Goal: Communication & Community: Answer question/provide support

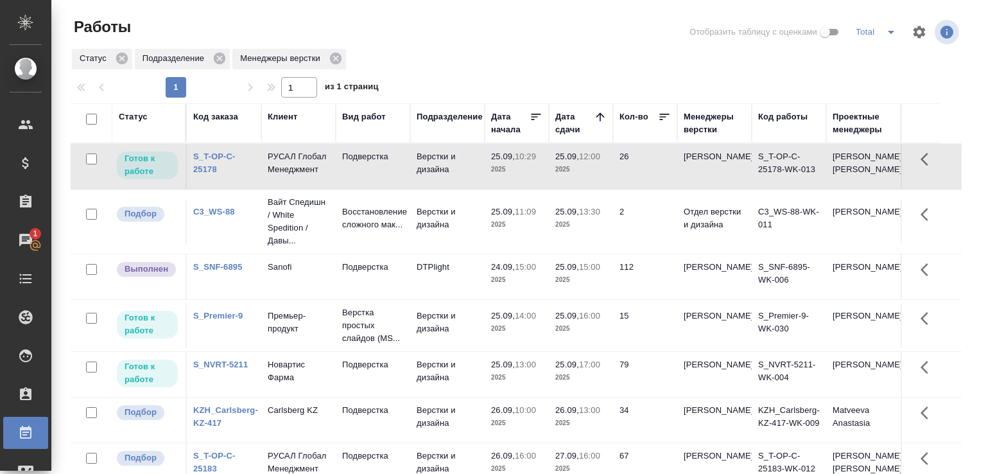
scroll to position [99, 0]
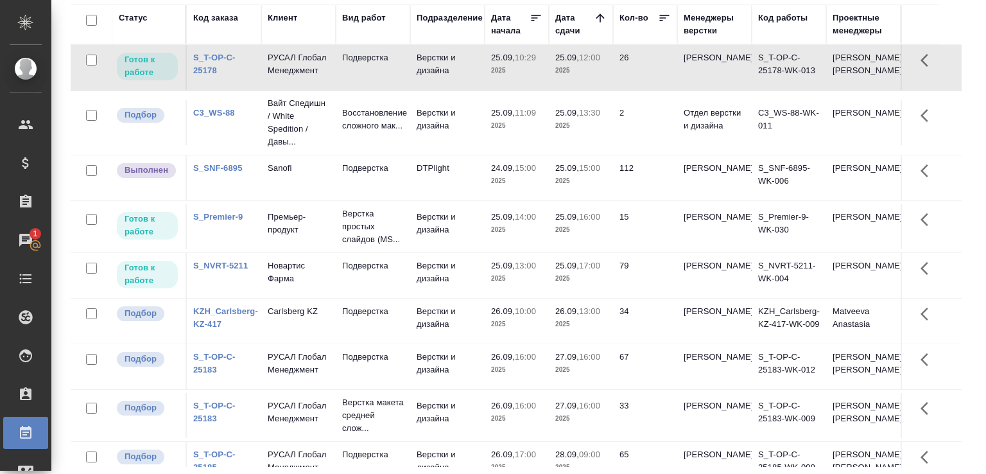
click at [503, 132] on p "2025" at bounding box center [516, 125] width 51 height 13
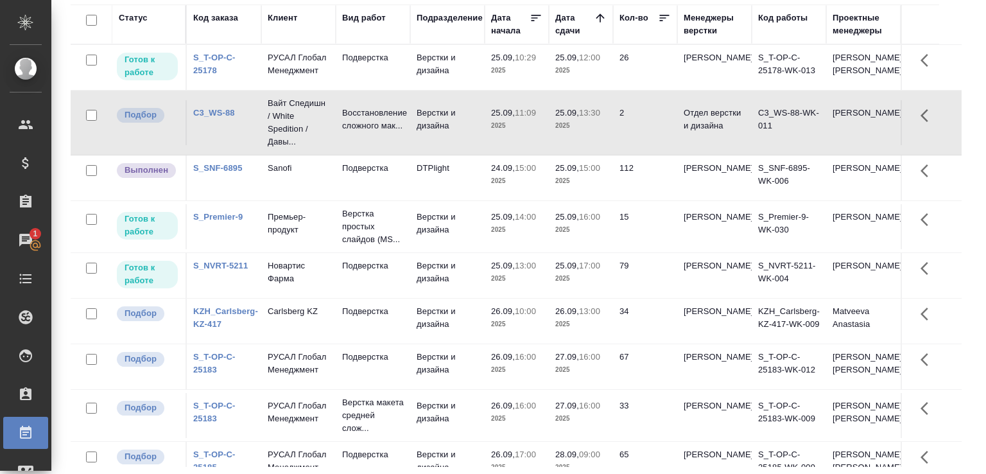
click at [503, 132] on p "2025" at bounding box center [516, 125] width 51 height 13
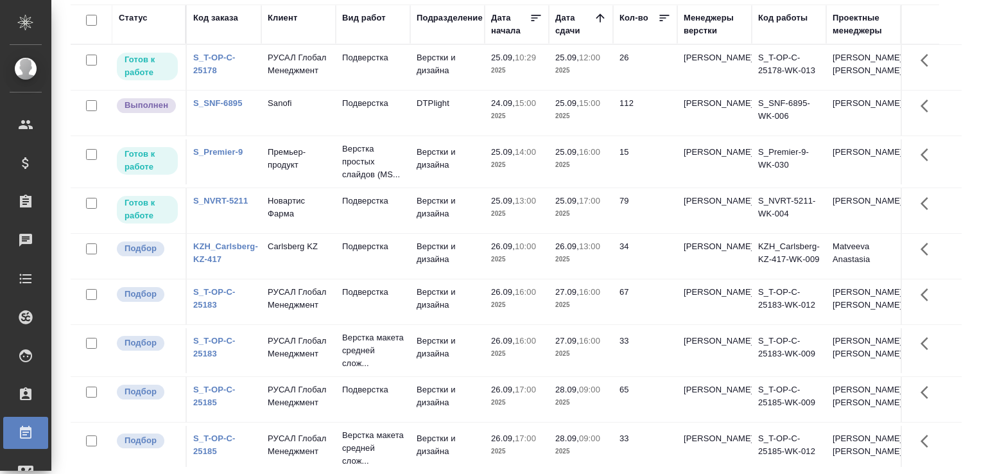
click at [960, 192] on div "Статус Код заказа Клиент Вид работ Подразделение Дата начала Дата сдачи Кол-во …" at bounding box center [521, 235] width 901 height 462
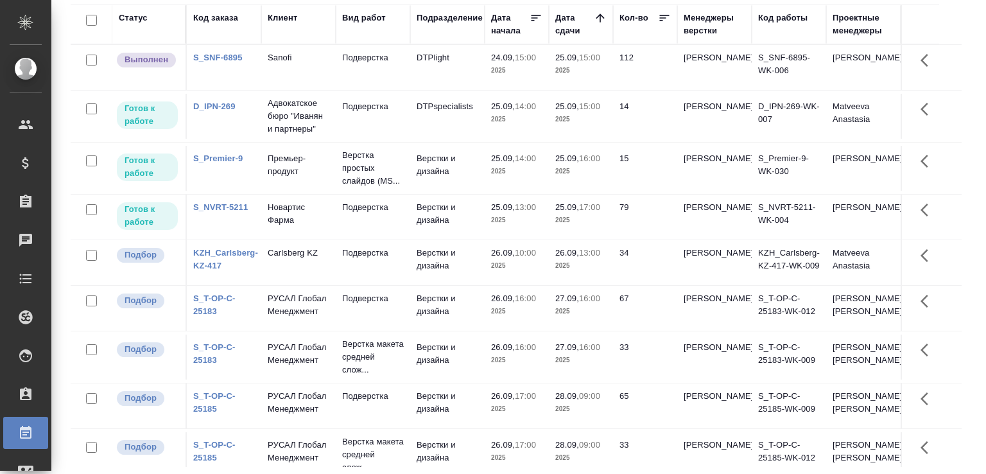
click at [391, 225] on td "Подверстка" at bounding box center [373, 216] width 74 height 45
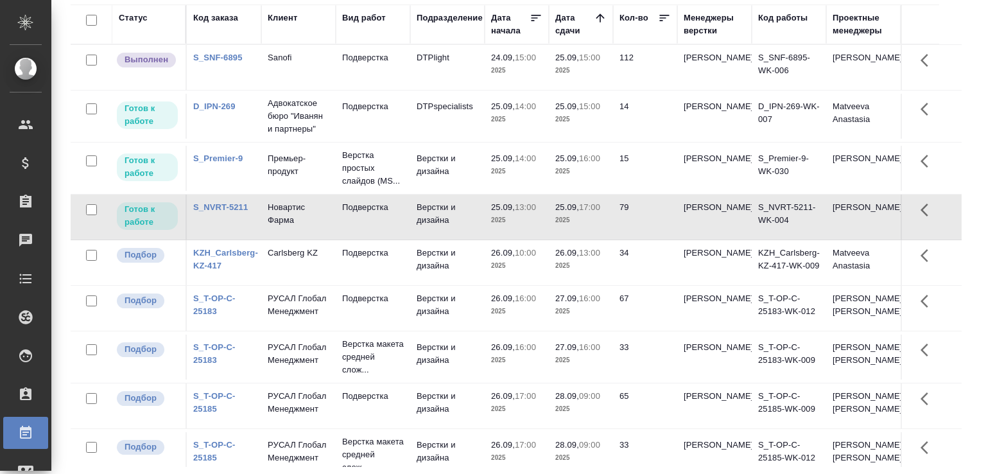
click at [391, 225] on td "Подверстка" at bounding box center [373, 216] width 74 height 45
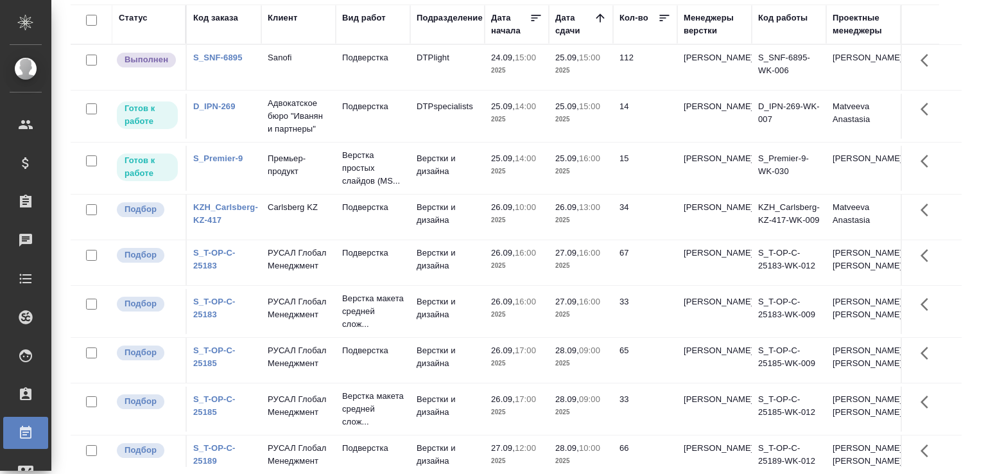
click at [964, 275] on div "Работы Отобразить таблицу с оценками Total Статус Подразделение Менеджеры верст…" at bounding box center [521, 187] width 915 height 573
click at [964, 274] on div "Работы Отобразить таблицу с оценками Total Статус Подразделение Менеджеры верст…" at bounding box center [521, 187] width 915 height 573
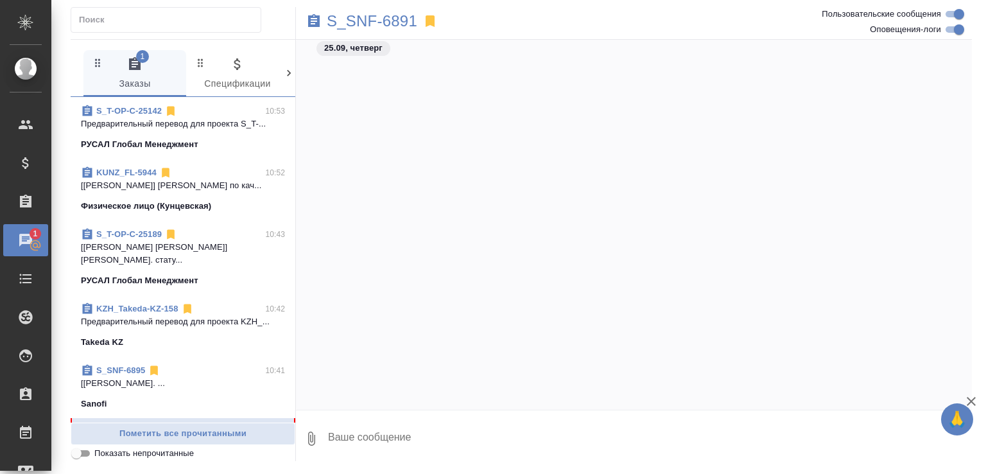
scroll to position [12406, 0]
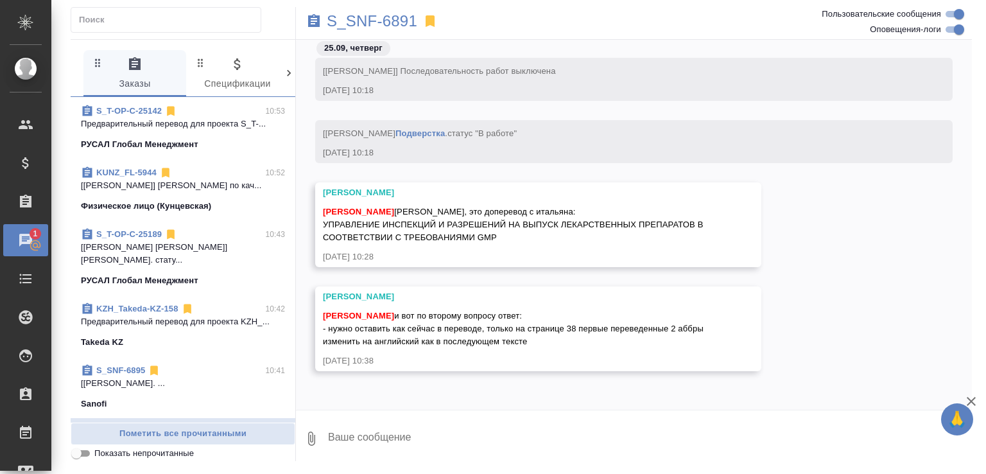
click at [425, 441] on textarea at bounding box center [649, 439] width 645 height 44
drag, startPoint x: 325, startPoint y: 328, endPoint x: 542, endPoint y: 336, distance: 216.5
click at [542, 336] on span "Малофеева Екатерина и вот по второму вопросу ответ: - нужно оставить как сейчас…" at bounding box center [514, 328] width 383 height 35
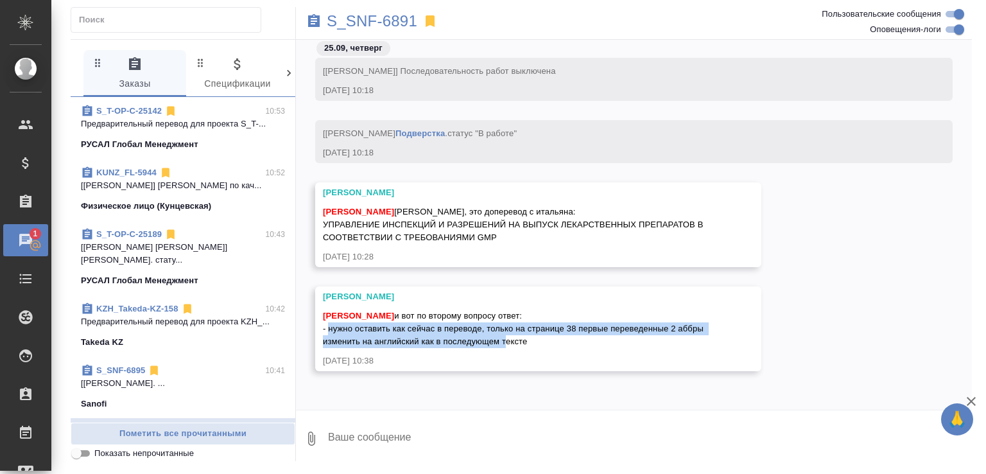
click at [541, 335] on span "Малофеева Екатерина и вот по второму вопросу ответ: - нужно оставить как сейчас…" at bounding box center [514, 328] width 383 height 35
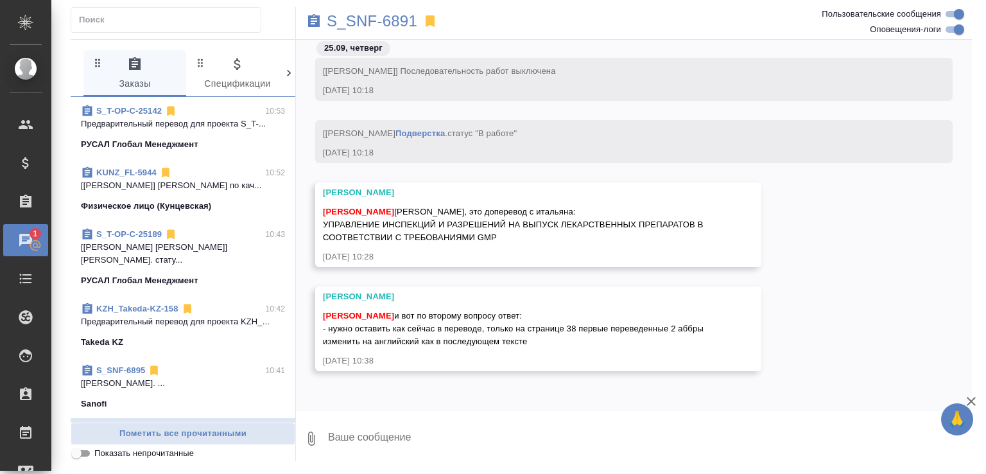
drag, startPoint x: 326, startPoint y: 327, endPoint x: 602, endPoint y: 339, distance: 276.3
click at [602, 339] on div "Горшкова Валентина Малофеева Екатерина и вот по второму вопросу ответ: - нужно …" at bounding box center [538, 328] width 446 height 85
copy span "- нужно оставить как сейчас в переводе, только на странице 38 первые переведенн…"
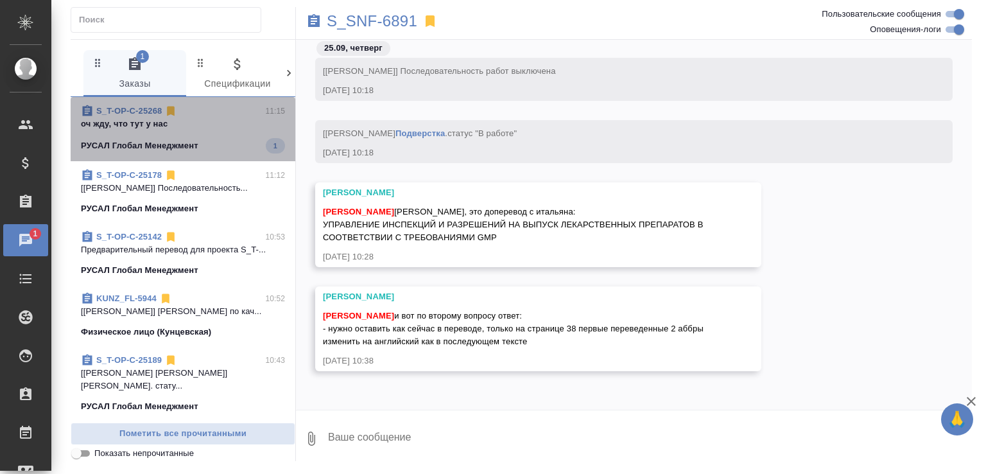
click at [212, 133] on span "S_T-OP-C-25268 11:15 оч жду, что тут у нас РУСАЛ Глобал Менеджмент 1" at bounding box center [183, 129] width 204 height 49
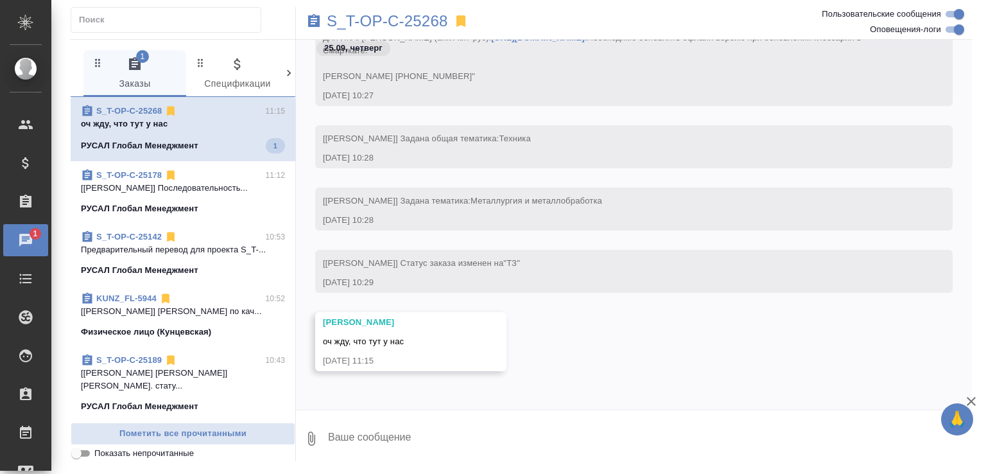
scroll to position [103, 0]
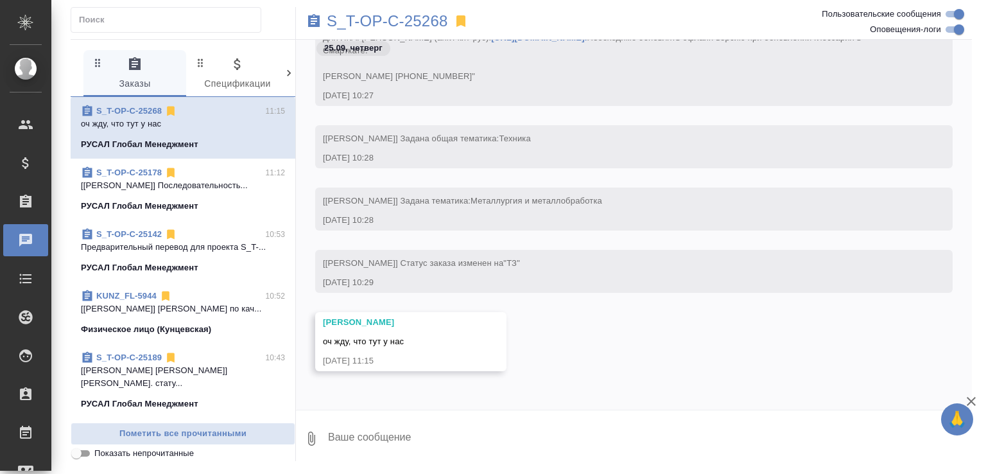
click at [403, 436] on textarea at bounding box center [649, 439] width 645 height 44
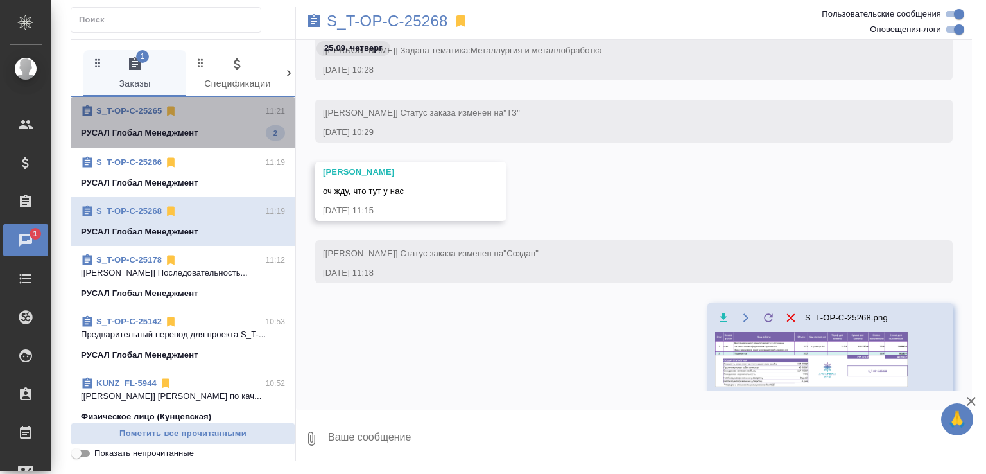
click at [207, 135] on div "РУСАЛ Глобал Менеджмент 2" at bounding box center [183, 132] width 204 height 15
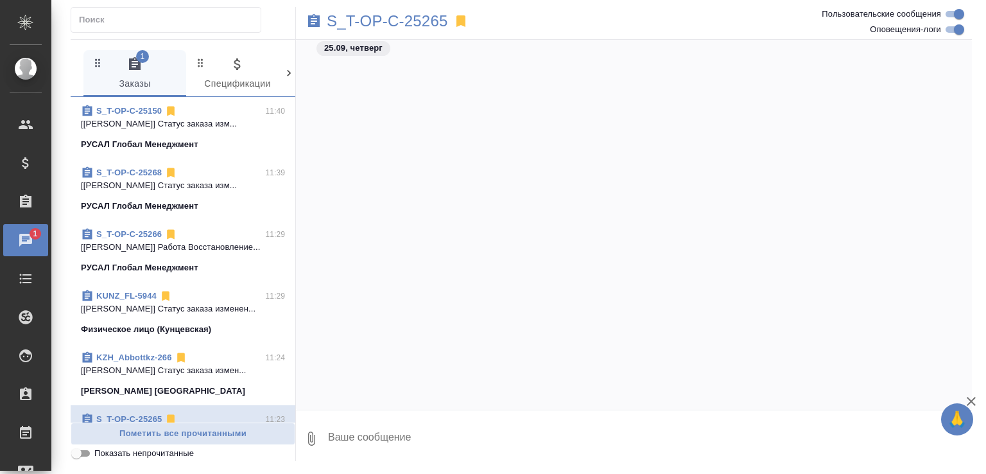
scroll to position [1671, 0]
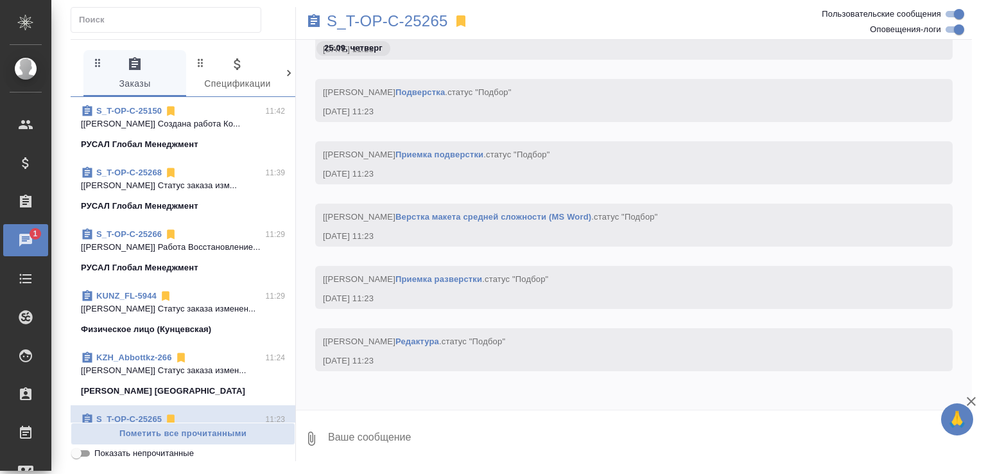
click at [175, 454] on span "Показать непрочитанные" at bounding box center [143, 453] width 99 height 13
click at [99, 454] on input "Показать непрочитанные" at bounding box center [76, 452] width 46 height 15
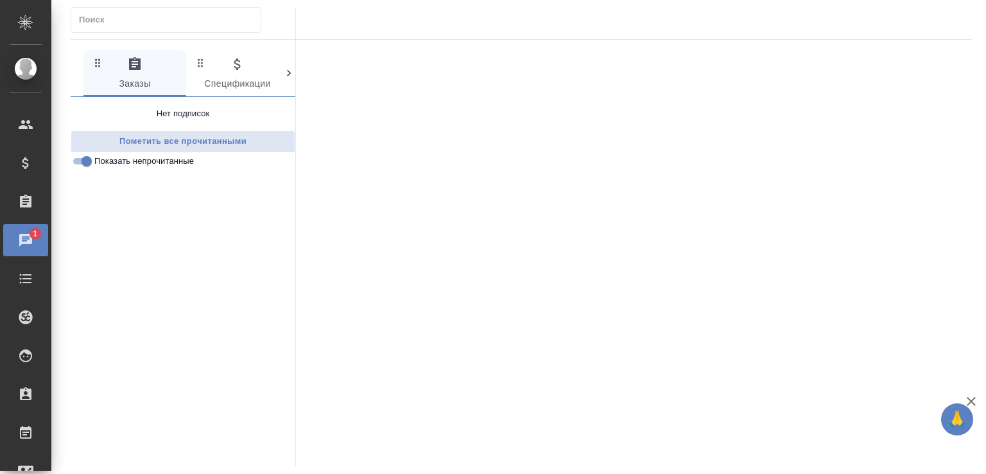
click at [155, 160] on span "Показать непрочитанные" at bounding box center [143, 161] width 99 height 13
click at [110, 160] on input "Показать непрочитанные" at bounding box center [87, 160] width 46 height 15
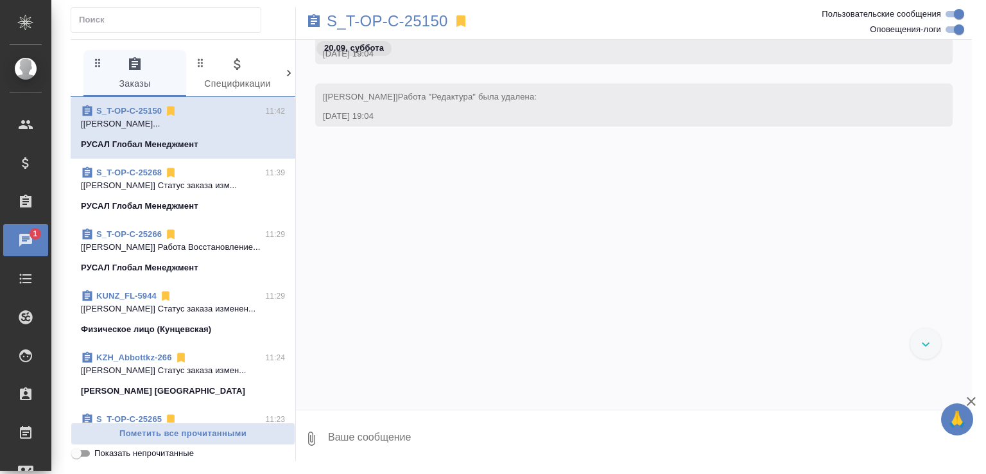
scroll to position [4668, 0]
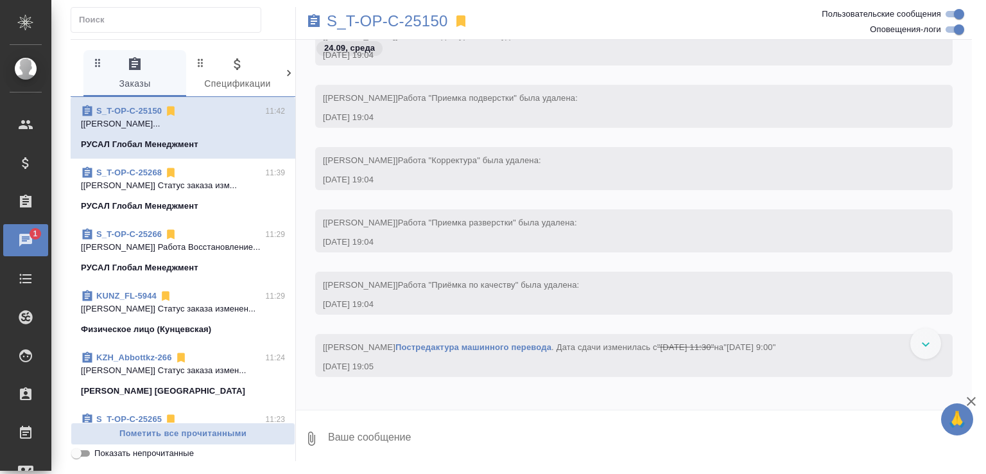
click at [233, 179] on div "S_T-OP-C-25268 11:39" at bounding box center [183, 172] width 204 height 13
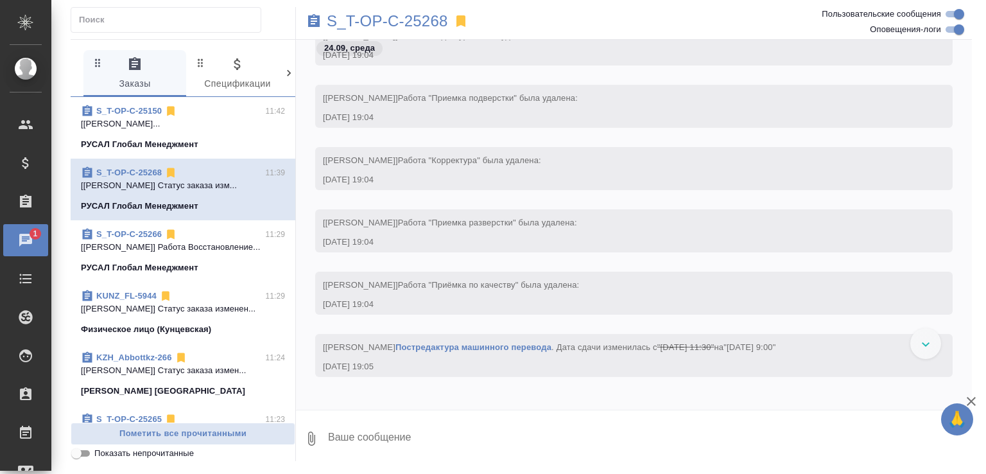
scroll to position [521, 0]
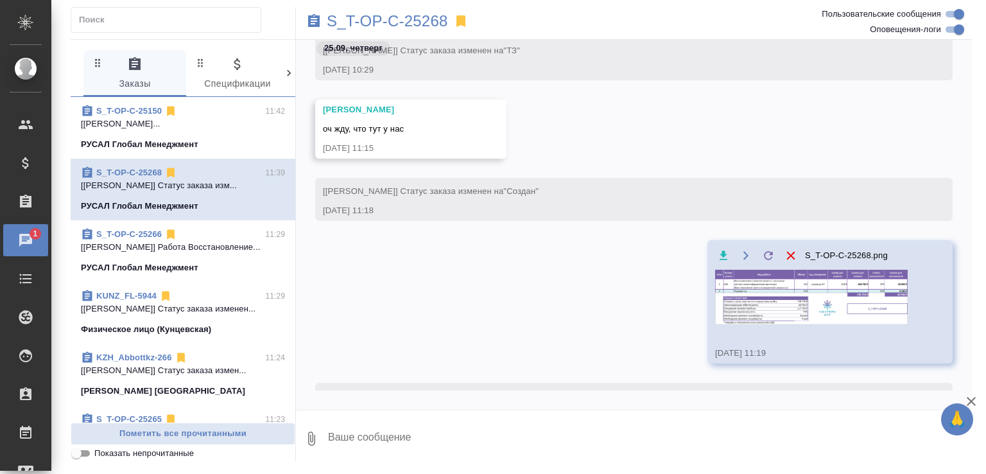
click at [223, 254] on p "[Савченко Дмитрий] Работа Восстановление..." at bounding box center [183, 247] width 204 height 13
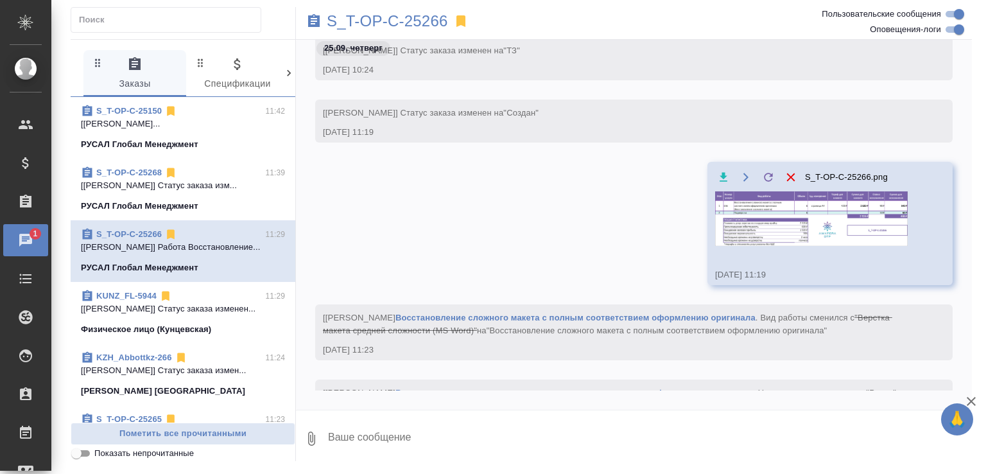
scroll to position [2886, 0]
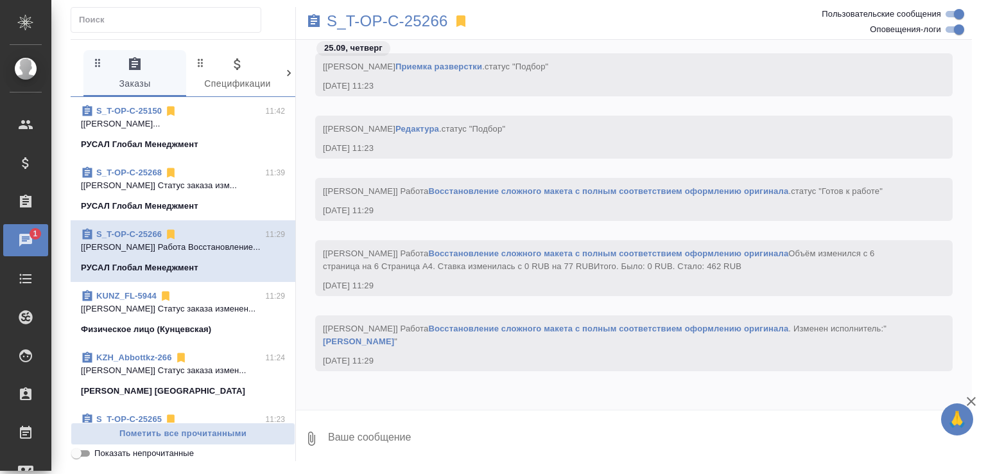
click at [234, 336] on span "KUNZ_FL-5944 11:29 [Зотова Екатерина] Статус заказа изменен... Физическое лицо …" at bounding box center [183, 312] width 204 height 46
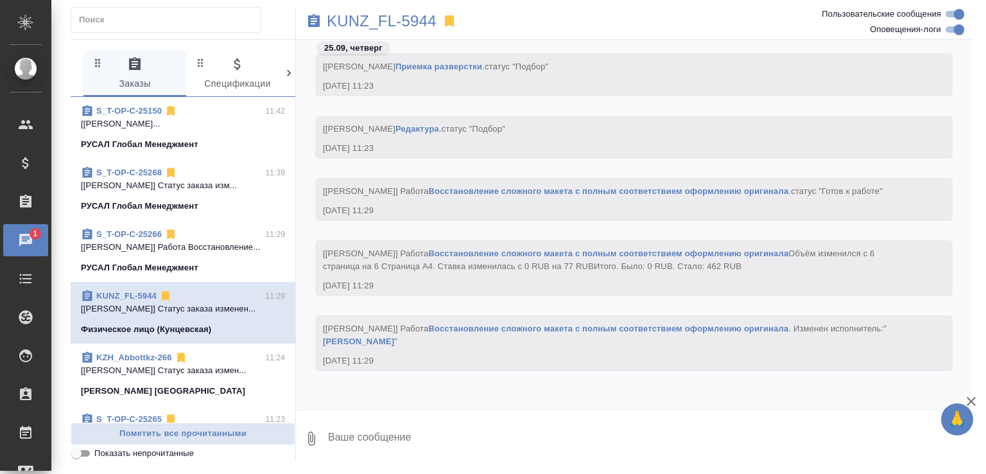
scroll to position [10919, 0]
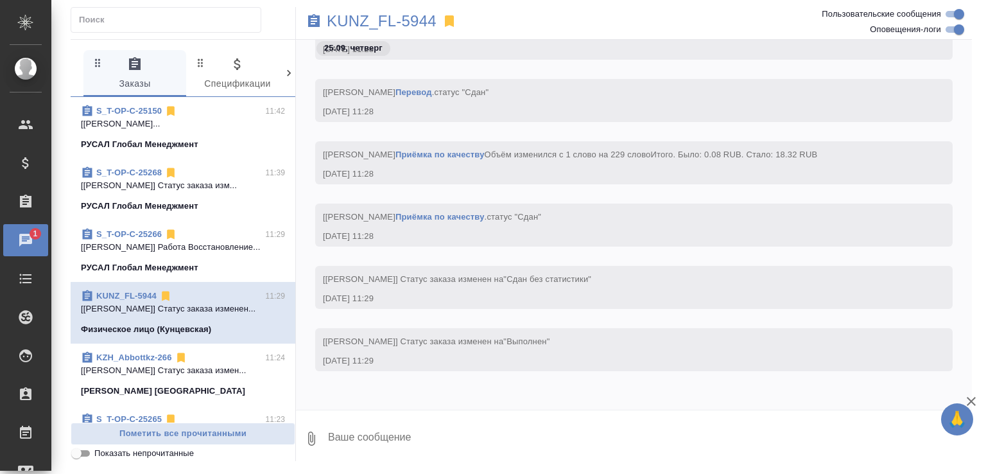
click at [167, 452] on span "Показать непрочитанные" at bounding box center [143, 453] width 99 height 13
click at [99, 452] on input "Показать непрочитанные" at bounding box center [76, 452] width 46 height 15
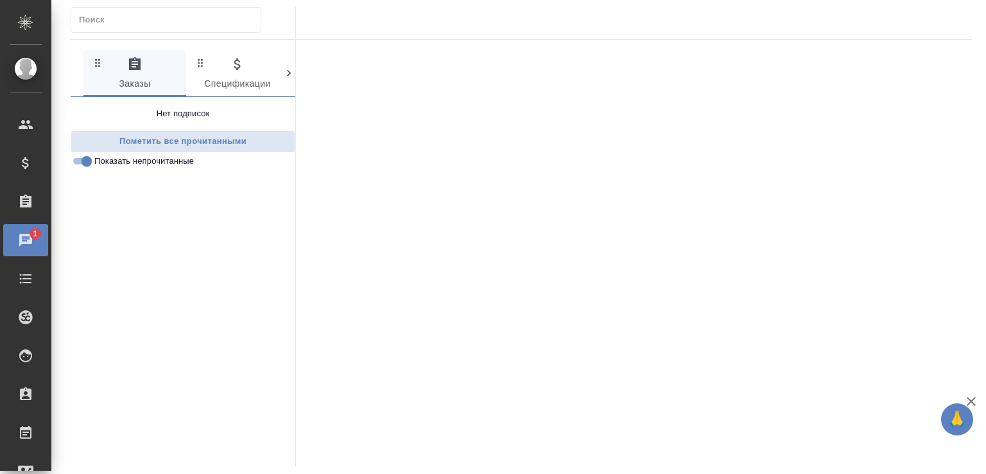
click at [103, 162] on span "Показать непрочитанные" at bounding box center [143, 161] width 99 height 13
click at [103, 162] on input "Показать непрочитанные" at bounding box center [87, 160] width 46 height 15
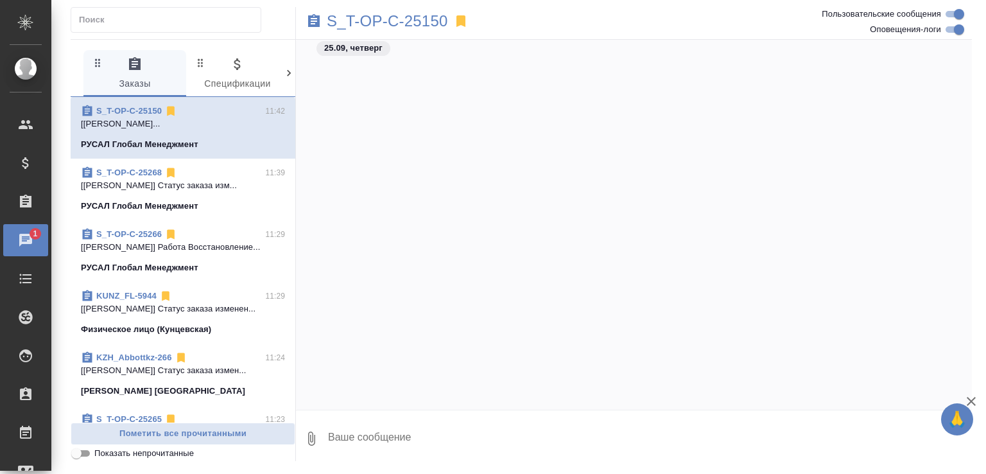
scroll to position [6918, 0]
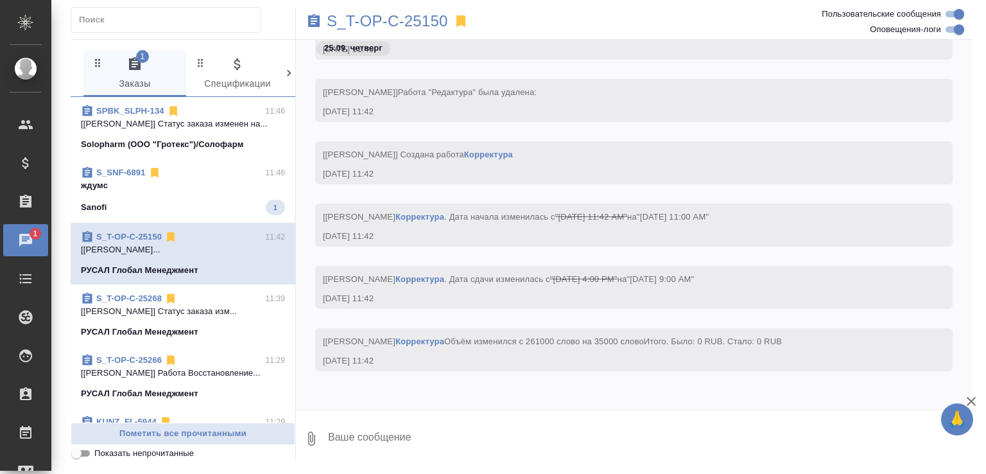
click at [183, 198] on span "S_SNF-6891 11:46 ждумс Sanofi 1" at bounding box center [183, 190] width 204 height 49
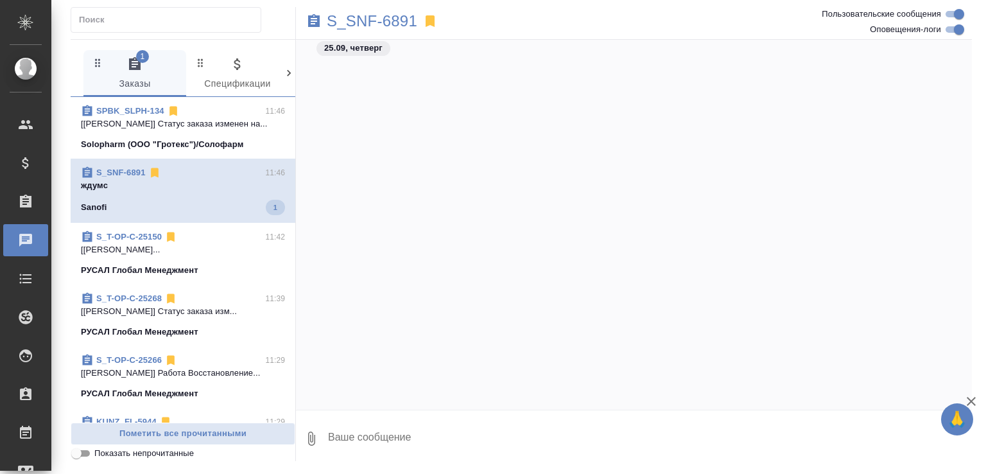
scroll to position [12211, 0]
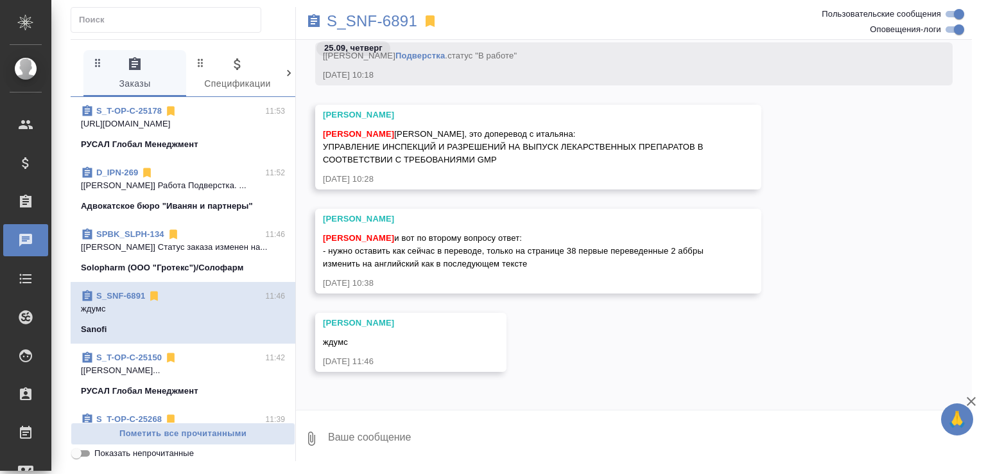
drag, startPoint x: 331, startPoint y: 252, endPoint x: 670, endPoint y: 266, distance: 339.9
click at [670, 266] on div "Малофеева Екатерина и вот по второму вопросу ответ: - нужно оставить как сейчас…" at bounding box center [519, 250] width 393 height 42
copy span "нужно оставить как сейчас в переводе, только на странице 38 первые переведенные…"
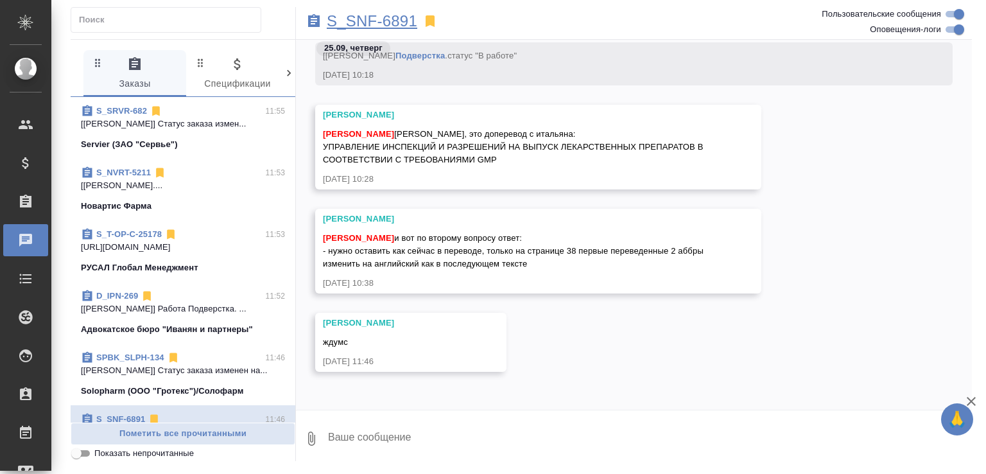
click at [361, 19] on p "S_SNF-6891" at bounding box center [372, 21] width 91 height 13
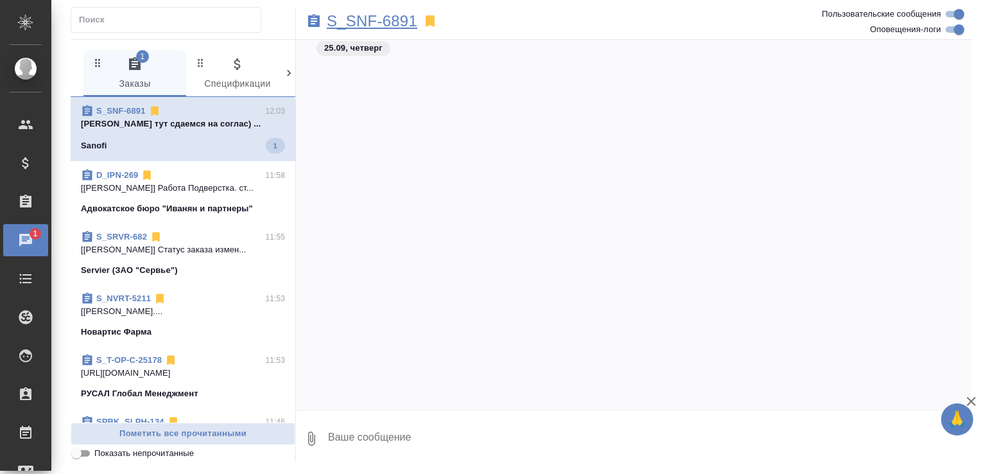
scroll to position [12594, 0]
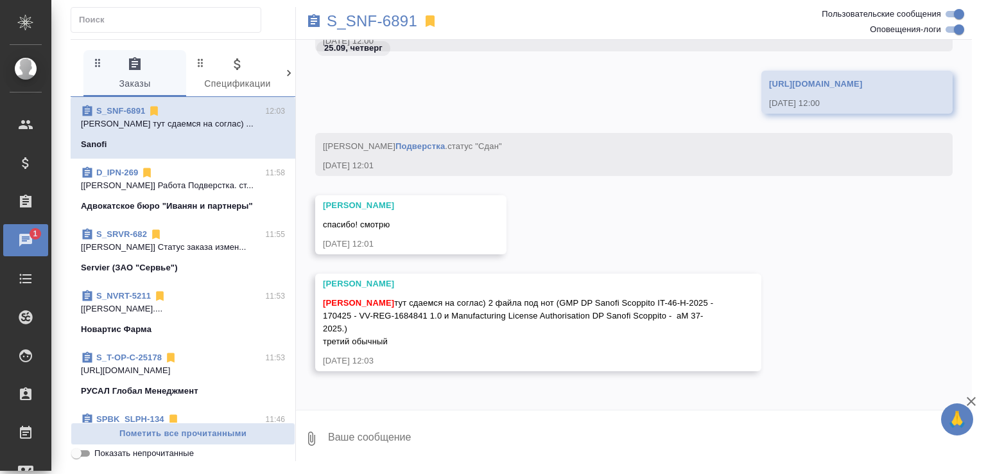
click at [190, 451] on span "Показать непрочитанные" at bounding box center [143, 453] width 99 height 13
click at [99, 451] on input "Показать непрочитанные" at bounding box center [76, 452] width 46 height 15
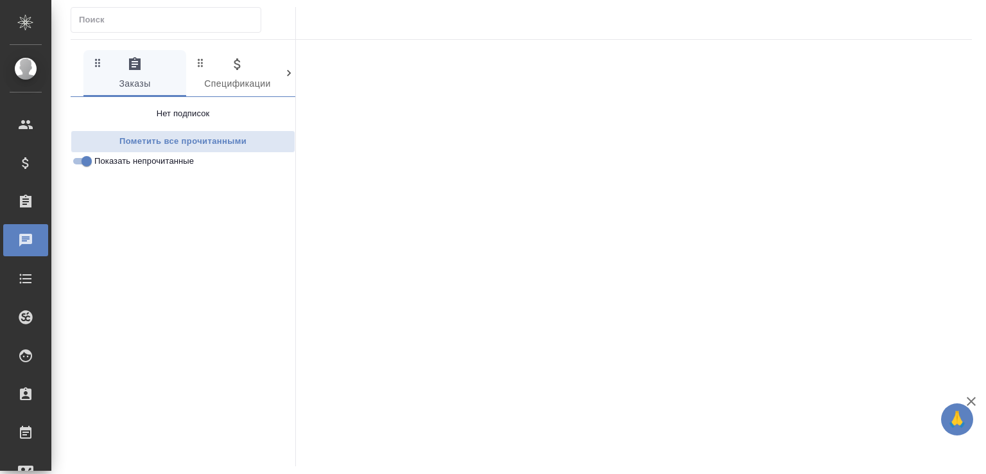
click at [186, 160] on span "Показать непрочитанные" at bounding box center [143, 161] width 99 height 13
click at [110, 160] on input "Показать непрочитанные" at bounding box center [87, 160] width 46 height 15
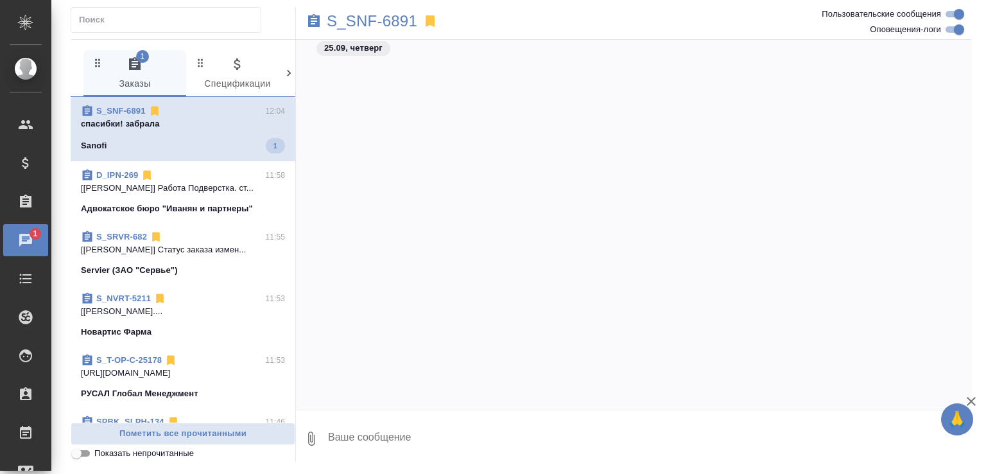
scroll to position [46914, 0]
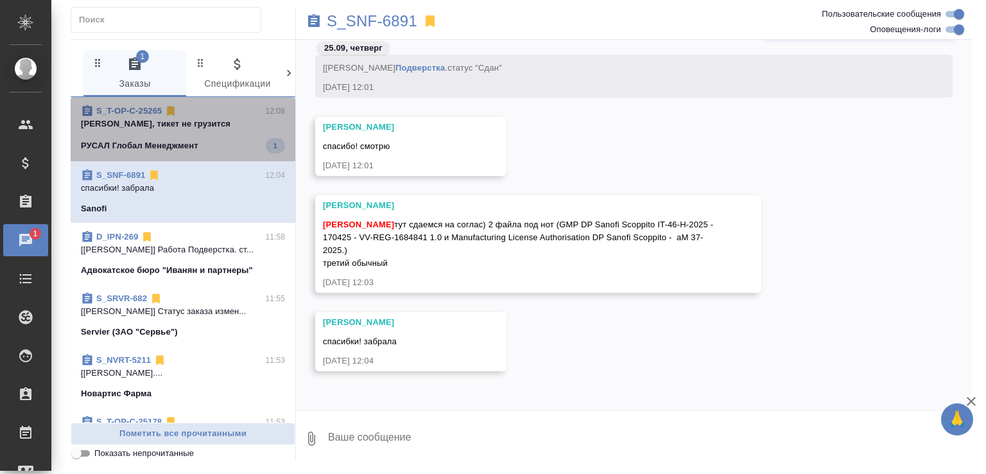
click at [214, 135] on span "S_T-OP-C-25265 12:08 Катя, тикет не грузится РУСАЛ Глобал Менеджмент 1" at bounding box center [183, 129] width 204 height 49
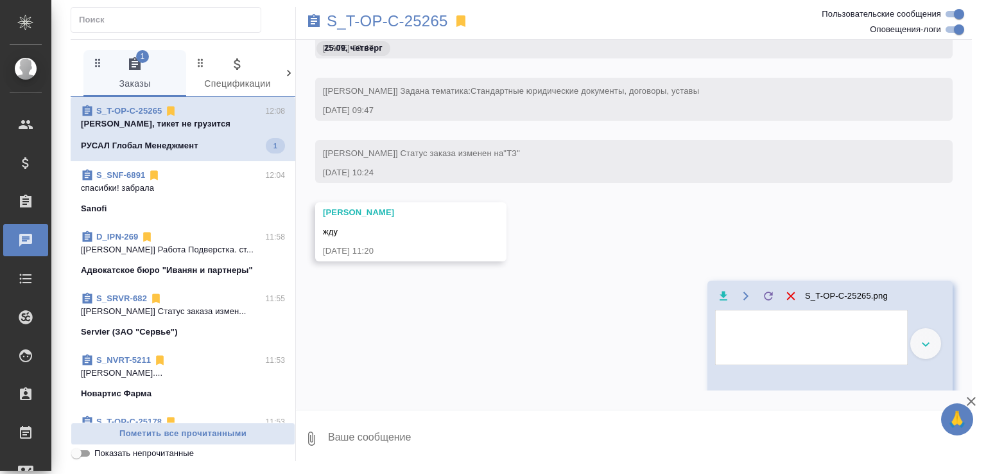
scroll to position [624, 0]
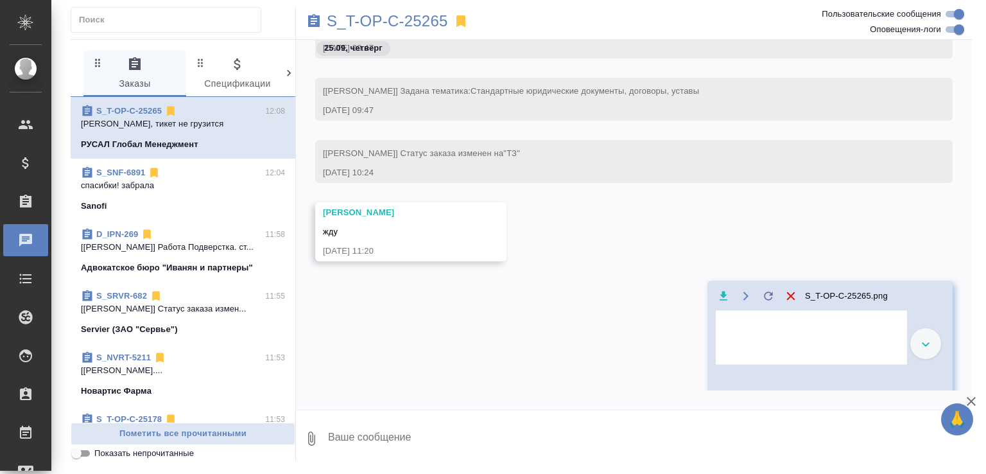
click at [747, 340] on img at bounding box center [811, 337] width 193 height 55
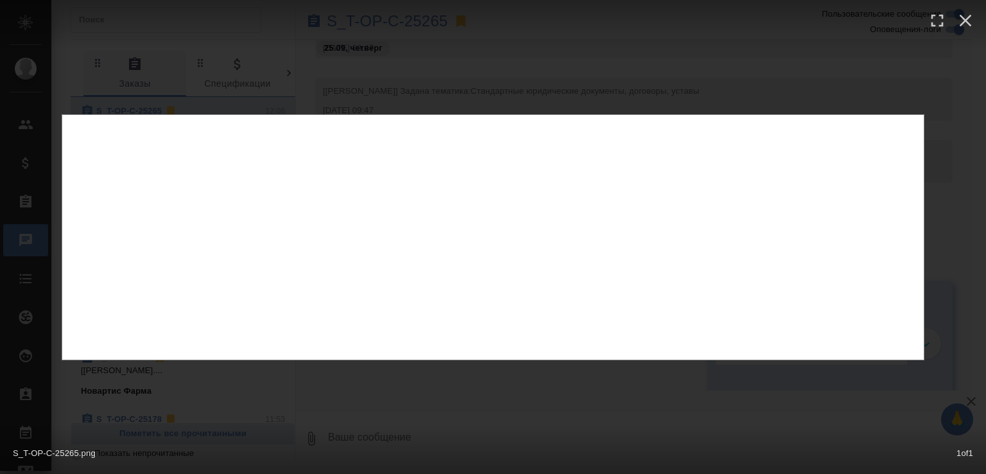
click at [668, 392] on div "S_T-OP-C-25265.png 1 of 1" at bounding box center [493, 237] width 986 height 474
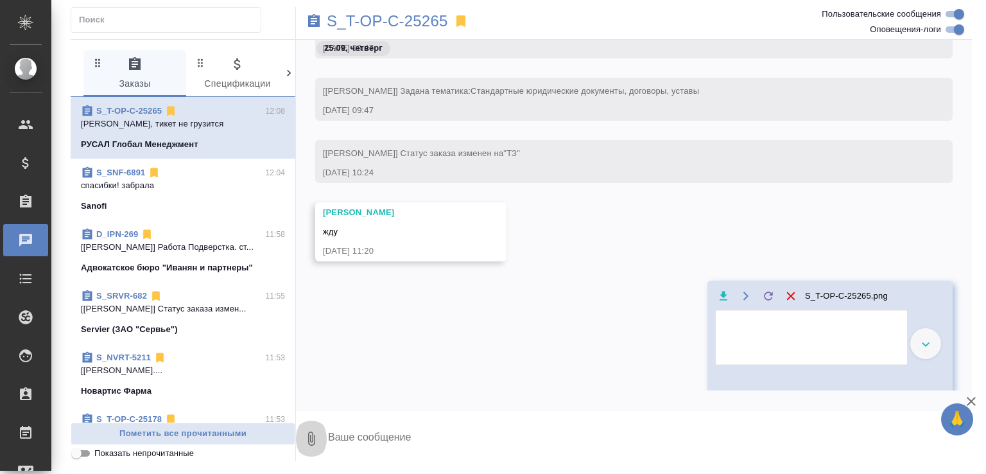
click at [313, 429] on button "0" at bounding box center [311, 439] width 31 height 44
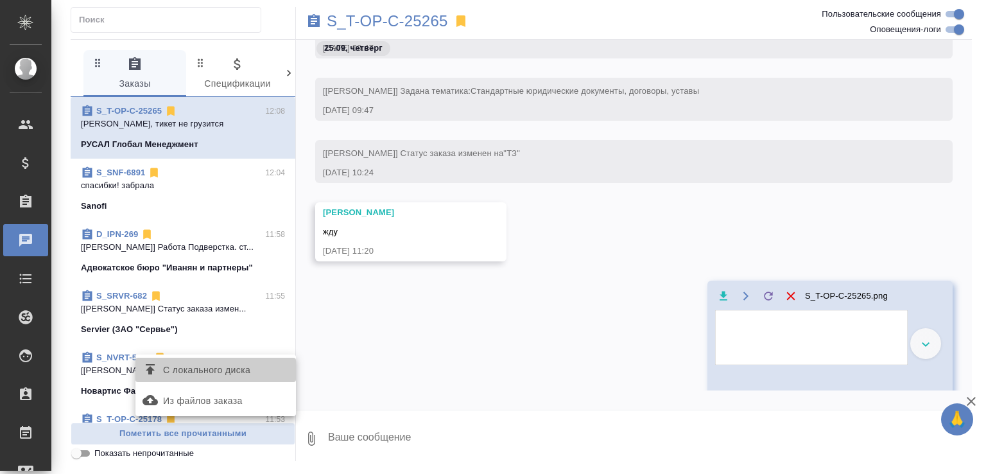
click at [271, 369] on span "С локального диска" at bounding box center [216, 369] width 150 height 17
click at [0, 0] on input "С локального диска" at bounding box center [0, 0] width 0 height 0
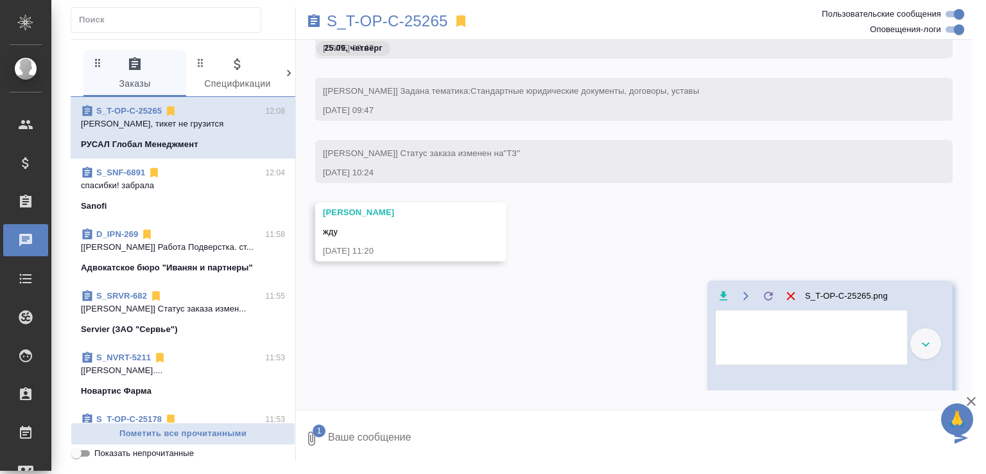
click at [962, 438] on icon "submit" at bounding box center [960, 438] width 13 height 12
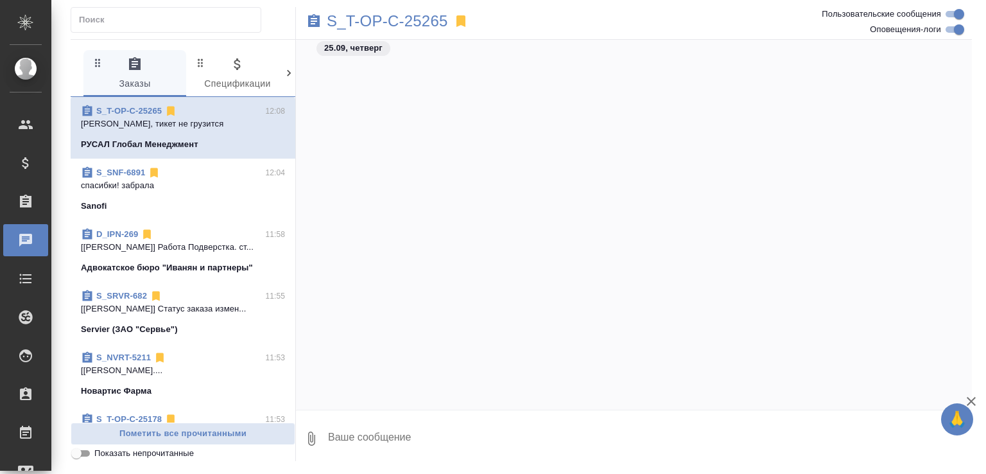
scroll to position [1648, 0]
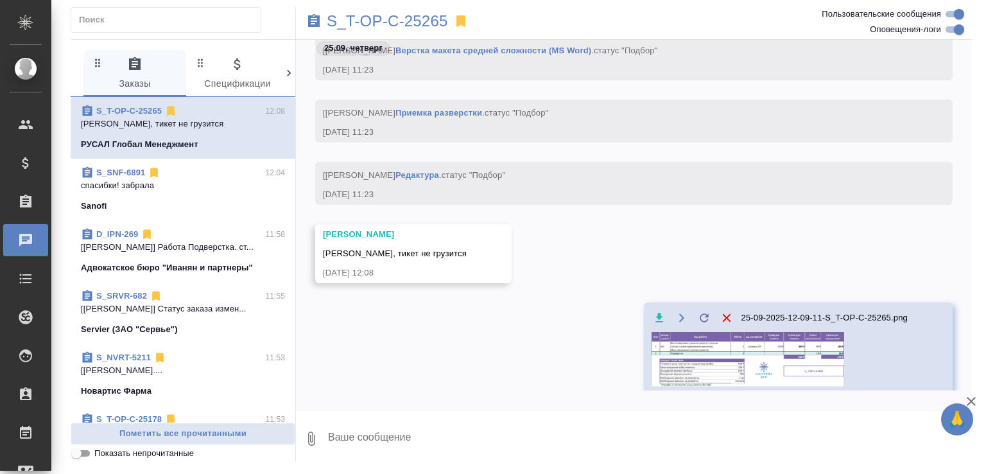
click at [969, 398] on icon "button" at bounding box center [971, 401] width 9 height 9
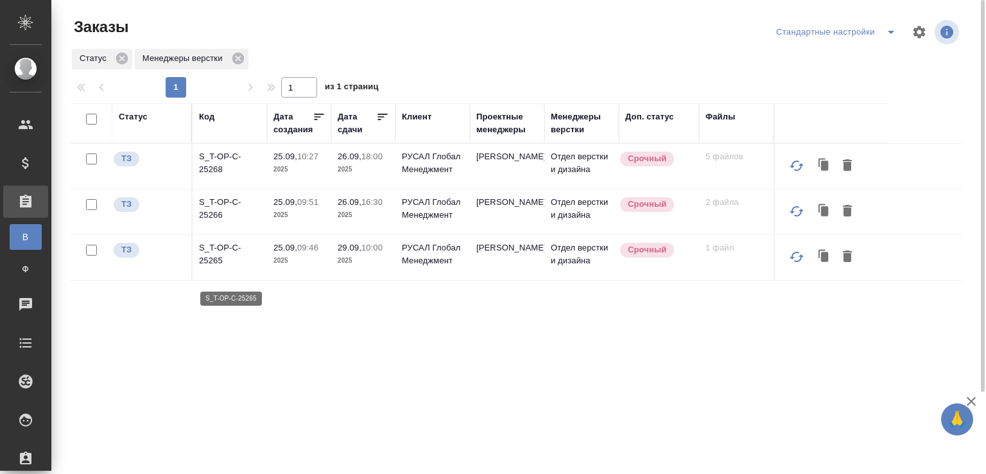
click at [208, 263] on p "S_T-OP-C-25265" at bounding box center [230, 254] width 62 height 26
click at [231, 207] on p "S_T-OP-C-25266" at bounding box center [230, 209] width 62 height 26
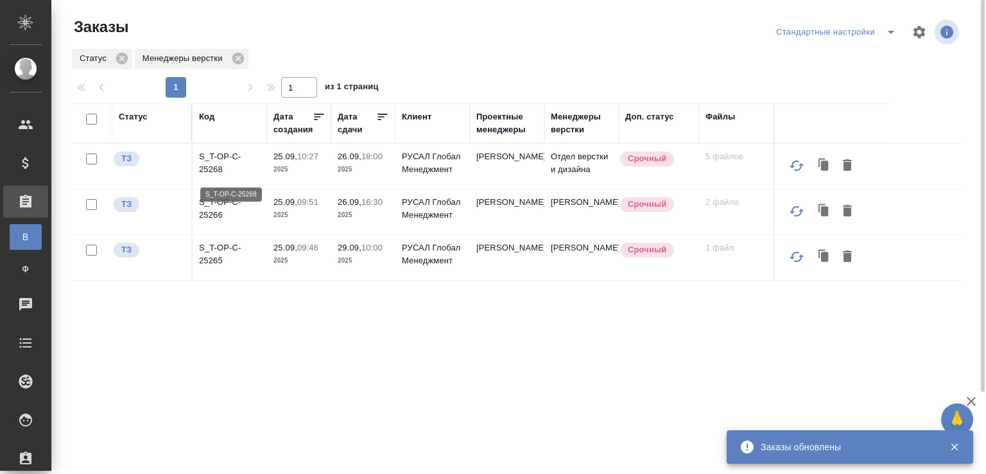
click at [212, 159] on p "S_T-OP-C-25268" at bounding box center [230, 163] width 62 height 26
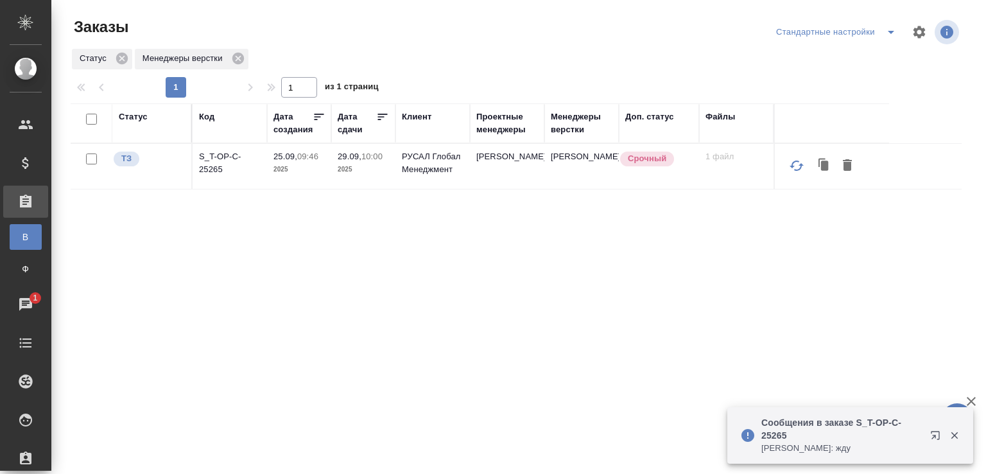
click at [956, 436] on icon "button" at bounding box center [954, 435] width 7 height 7
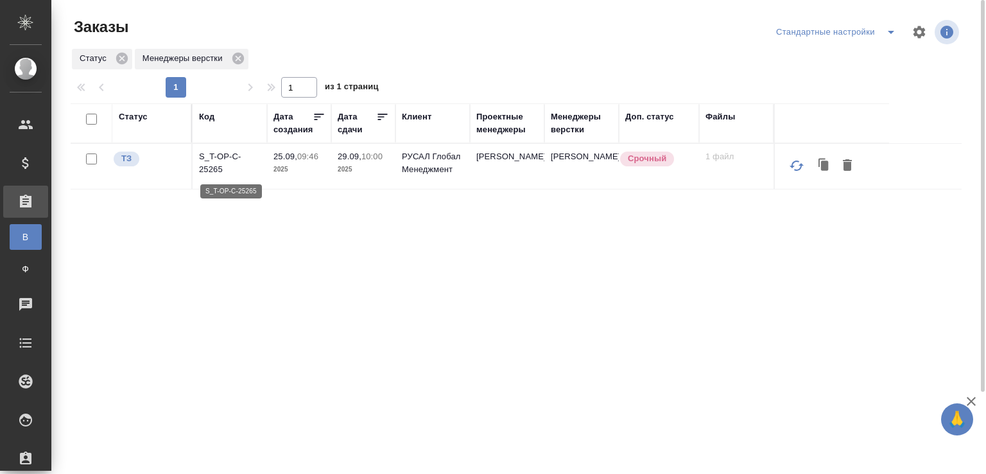
click at [213, 168] on p "S_T-OP-C-25265" at bounding box center [230, 163] width 62 height 26
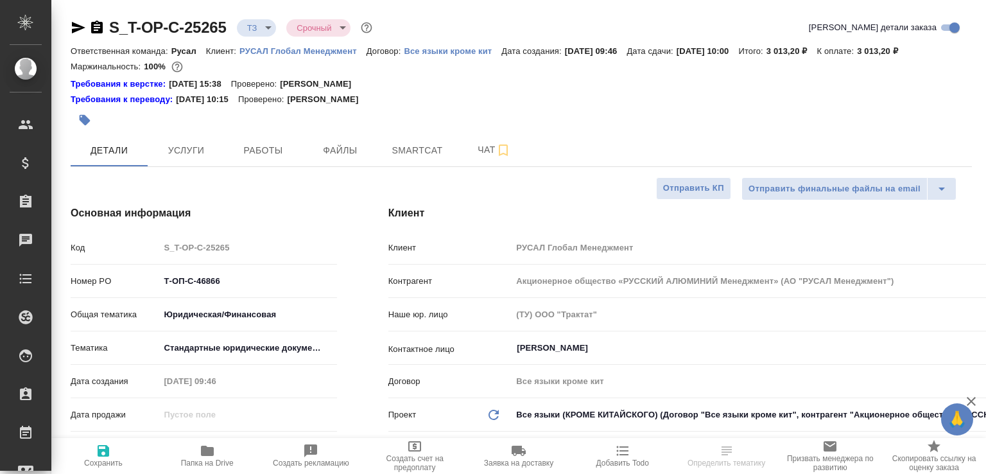
select select "RU"
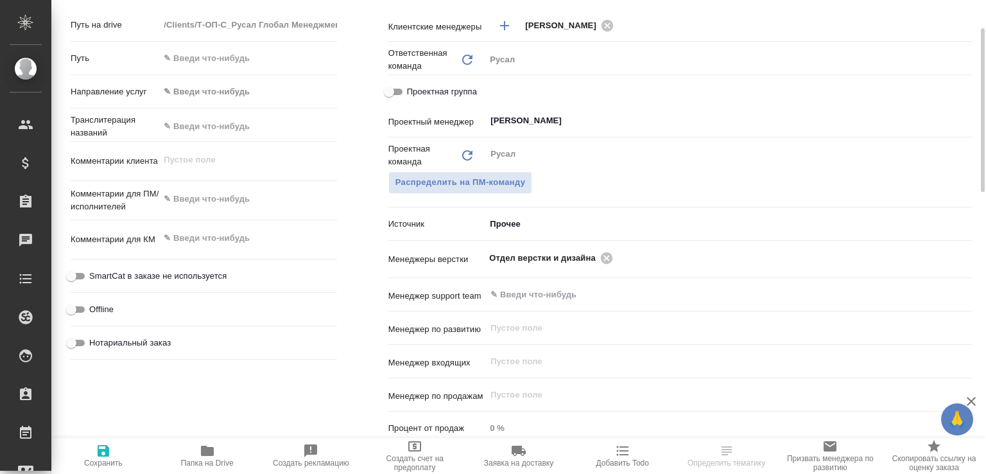
scroll to position [476, 0]
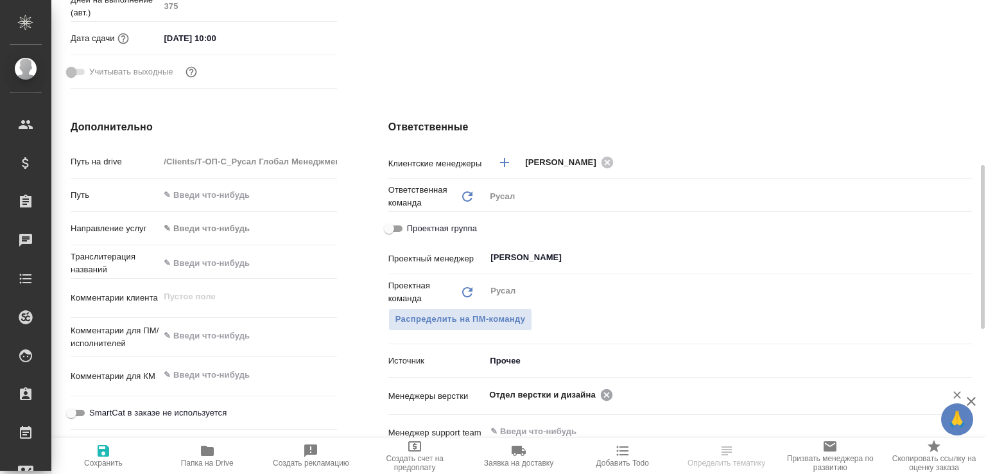
click at [604, 400] on icon at bounding box center [607, 394] width 12 height 12
click at [604, 402] on input "text" at bounding box center [707, 393] width 436 height 15
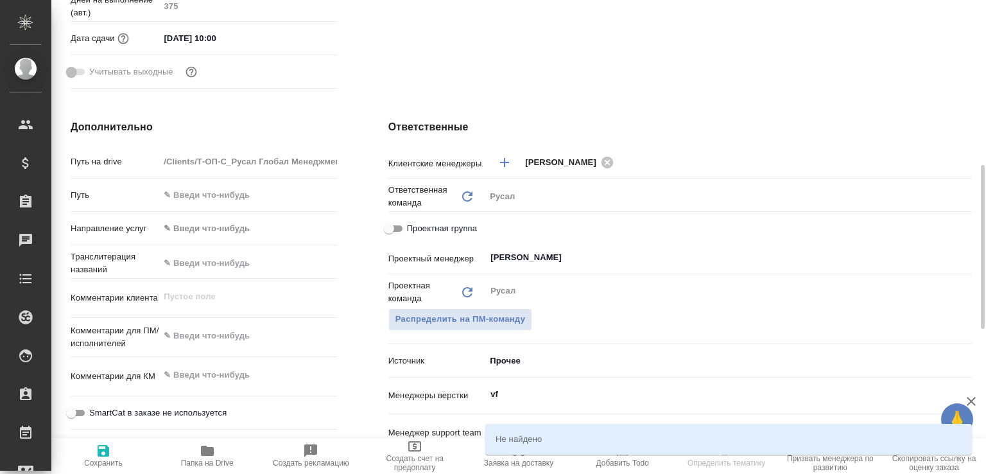
drag, startPoint x: 593, startPoint y: 399, endPoint x: 498, endPoint y: 400, distance: 95.0
click at [458, 389] on div "Клиентские менеджеры Горленко Юлия ​ Ответственная команда Обновить Русал rusal…" at bounding box center [679, 368] width 583 height 436
drag, startPoint x: 503, startPoint y: 410, endPoint x: 462, endPoint y: 410, distance: 40.4
click at [462, 408] on div "Менеджеры верстки vf ​" at bounding box center [679, 396] width 583 height 26
type input "vfkj"
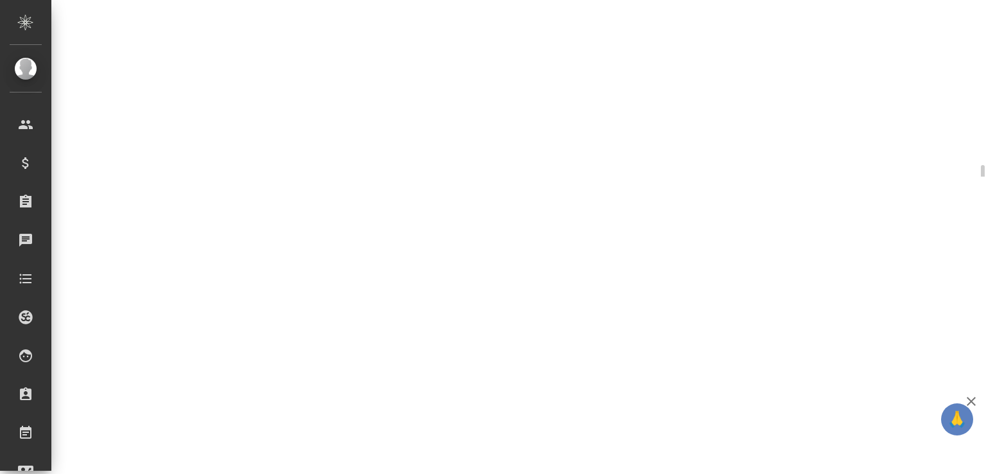
select select "RU"
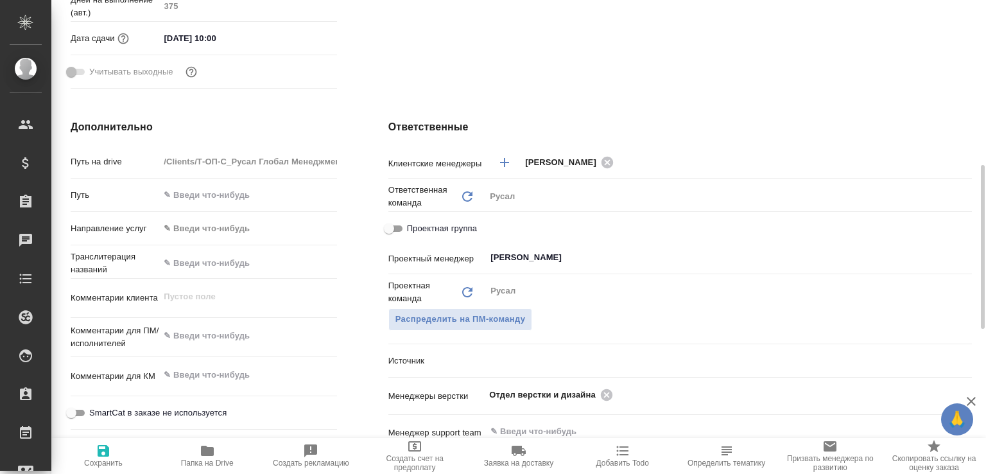
type textarea "x"
click at [603, 400] on icon at bounding box center [607, 394] width 12 height 12
type textarea "x"
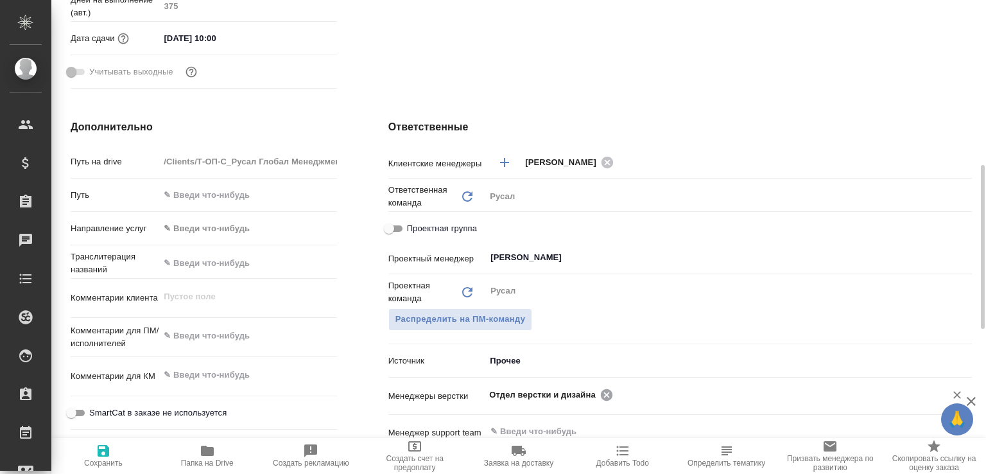
type textarea "x"
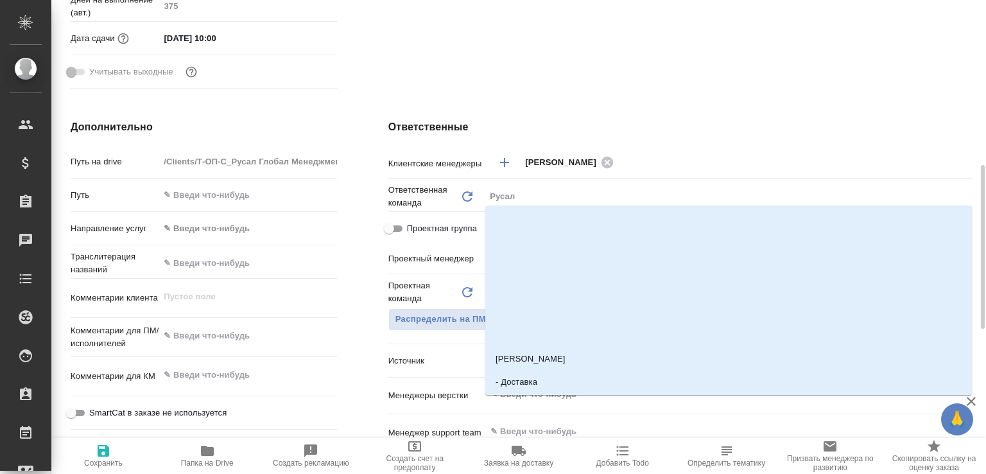
click at [603, 402] on input "text" at bounding box center [707, 393] width 436 height 15
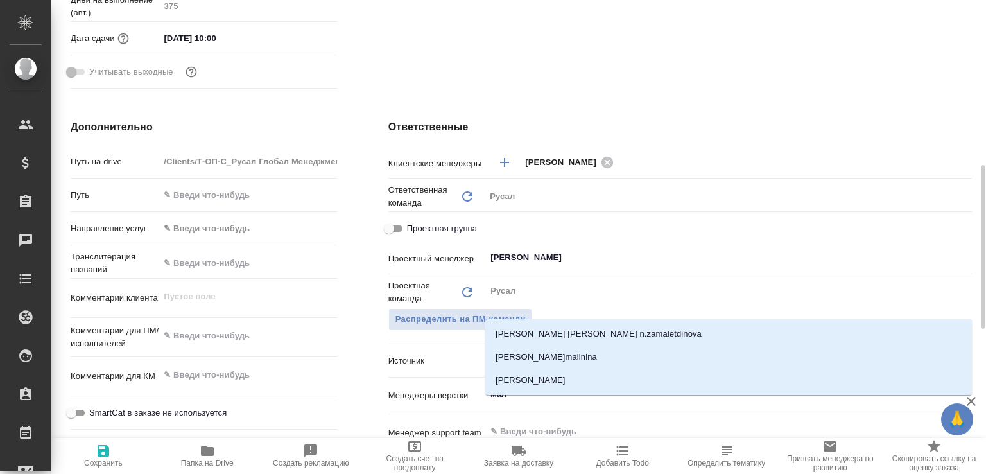
type input "мало"
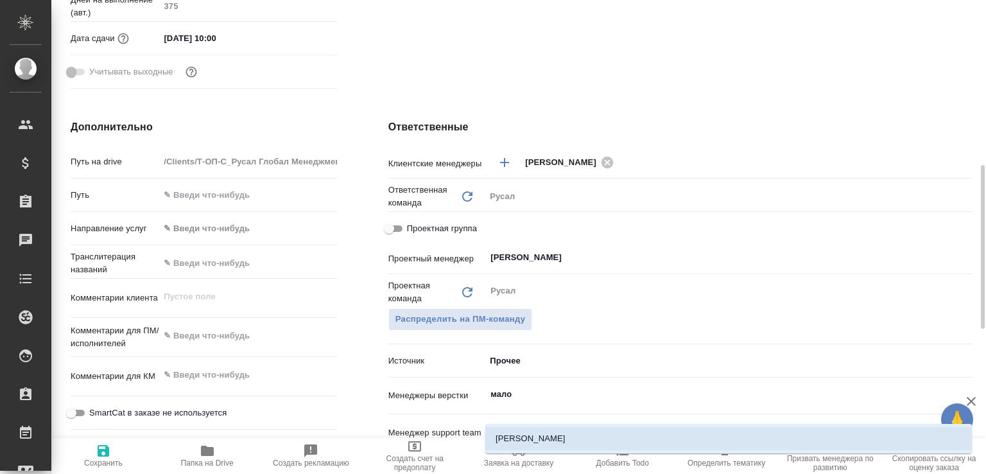
click at [537, 435] on li "[PERSON_NAME]" at bounding box center [728, 438] width 487 height 23
type textarea "x"
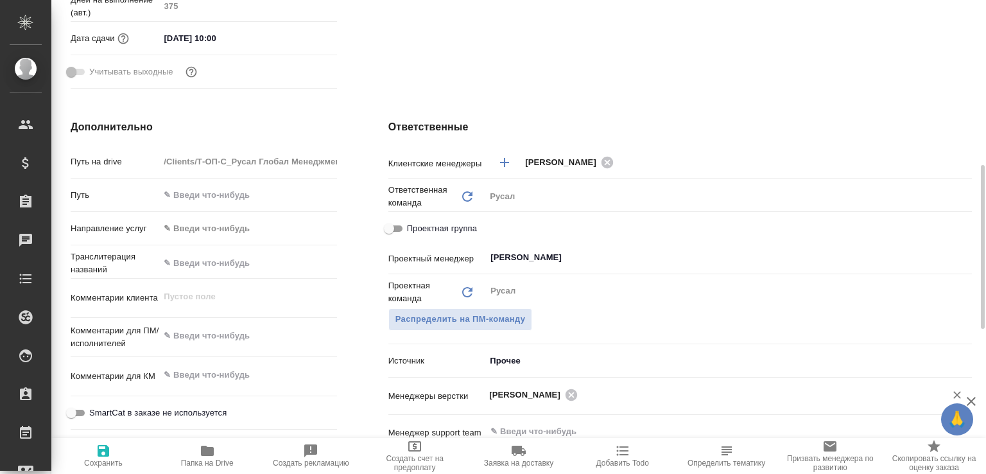
click at [98, 463] on span "Сохранить" at bounding box center [103, 462] width 39 height 9
type textarea "x"
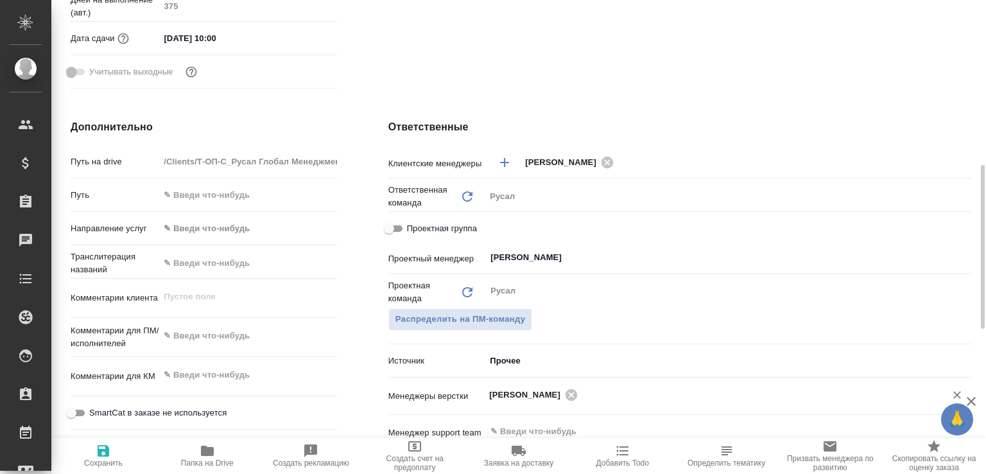
type textarea "x"
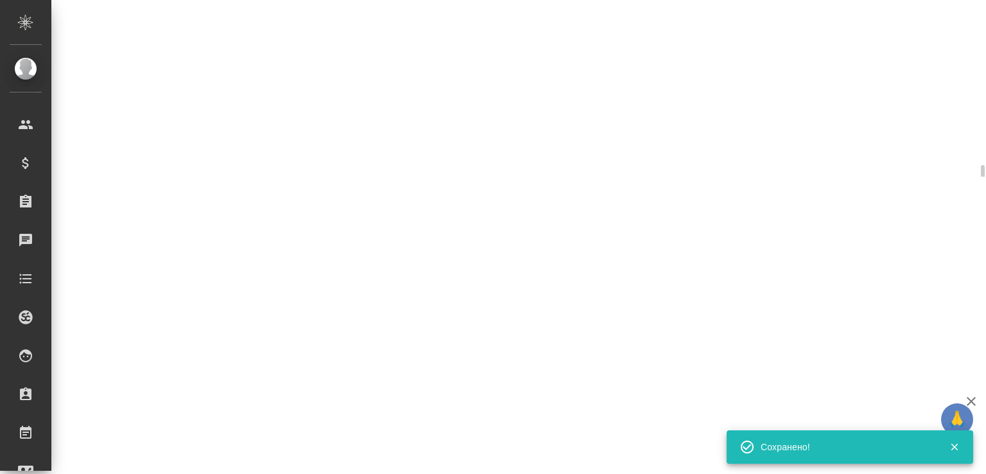
select select "RU"
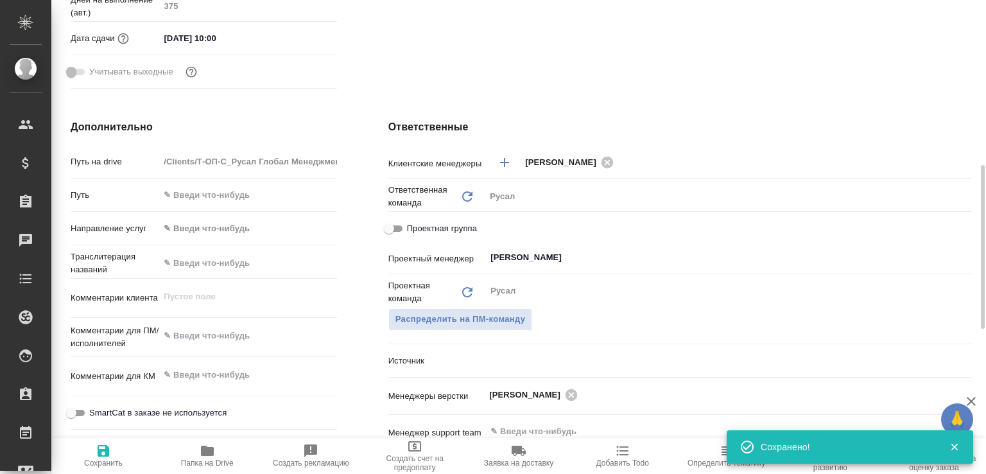
type textarea "x"
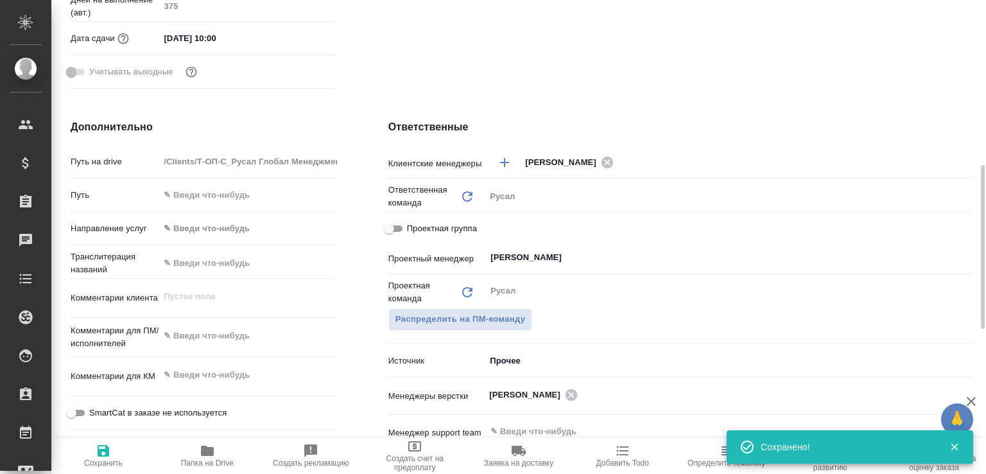
type textarea "x"
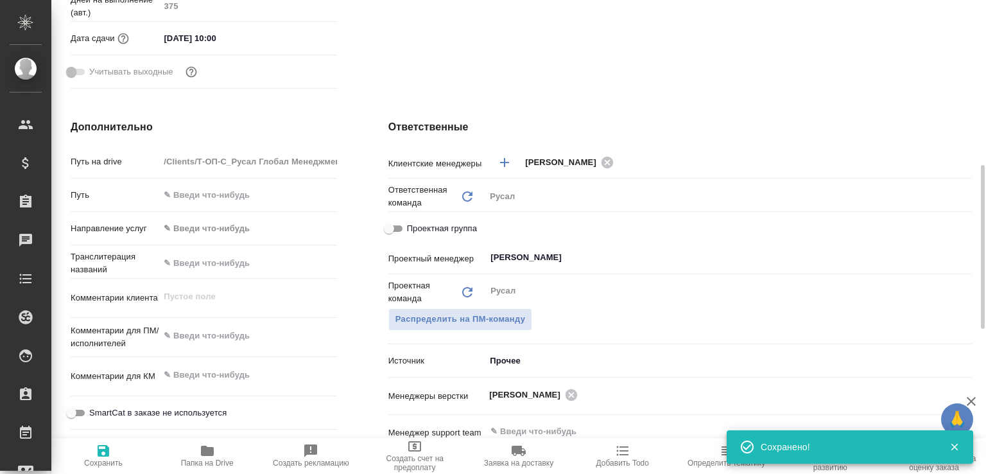
type textarea "x"
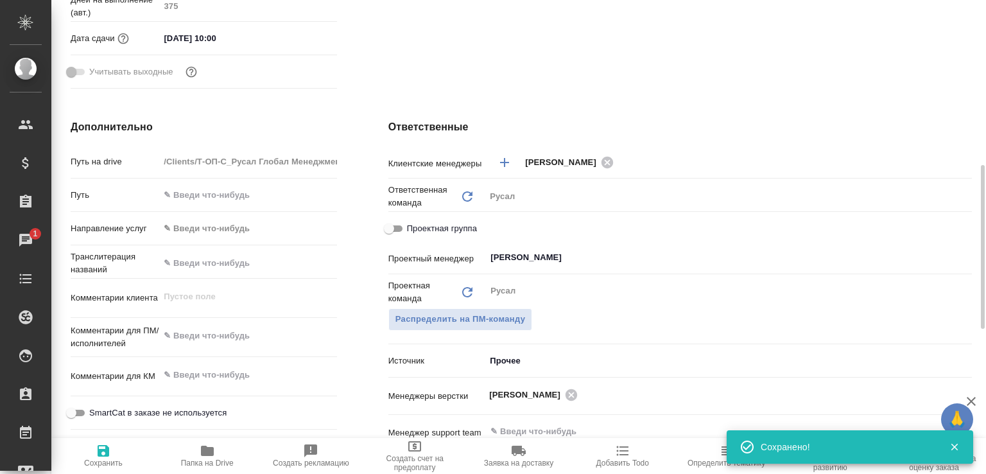
click at [233, 450] on span "Папка на Drive" at bounding box center [207, 455] width 89 height 24
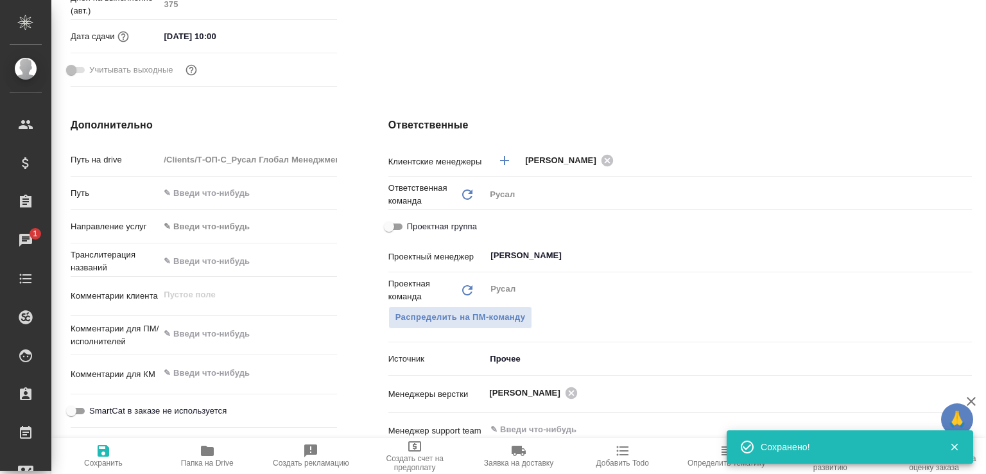
scroll to position [342, 0]
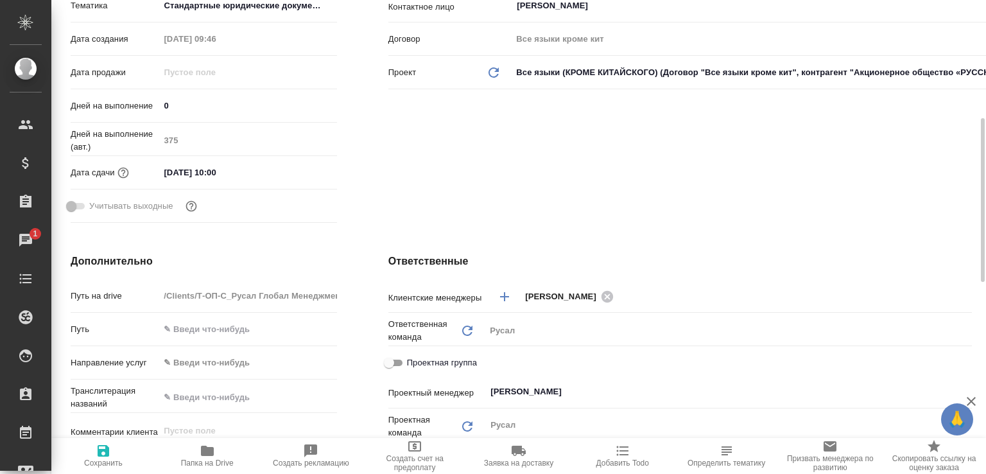
type textarea "x"
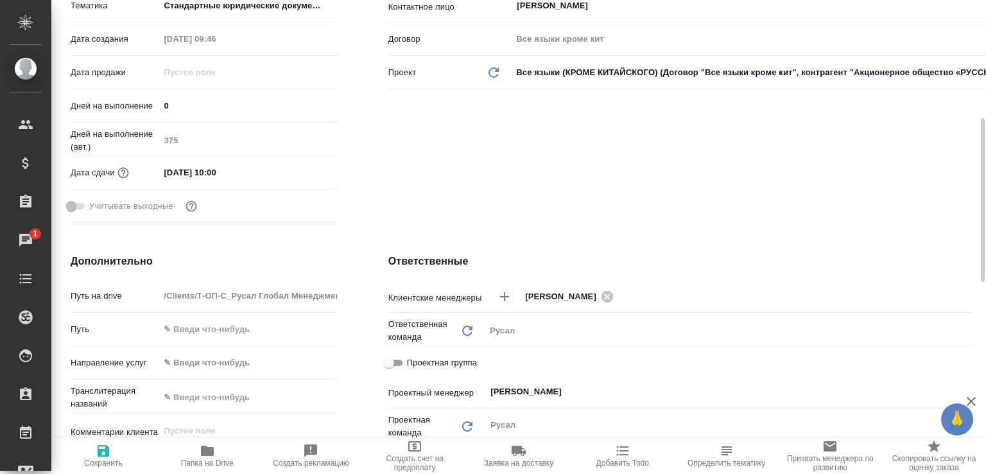
type textarea "x"
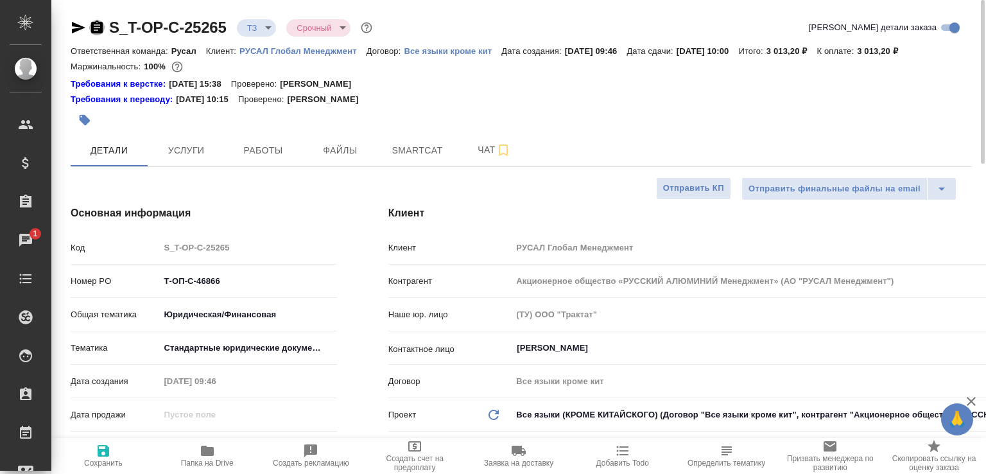
click at [94, 30] on icon "button" at bounding box center [96, 27] width 15 height 15
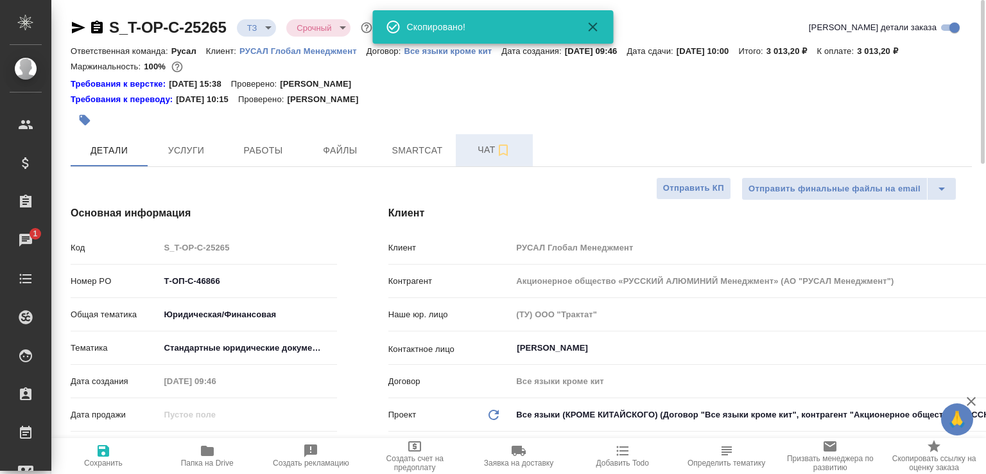
click at [475, 158] on span "Чат" at bounding box center [494, 150] width 62 height 16
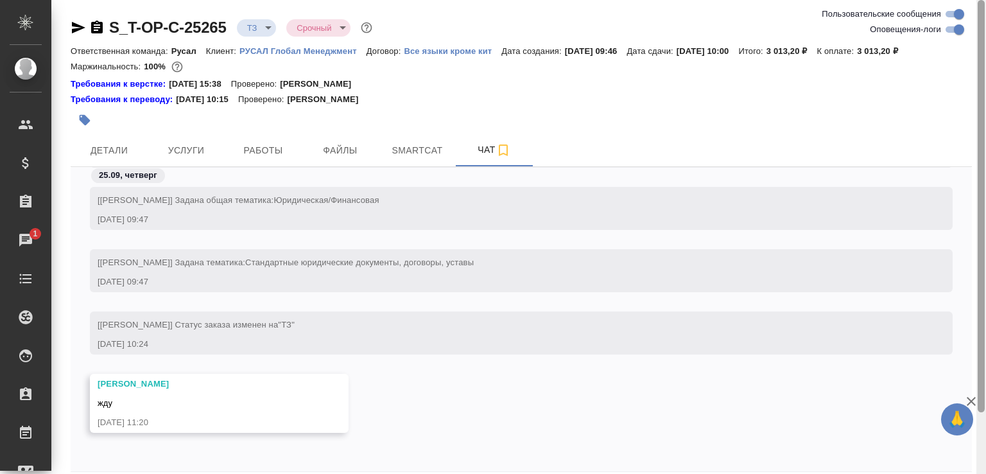
scroll to position [71, 0]
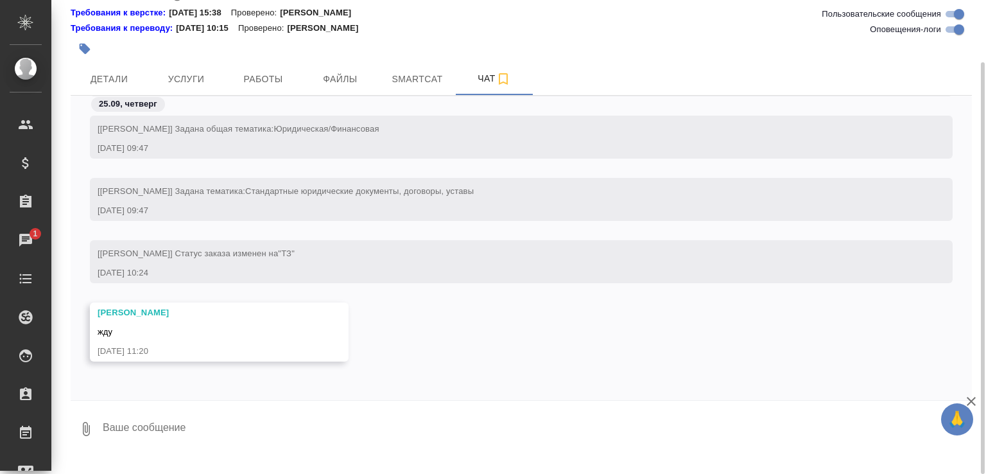
click at [251, 451] on textarea at bounding box center [536, 429] width 870 height 44
type textarea "ЗАКРОЙ ЕБАЛО"
click at [87, 436] on icon "button" at bounding box center [85, 428] width 15 height 15
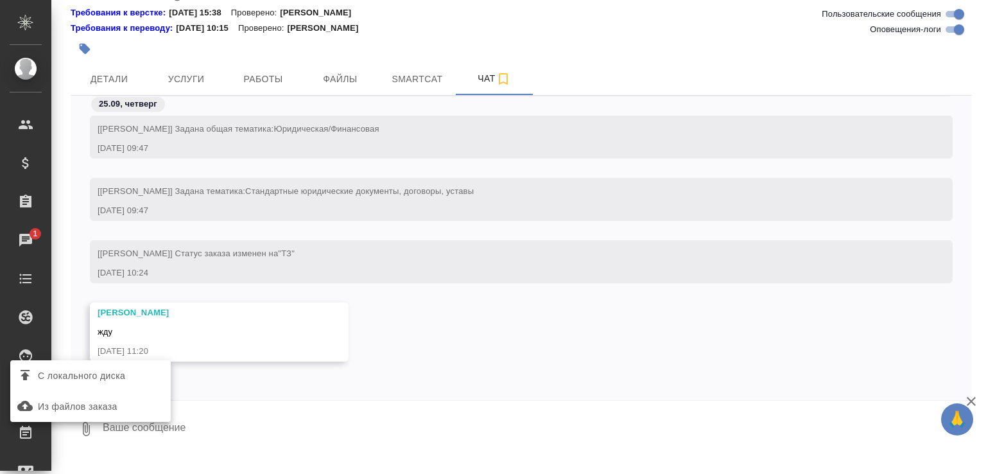
click at [112, 379] on span "С локального диска" at bounding box center [81, 376] width 87 height 16
click at [0, 0] on input "С локального диска" at bounding box center [0, 0] width 0 height 0
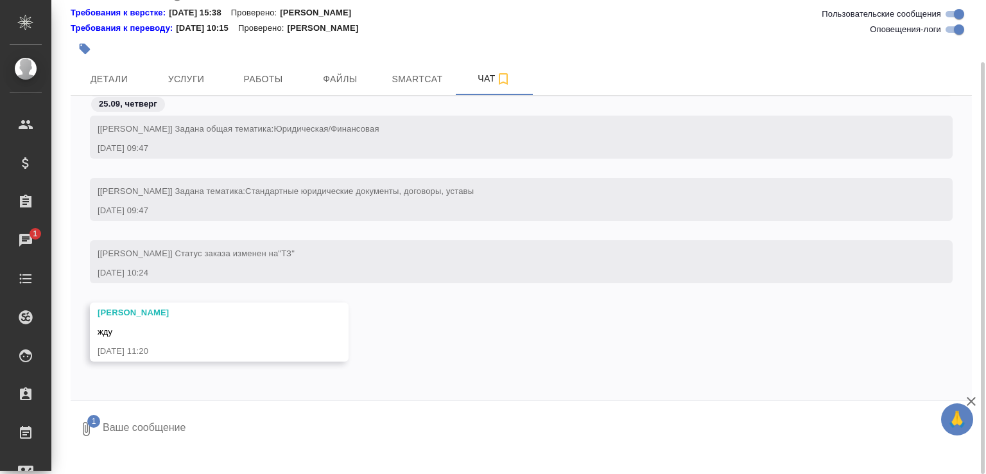
click at [213, 458] on div "S_T-OP-C-25265 ТЗ tz Срочный urgent Ответственная команда: Русал Клиент: РУСАЛ …" at bounding box center [521, 194] width 915 height 530
click at [216, 438] on textarea at bounding box center [525, 429] width 849 height 44
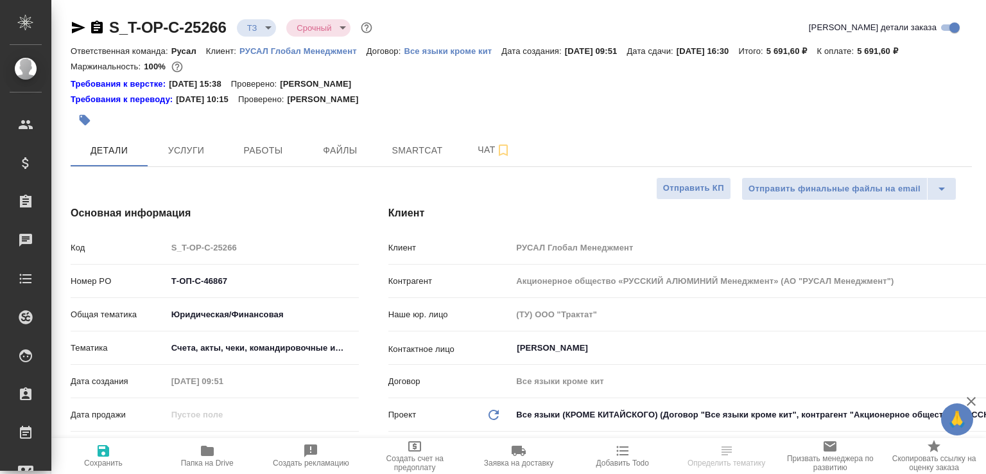
select select "RU"
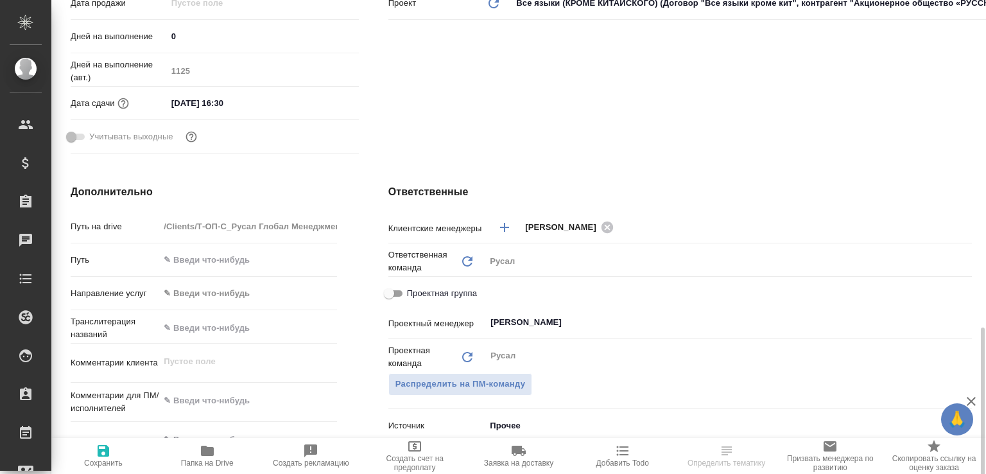
scroll to position [613, 0]
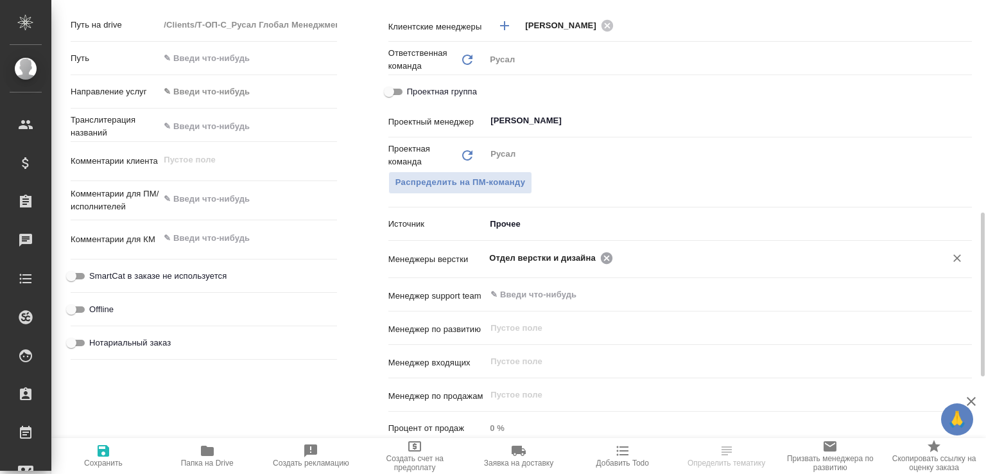
click at [601, 263] on icon at bounding box center [607, 258] width 12 height 12
click at [617, 265] on input "text" at bounding box center [771, 257] width 308 height 15
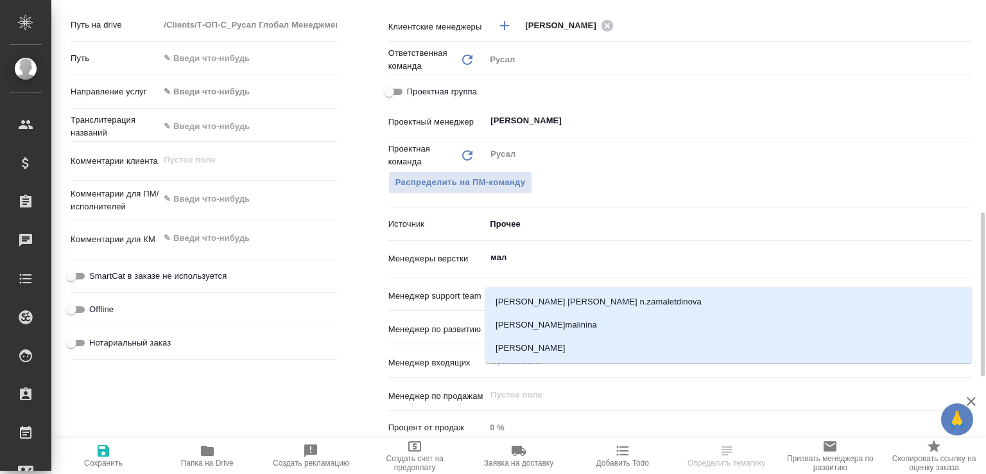
type input "мало"
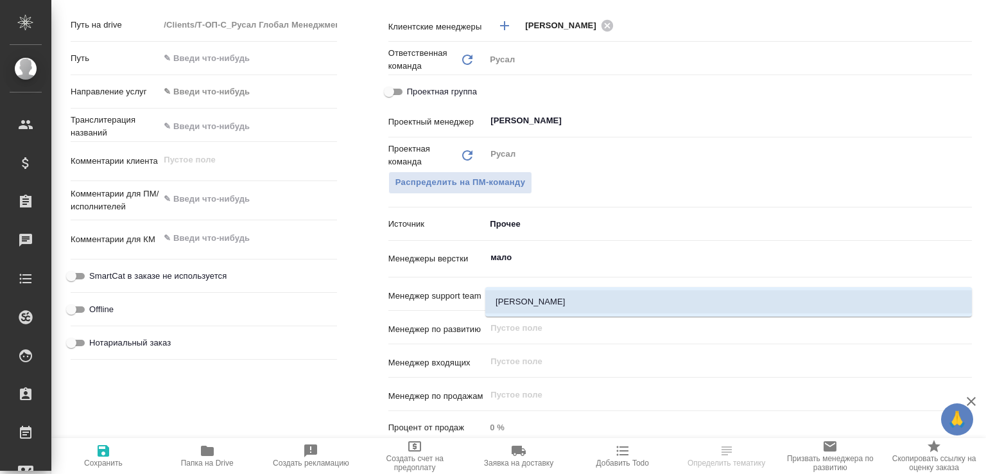
click at [505, 299] on li "[PERSON_NAME]" at bounding box center [728, 301] width 487 height 23
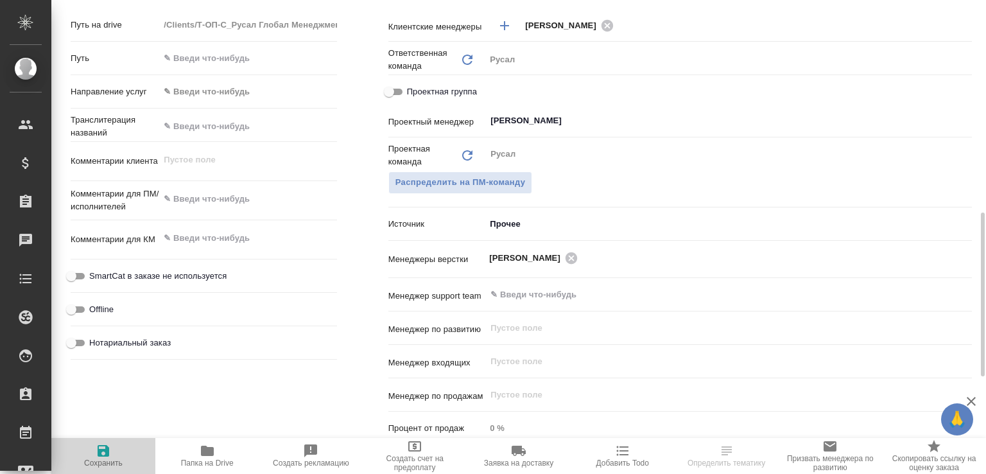
click at [113, 450] on span "Сохранить" at bounding box center [103, 455] width 89 height 24
select select "RU"
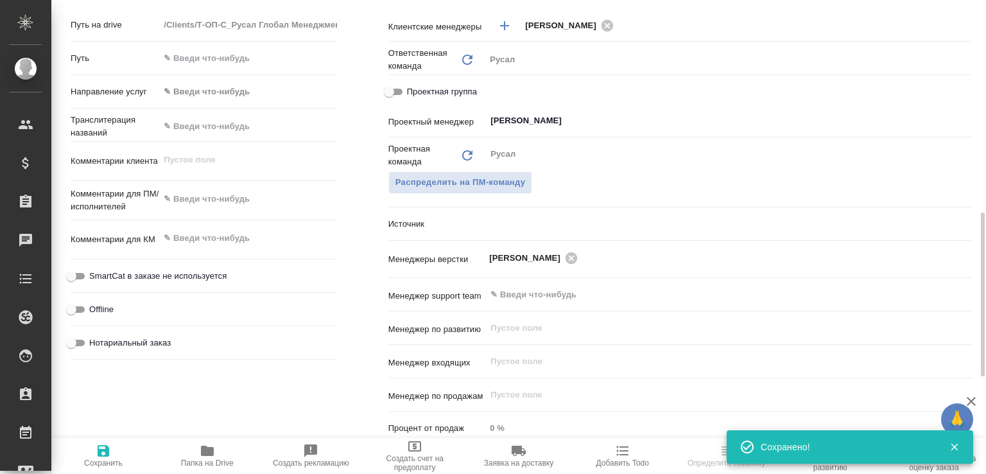
type textarea "x"
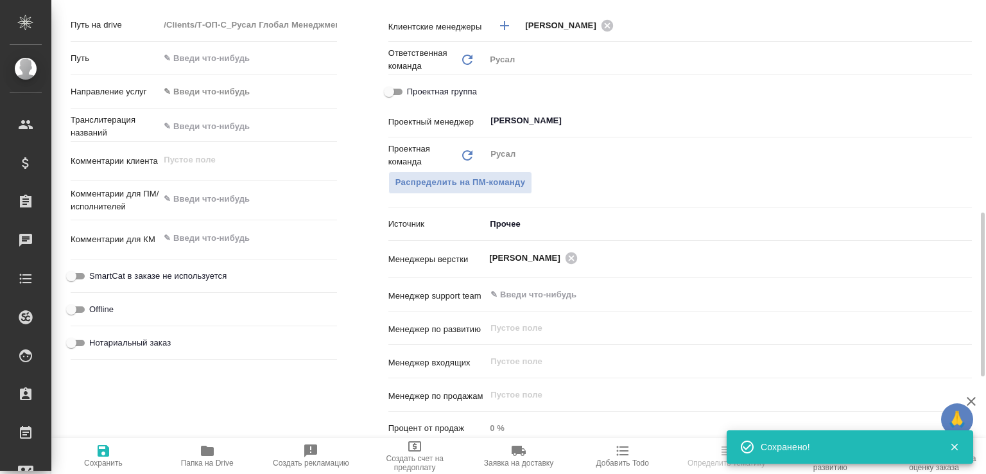
type textarea "x"
select select "RU"
type textarea "x"
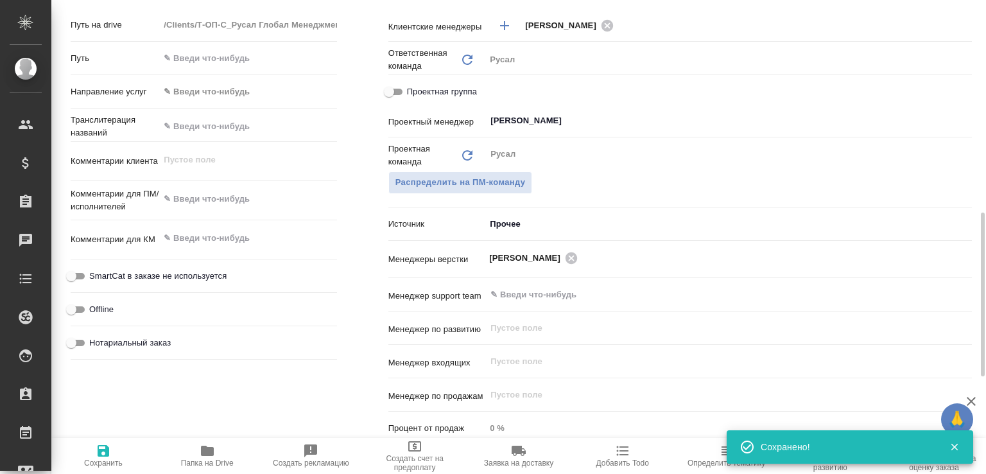
type textarea "x"
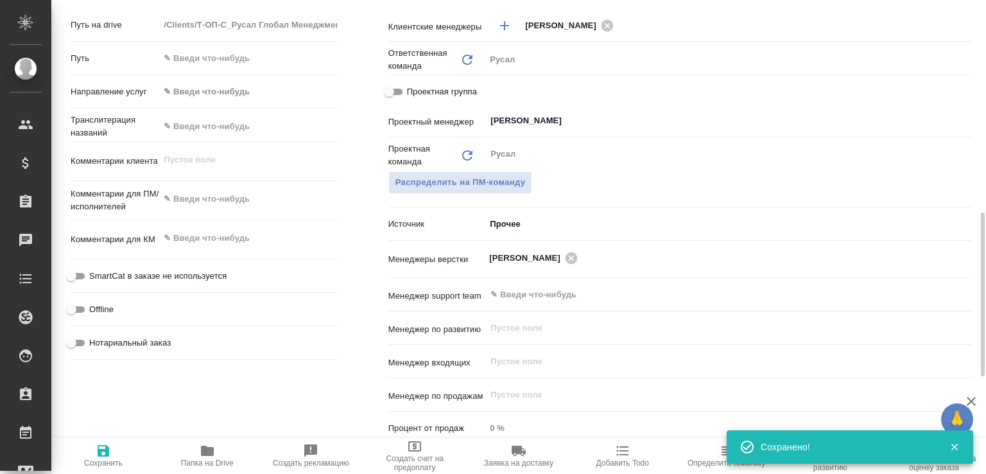
type textarea "x"
click at [203, 445] on icon "button" at bounding box center [207, 450] width 13 height 10
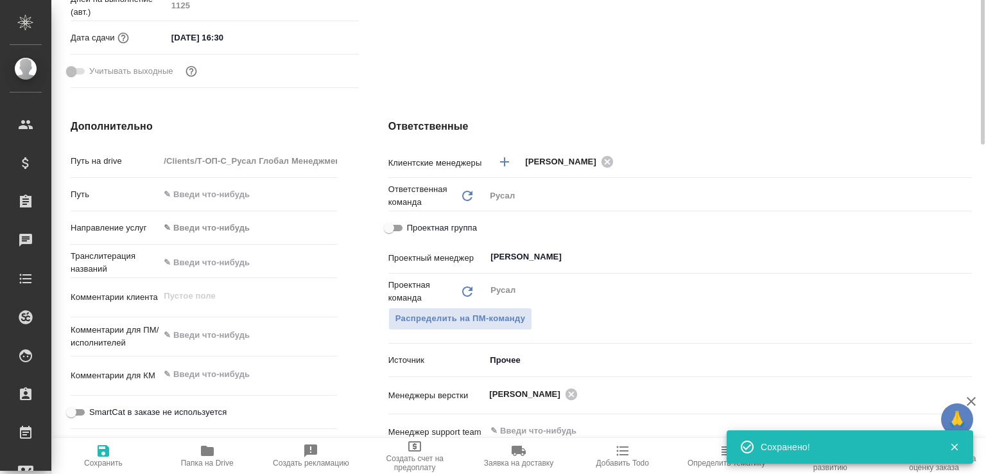
type textarea "x"
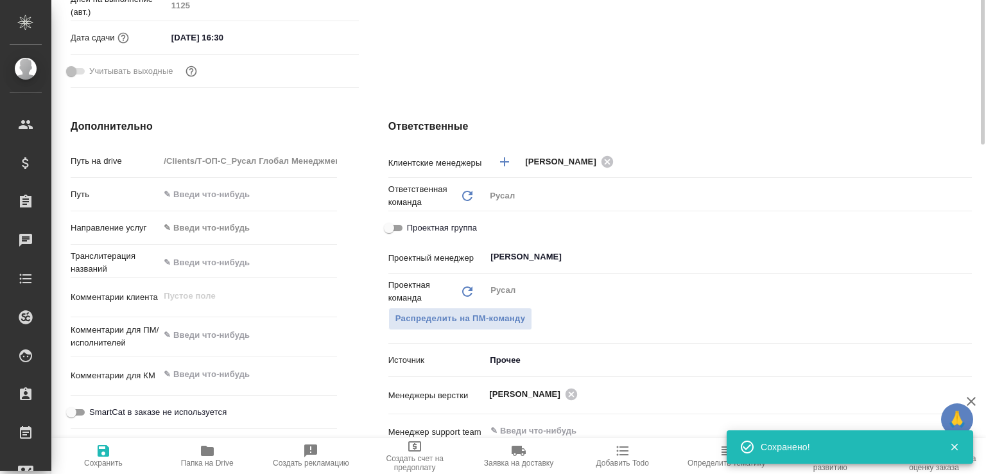
type textarea "x"
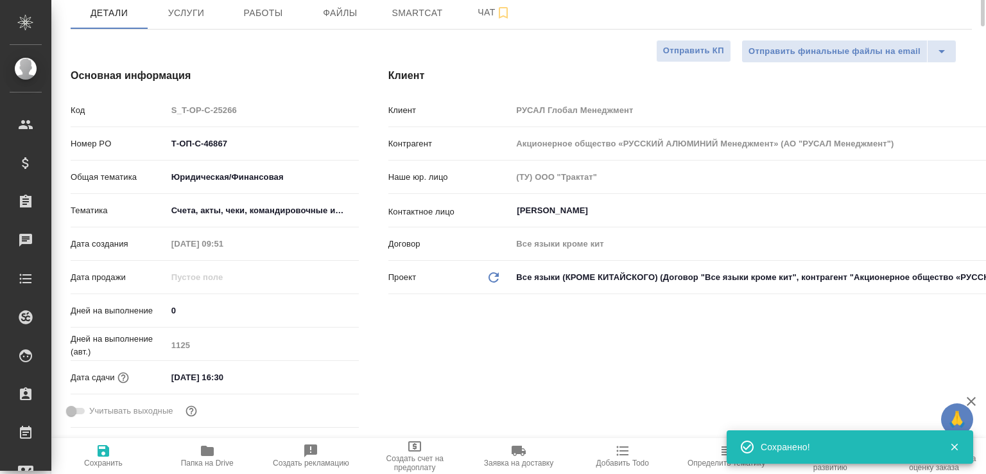
scroll to position [9, 0]
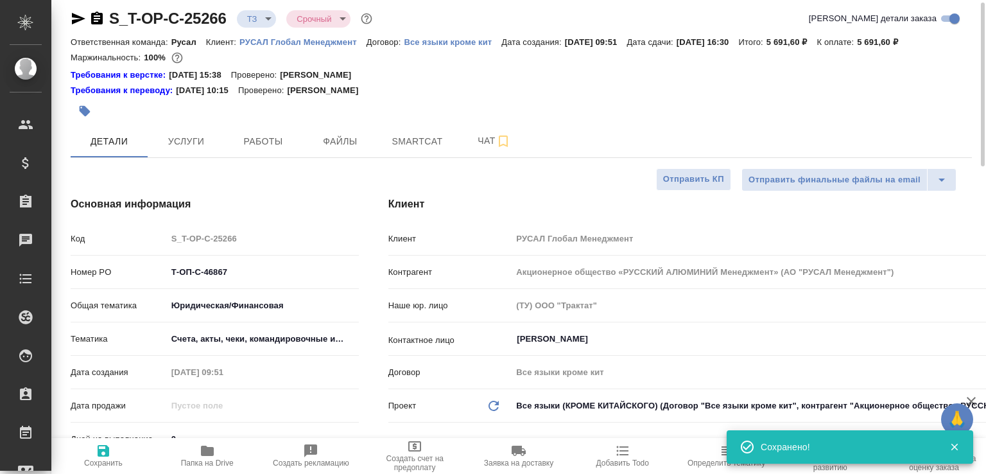
click at [92, 19] on icon "button" at bounding box center [97, 18] width 12 height 13
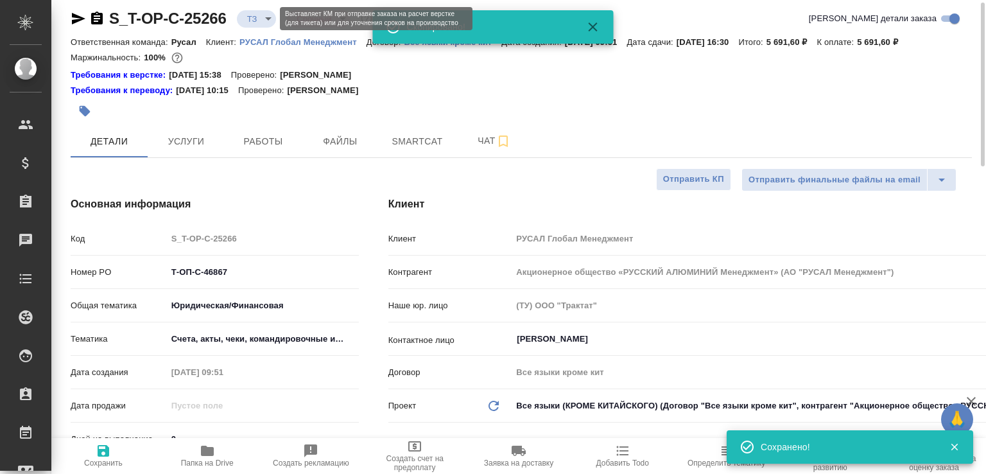
click at [259, 15] on body "🙏 .cls-1 fill:#fff; AWATERA [PERSON_NAME]malofeeva Клиенты Спецификации Заказы …" at bounding box center [493, 237] width 986 height 474
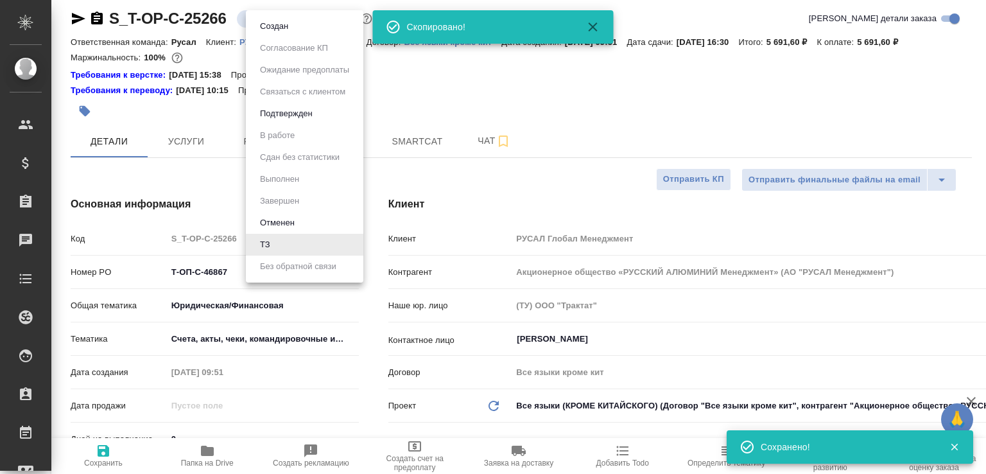
click at [259, 15] on li "Создан" at bounding box center [304, 26] width 117 height 22
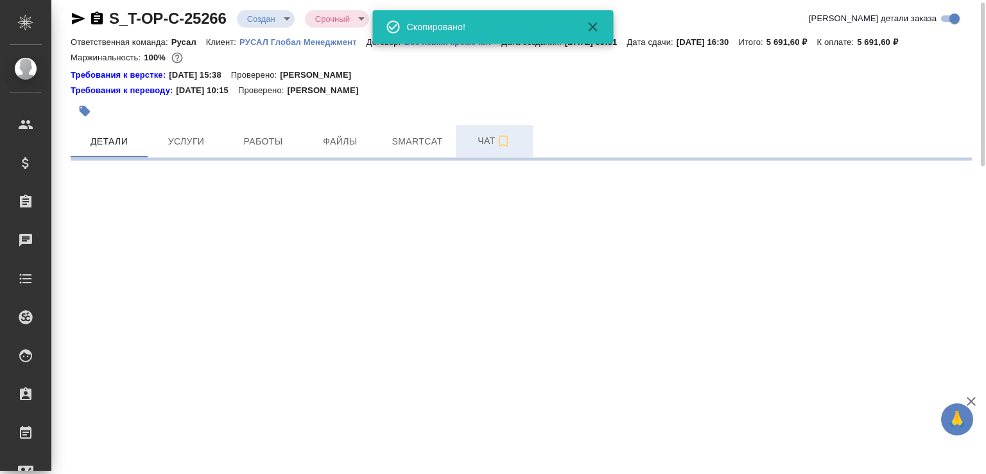
select select "RU"
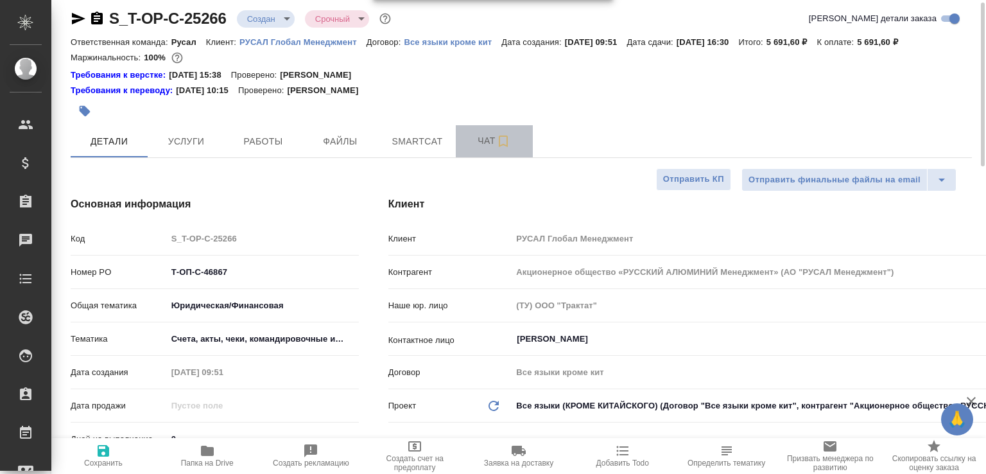
click at [473, 149] on span "Чат" at bounding box center [494, 141] width 62 height 16
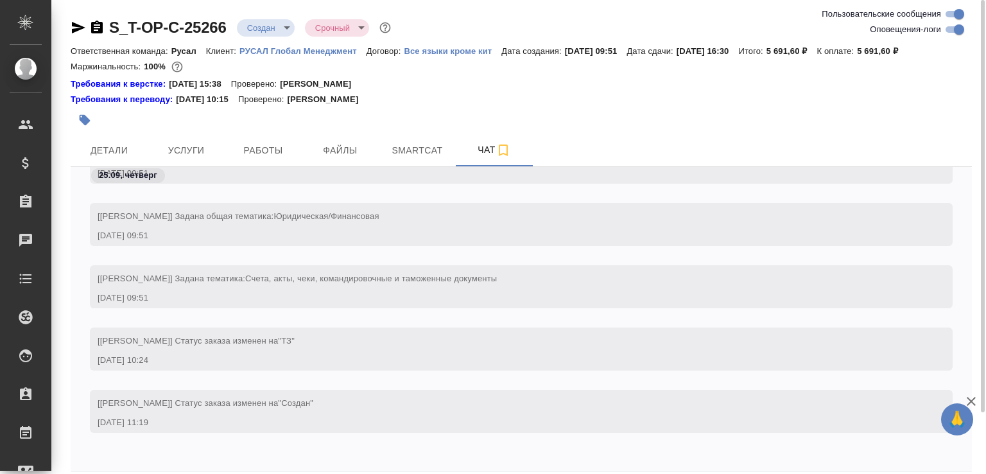
scroll to position [71, 0]
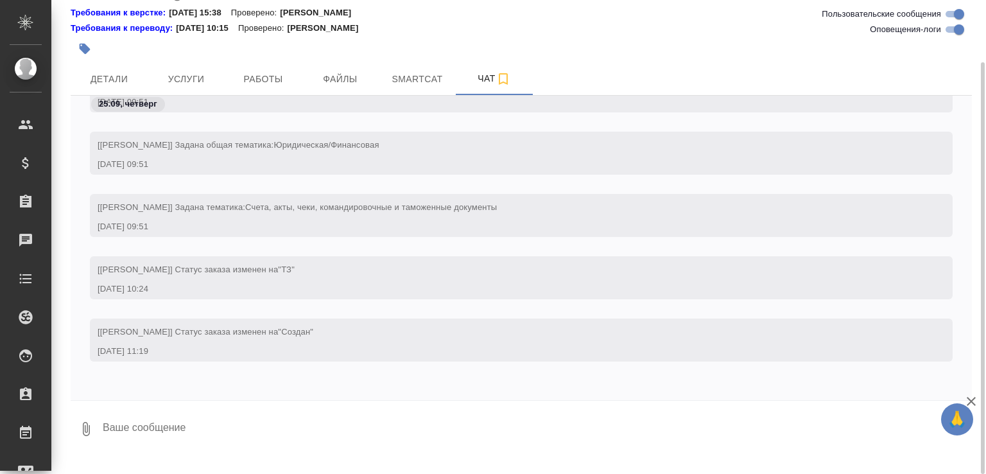
click at [84, 436] on icon "button" at bounding box center [85, 428] width 15 height 15
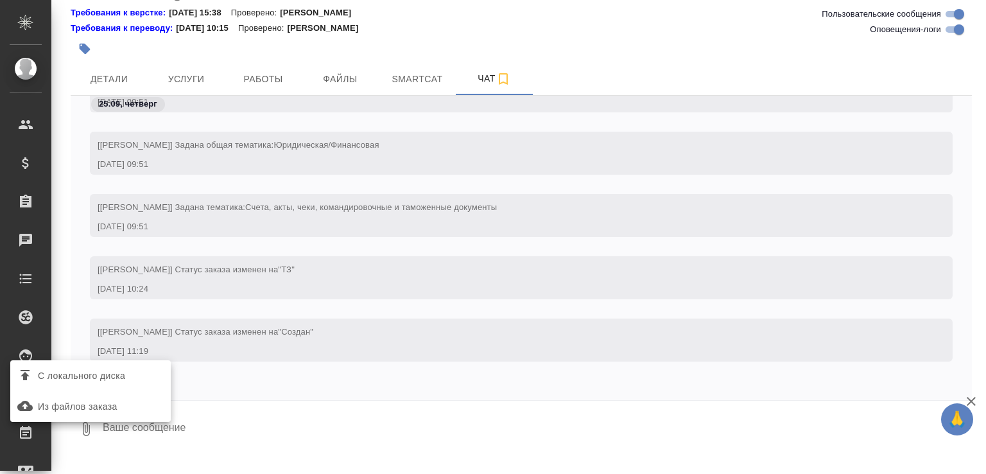
click at [91, 383] on span "С локального диска" at bounding box center [90, 375] width 150 height 17
click at [0, 0] on input "С локального диска" at bounding box center [0, 0] width 0 height 0
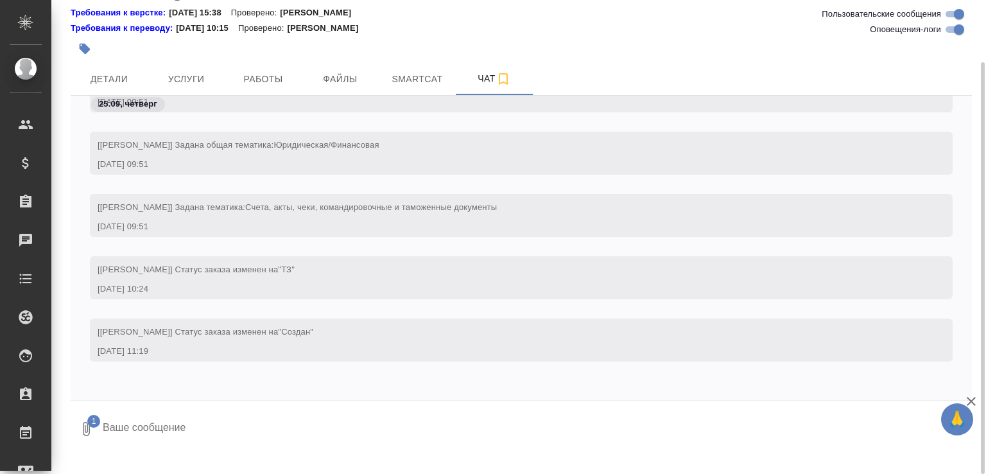
click at [144, 451] on textarea at bounding box center [525, 429] width 849 height 44
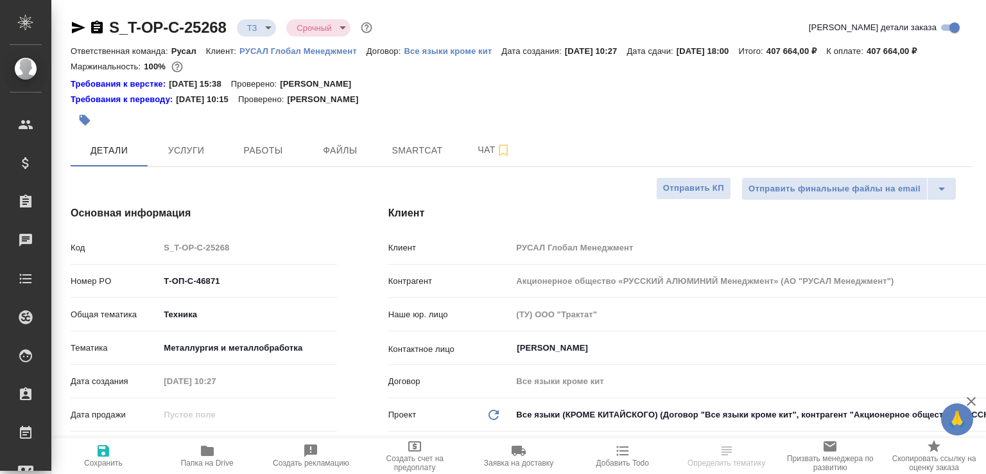
select select "RU"
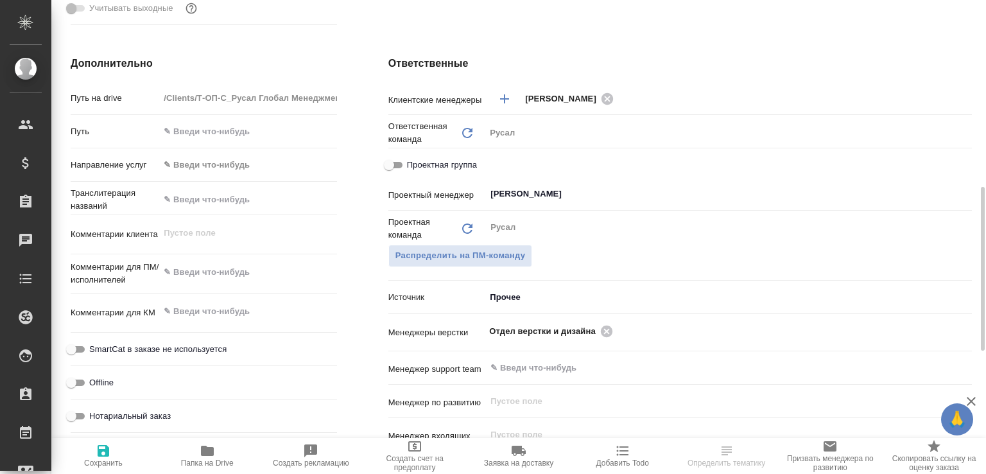
scroll to position [677, 0]
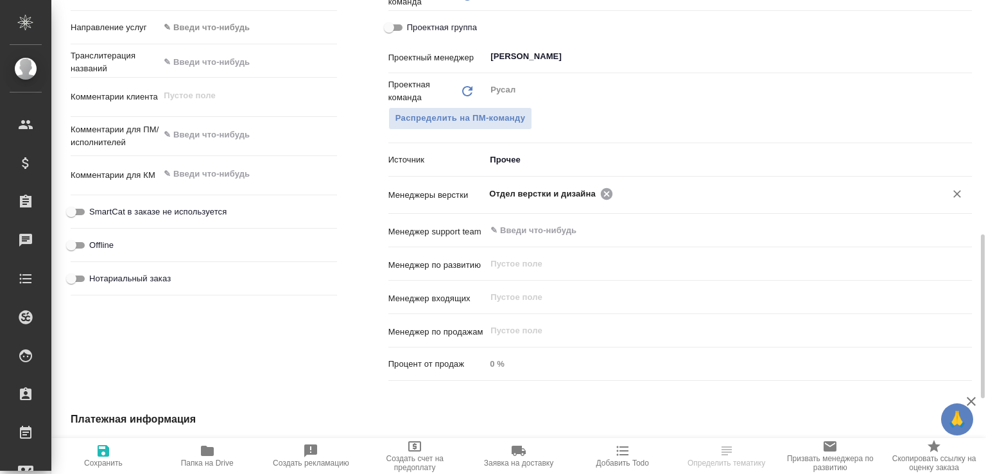
click at [602, 199] on icon at bounding box center [607, 193] width 12 height 12
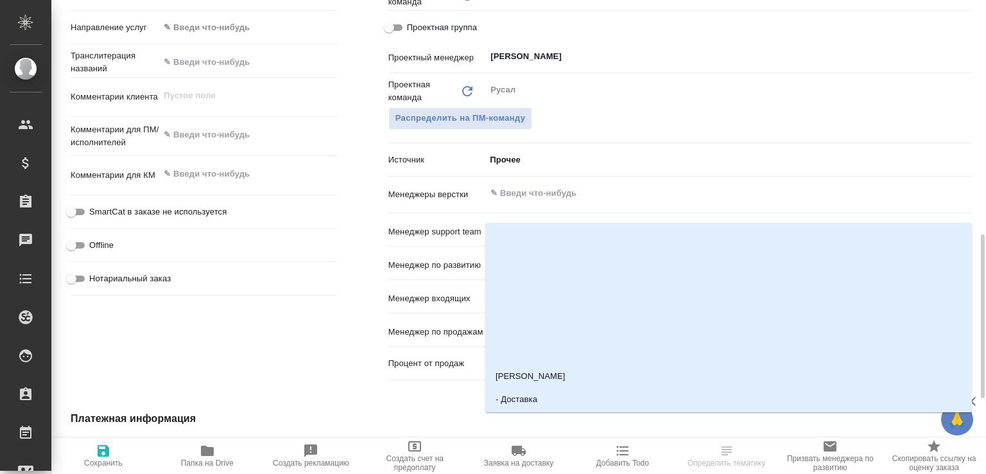
click at [602, 201] on input "text" at bounding box center [707, 193] width 436 height 15
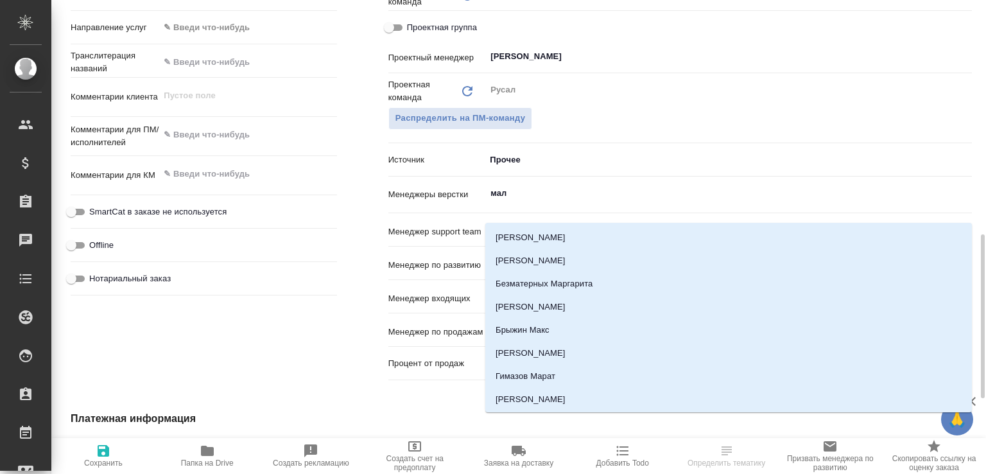
type input "мало"
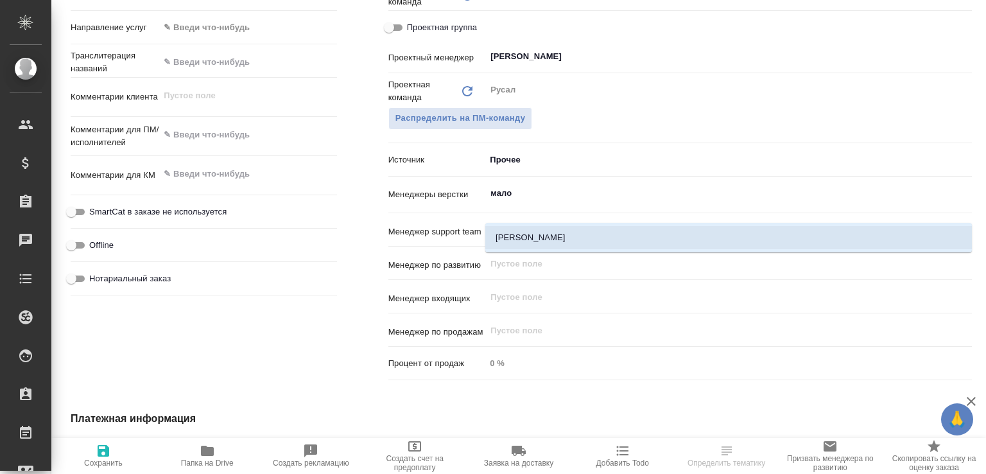
click at [573, 234] on li "[PERSON_NAME]" at bounding box center [728, 237] width 487 height 23
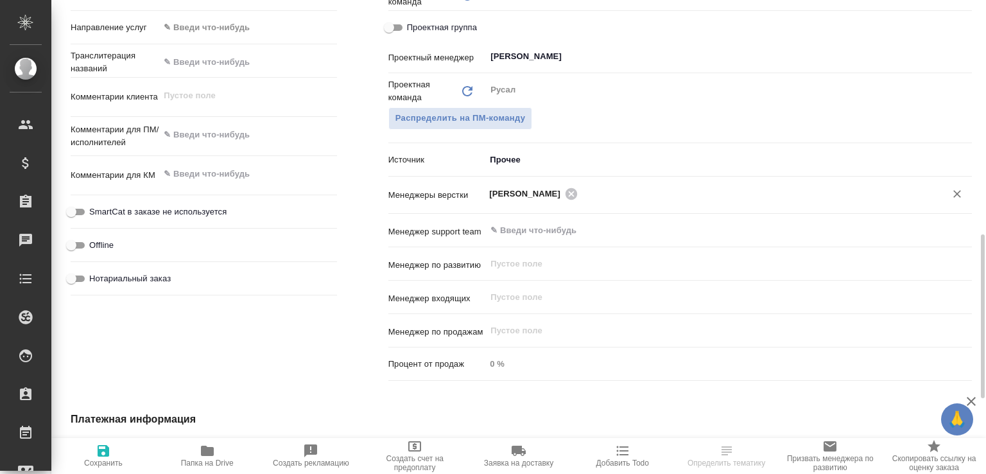
drag, startPoint x: 117, startPoint y: 449, endPoint x: 118, endPoint y: 438, distance: 10.9
click at [117, 449] on span "Сохранить" at bounding box center [103, 455] width 89 height 24
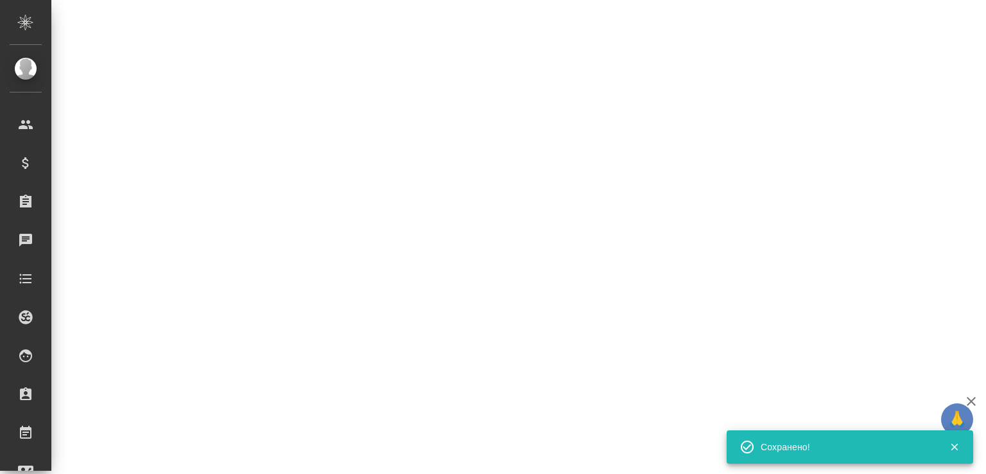
select select "RU"
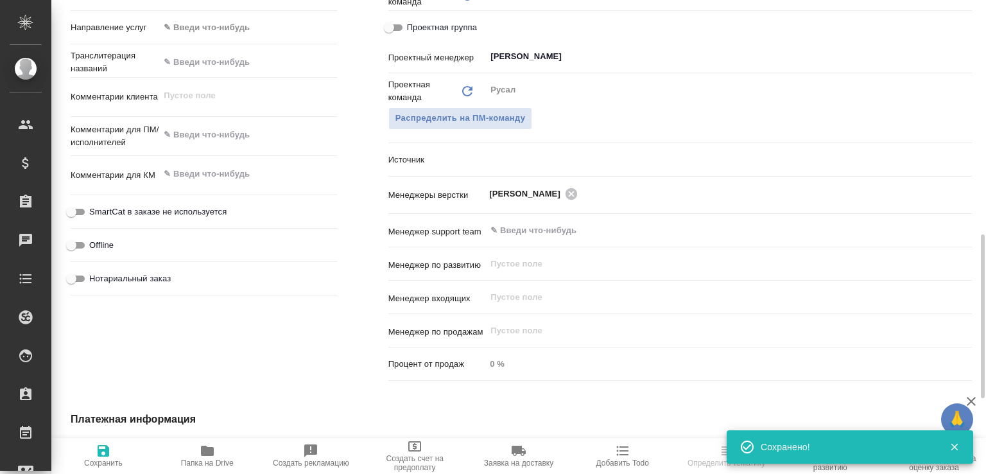
type textarea "x"
select select "RU"
type textarea "x"
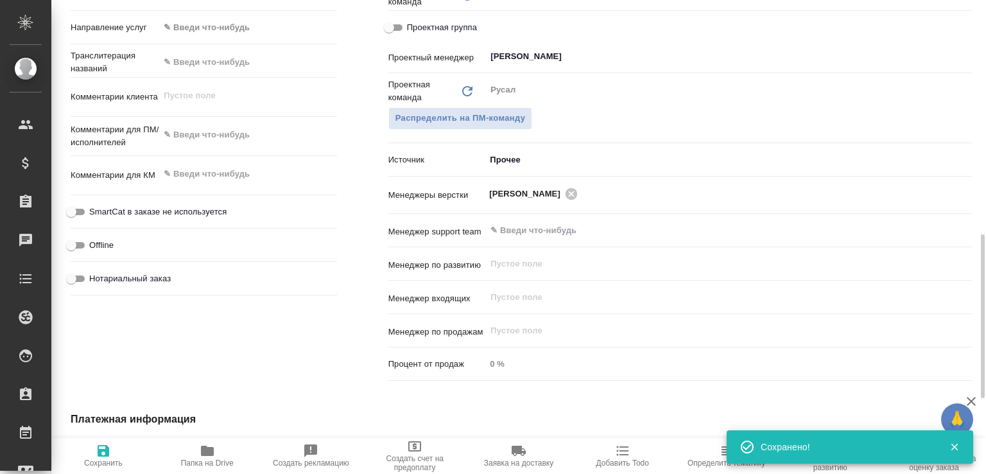
type textarea "x"
click at [200, 471] on button "Папка на Drive" at bounding box center [207, 456] width 104 height 36
type textarea "x"
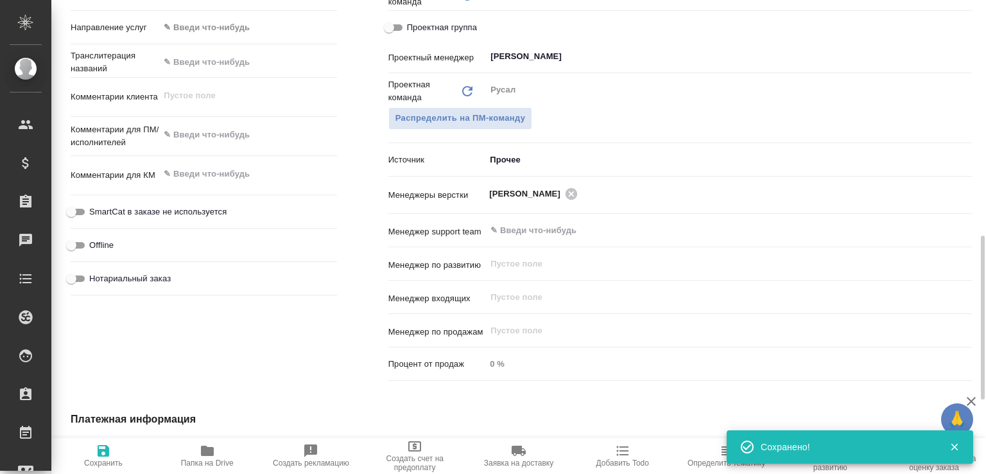
type textarea "x"
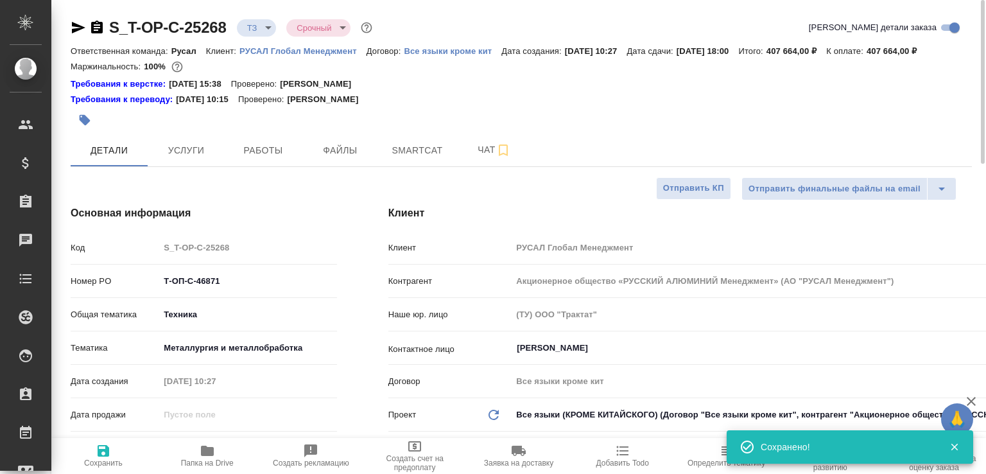
scroll to position [0, 0]
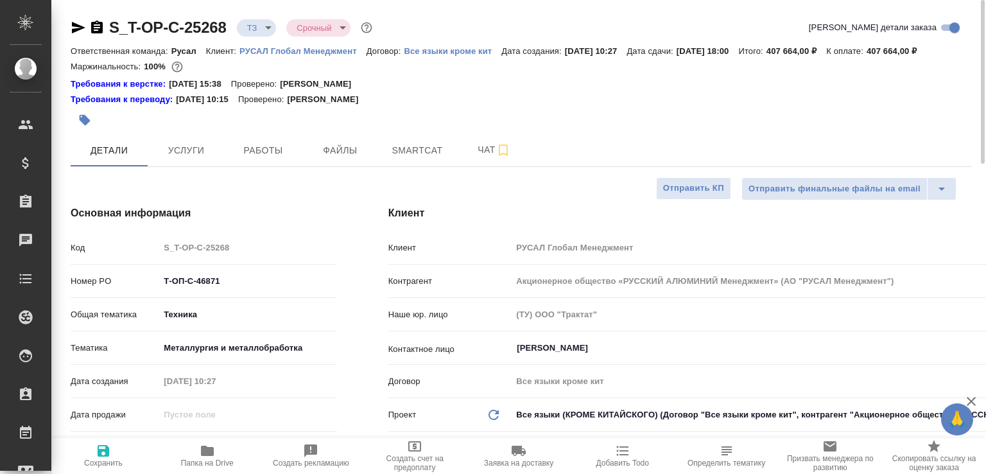
click at [92, 26] on icon "button" at bounding box center [97, 27] width 12 height 13
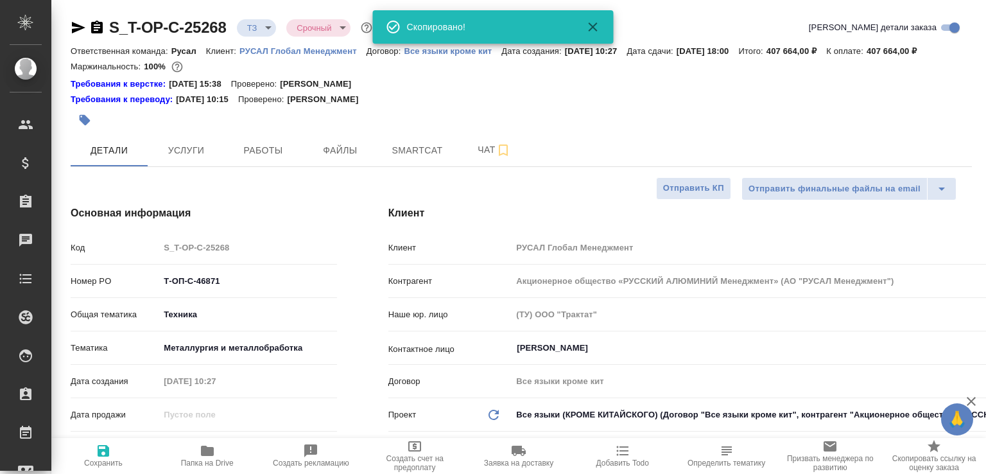
type textarea "x"
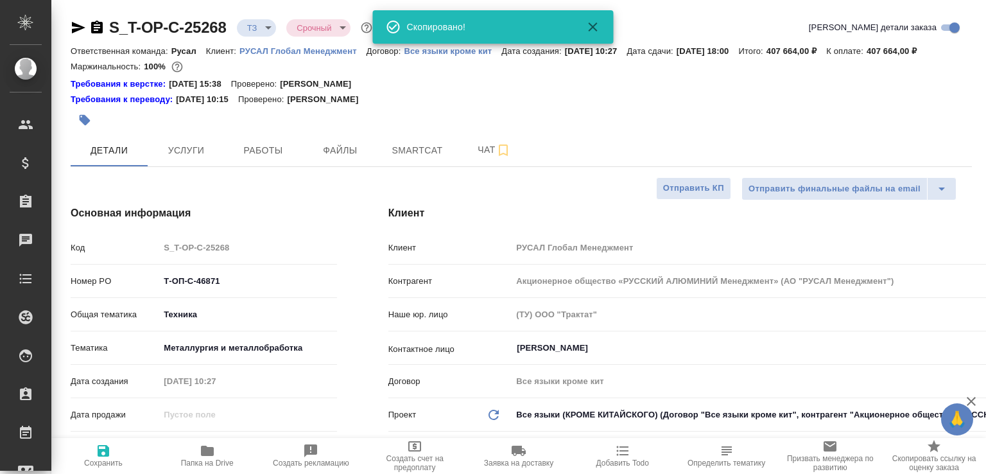
type textarea "x"
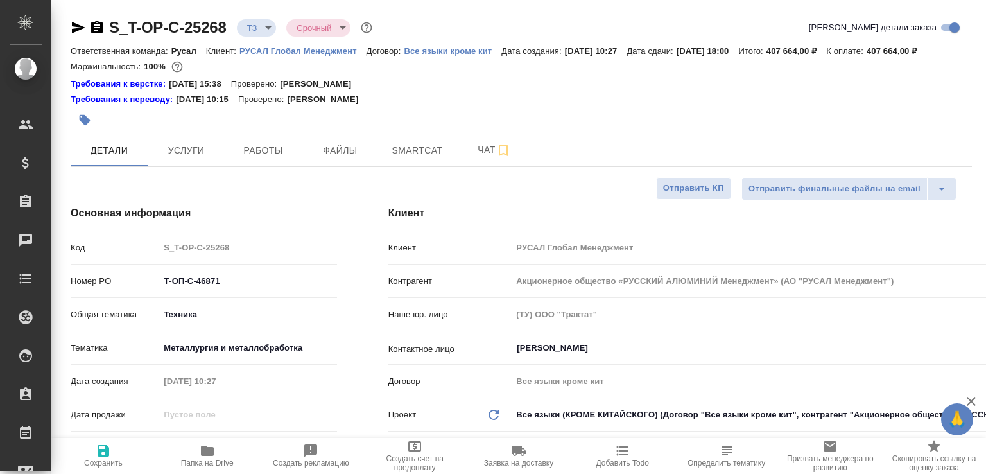
type textarea "x"
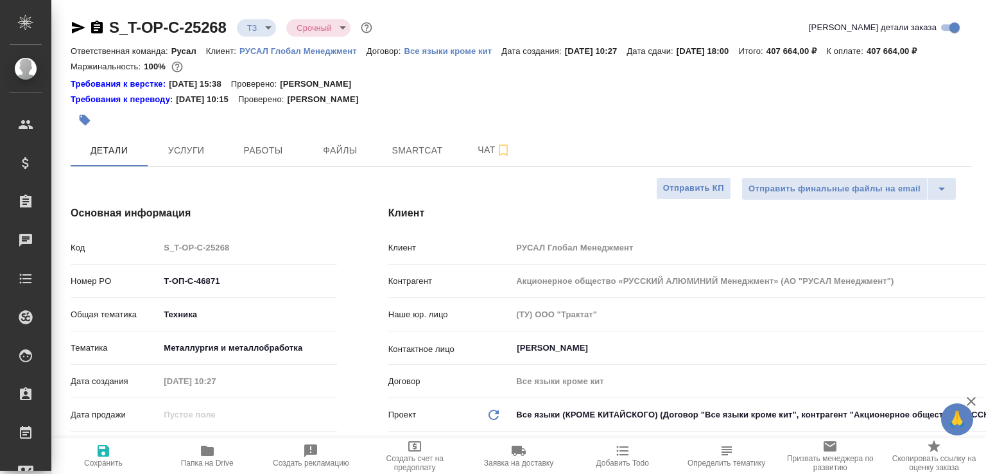
type textarea "x"
click at [94, 28] on icon "button" at bounding box center [97, 27] width 12 height 13
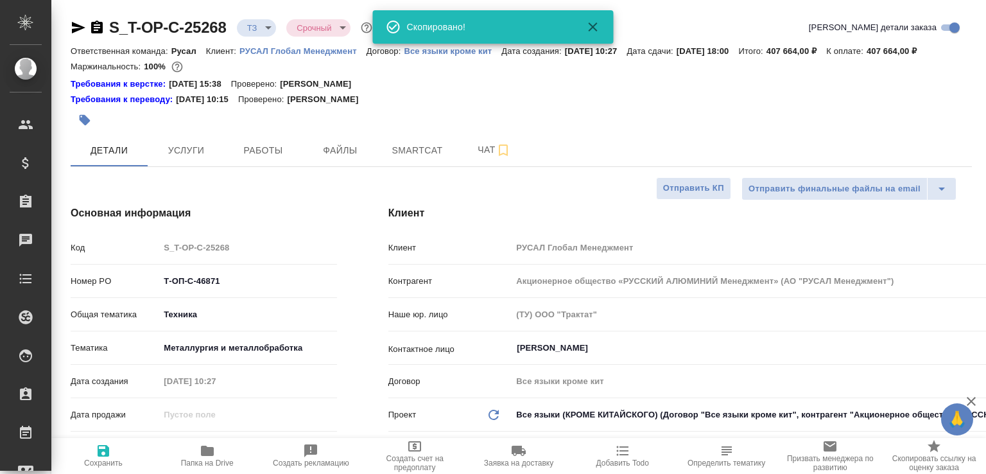
type textarea "x"
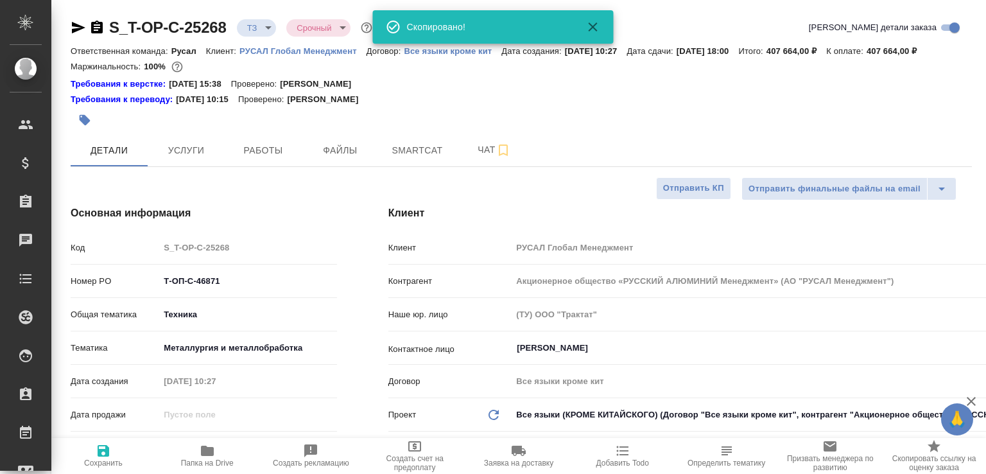
type textarea "x"
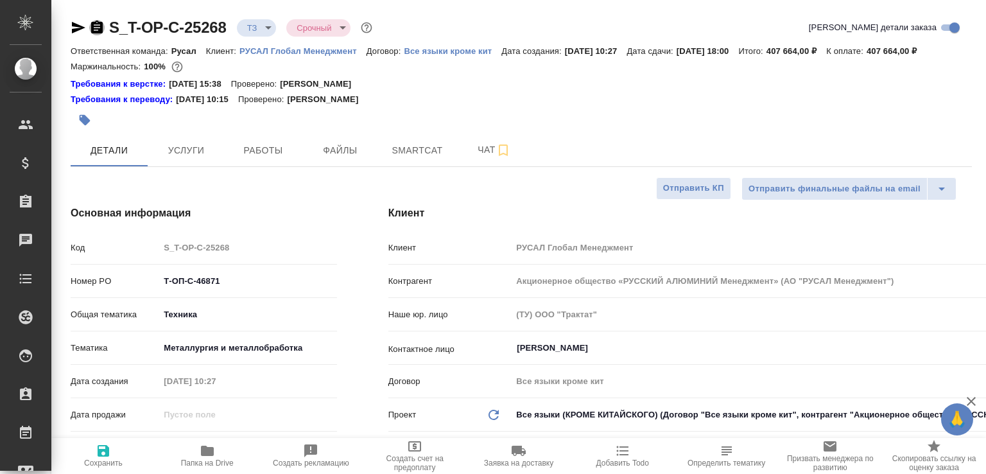
click at [95, 30] on icon "button" at bounding box center [96, 27] width 15 height 15
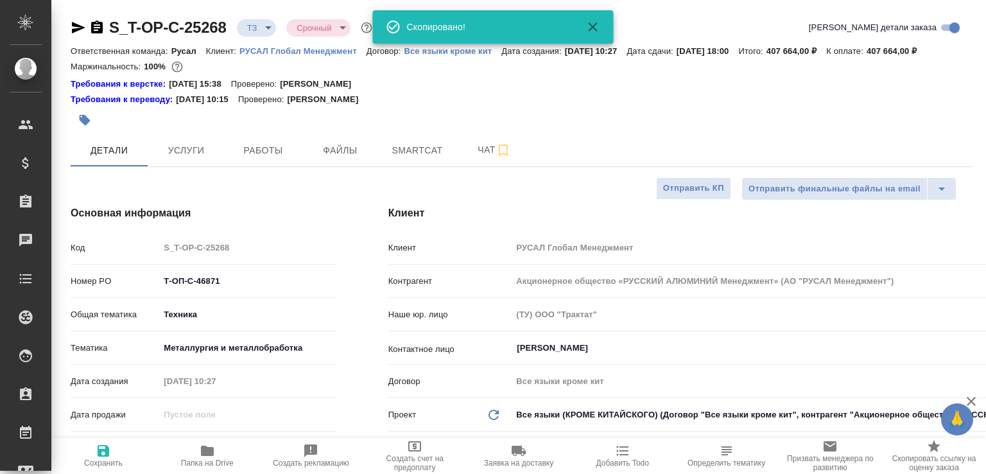
click at [275, 26] on body "🙏 .cls-1 fill:#fff; AWATERA Малофеева Екатерина e.malofeeva Клиенты Спецификаци…" at bounding box center [493, 237] width 986 height 474
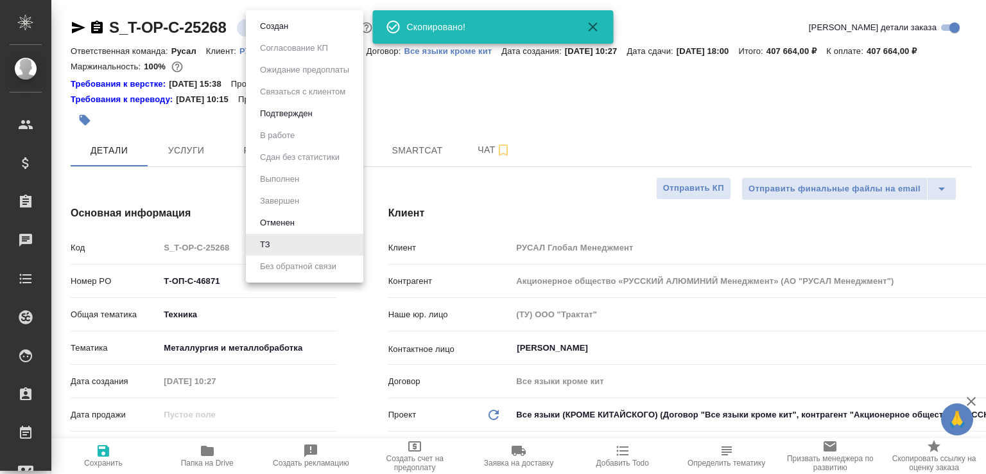
click at [275, 26] on button "Создан" at bounding box center [274, 26] width 36 height 14
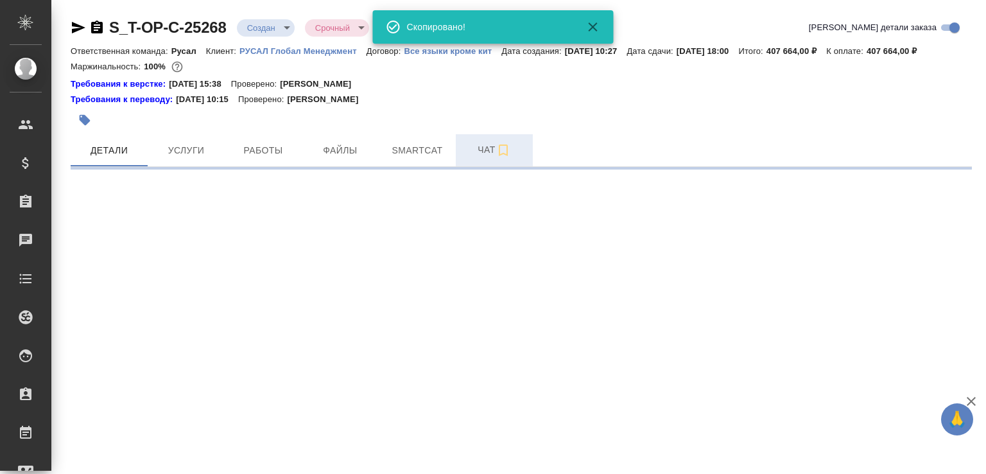
select select "RU"
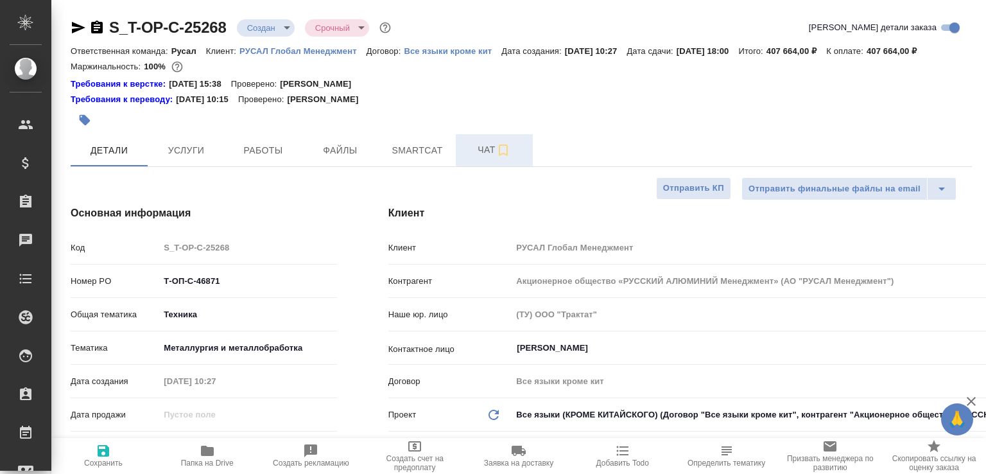
type textarea "x"
click at [476, 158] on span "Чат" at bounding box center [494, 150] width 62 height 16
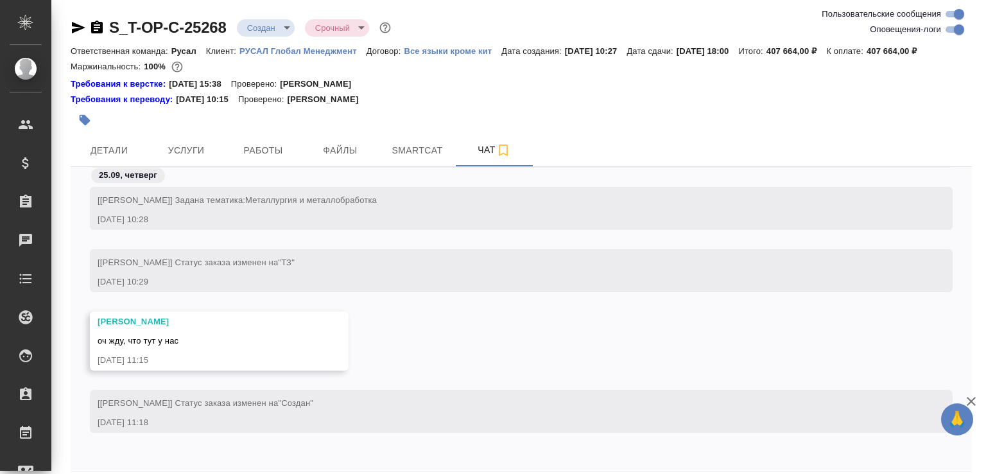
scroll to position [71, 0]
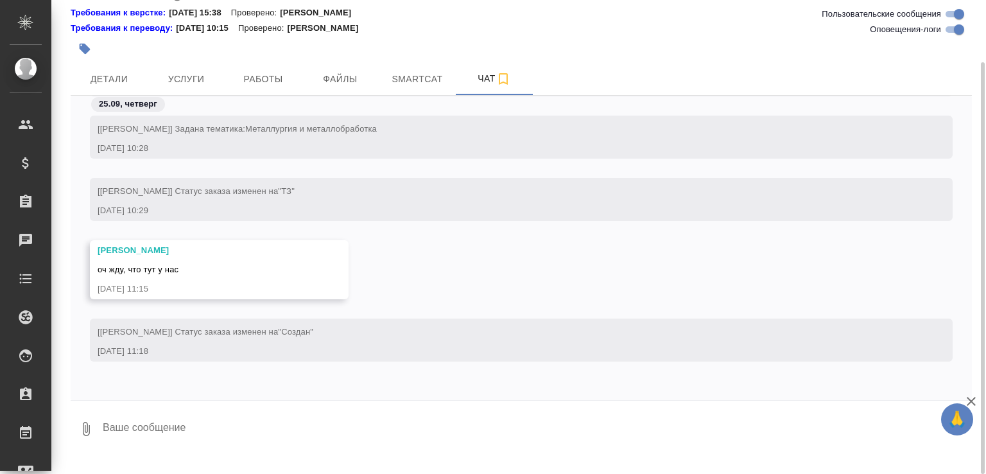
click at [81, 436] on icon "button" at bounding box center [85, 428] width 15 height 15
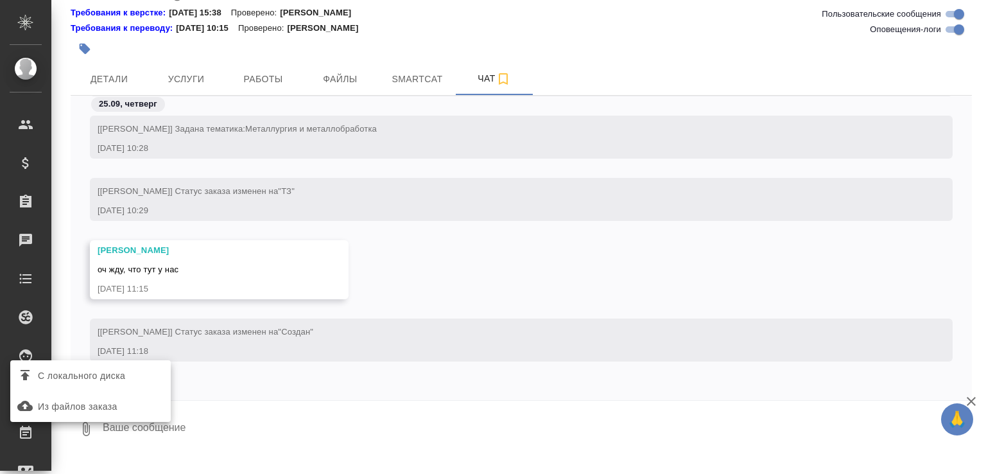
click at [82, 376] on span "С локального диска" at bounding box center [81, 376] width 87 height 16
click at [0, 0] on input "С локального диска" at bounding box center [0, 0] width 0 height 0
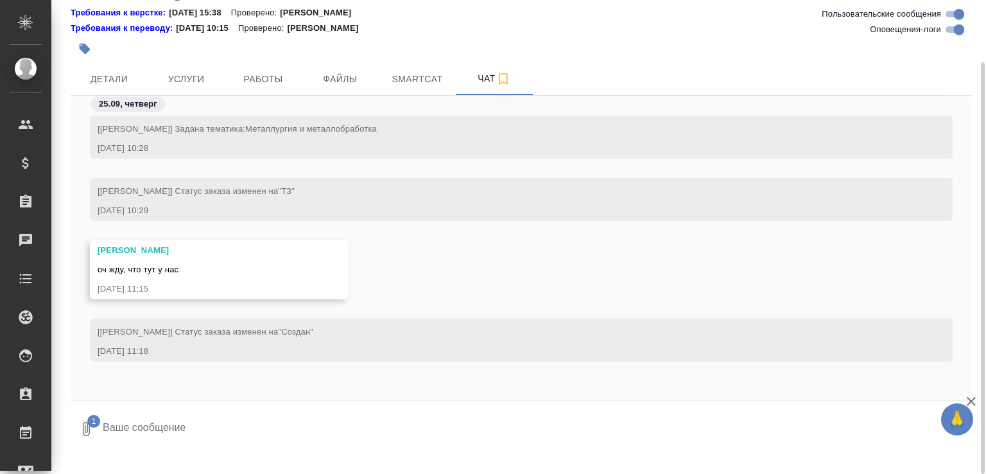
click at [960, 449] on button "submit" at bounding box center [961, 429] width 21 height 44
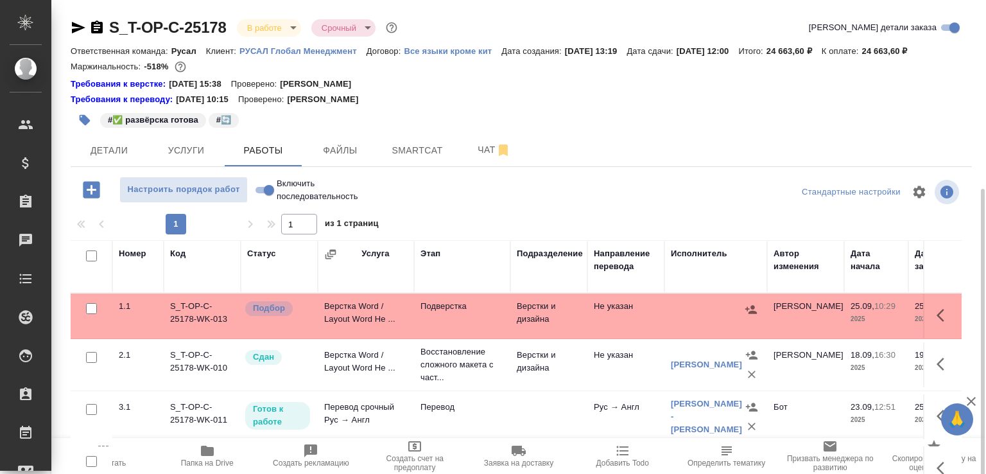
scroll to position [103, 0]
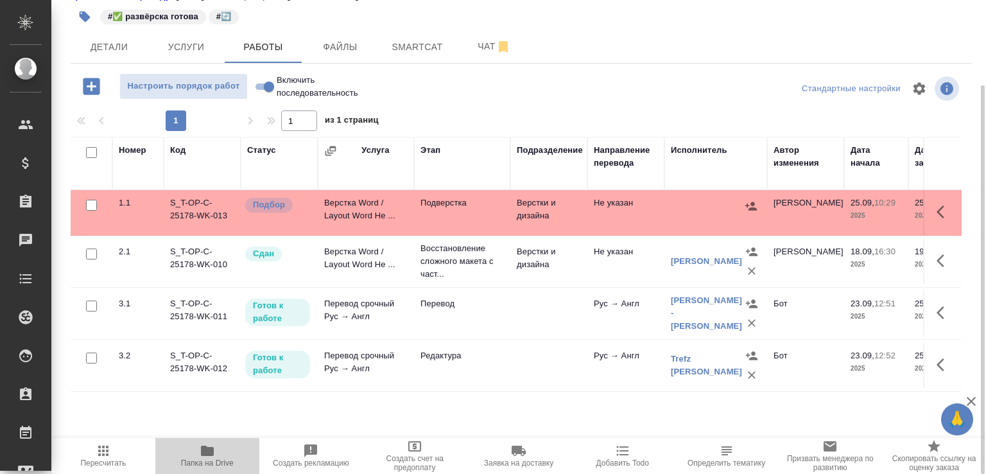
click at [234, 453] on span "Папка на Drive" at bounding box center [207, 455] width 89 height 24
click at [264, 94] on input "Включить последовательность" at bounding box center [269, 86] width 46 height 15
checkbox input "true"
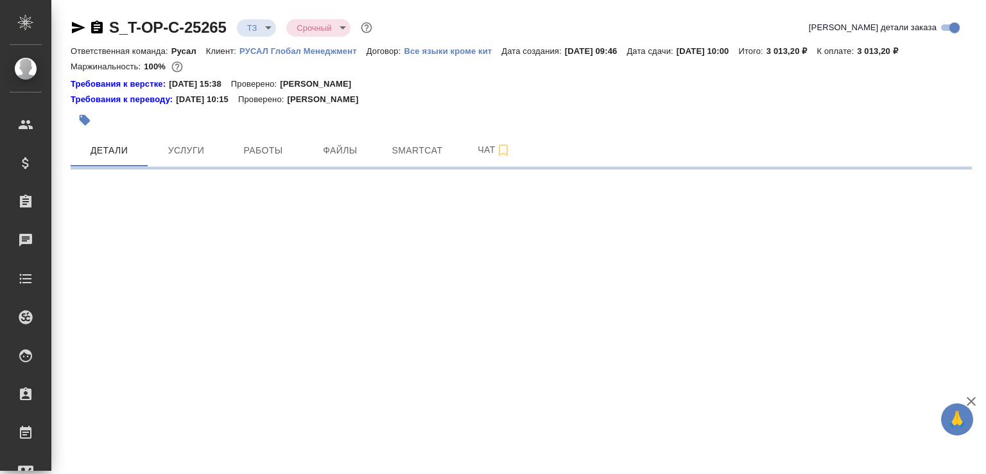
click at [274, 26] on body "🙏 .cls-1 fill:#fff; AWATERA [PERSON_NAME]malofeeva Клиенты Спецификации Заказы …" at bounding box center [493, 237] width 986 height 474
select select "RU"
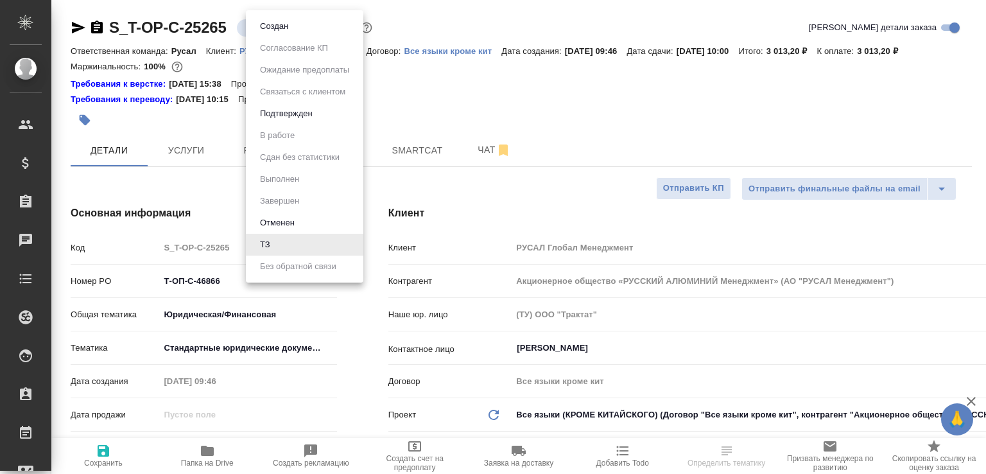
type textarea "x"
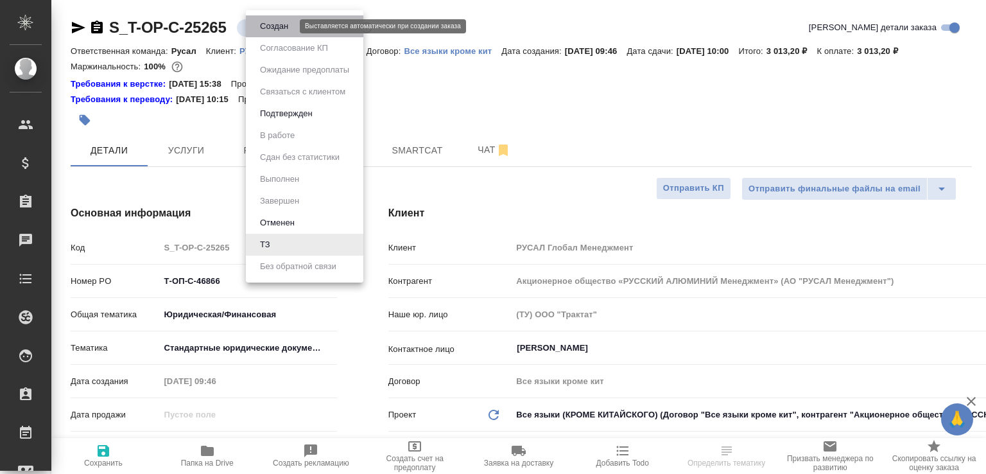
click at [275, 28] on button "Создан" at bounding box center [274, 26] width 36 height 14
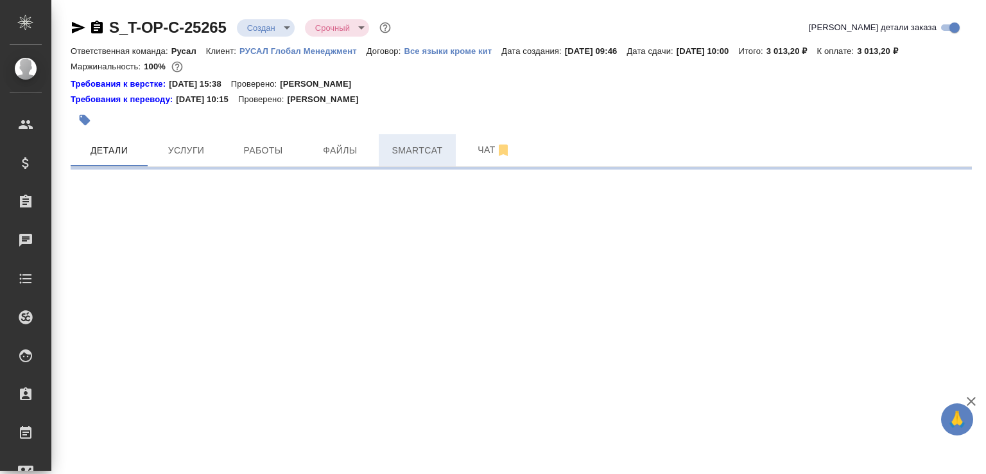
select select "RU"
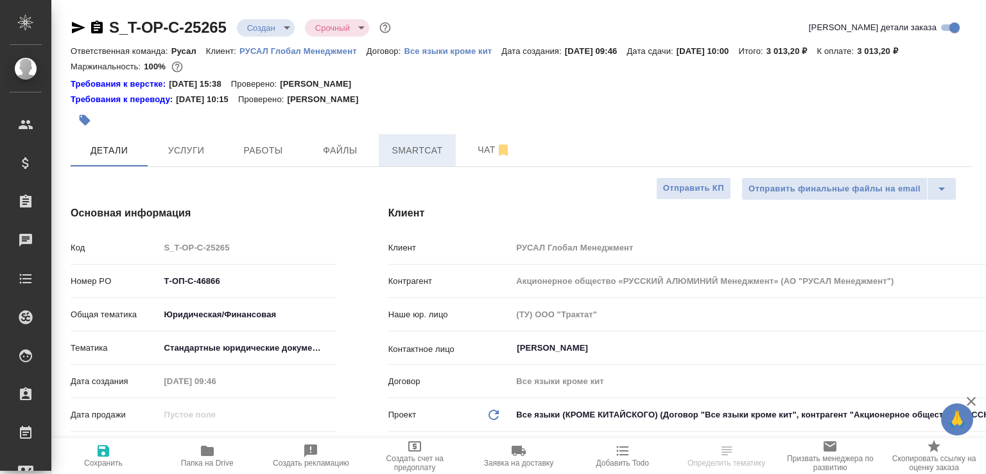
type textarea "x"
click at [460, 157] on button "Чат" at bounding box center [494, 150] width 77 height 32
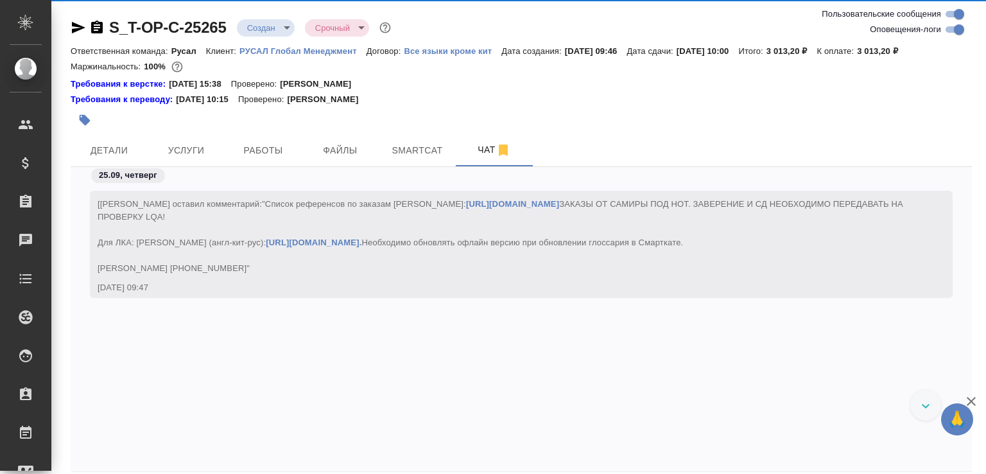
scroll to position [486, 0]
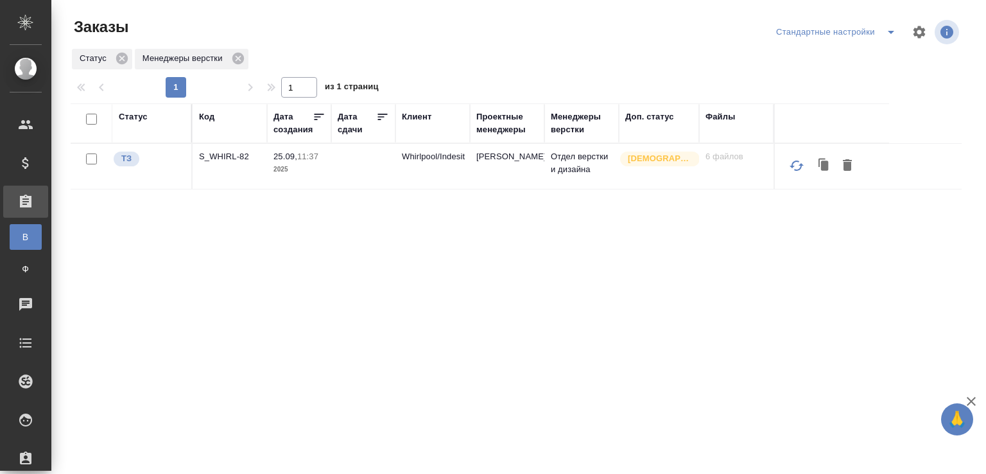
click at [408, 55] on div "Статус Менеджеры верстки" at bounding box center [516, 58] width 891 height 23
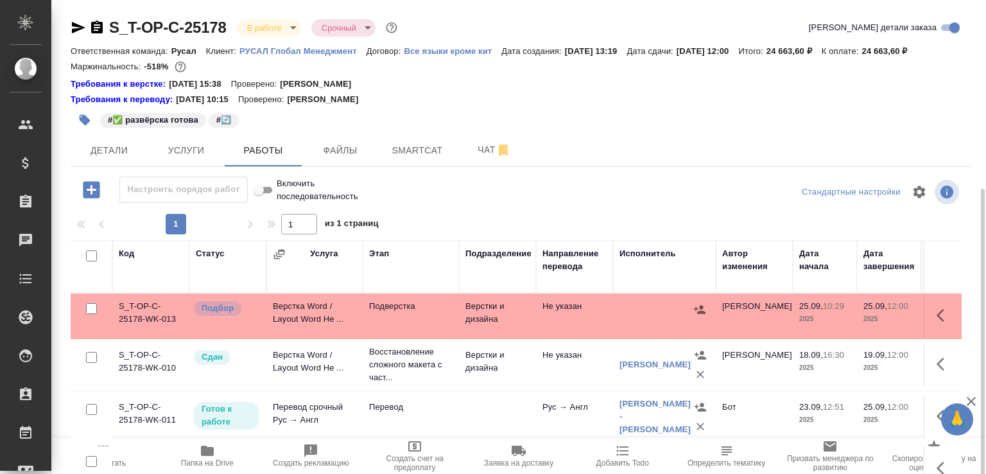
scroll to position [103, 0]
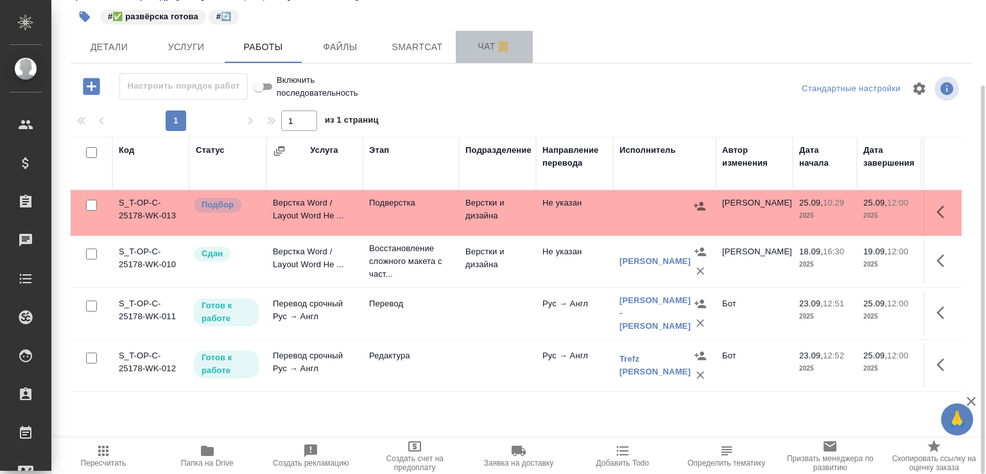
click at [479, 55] on span "Чат" at bounding box center [494, 47] width 62 height 16
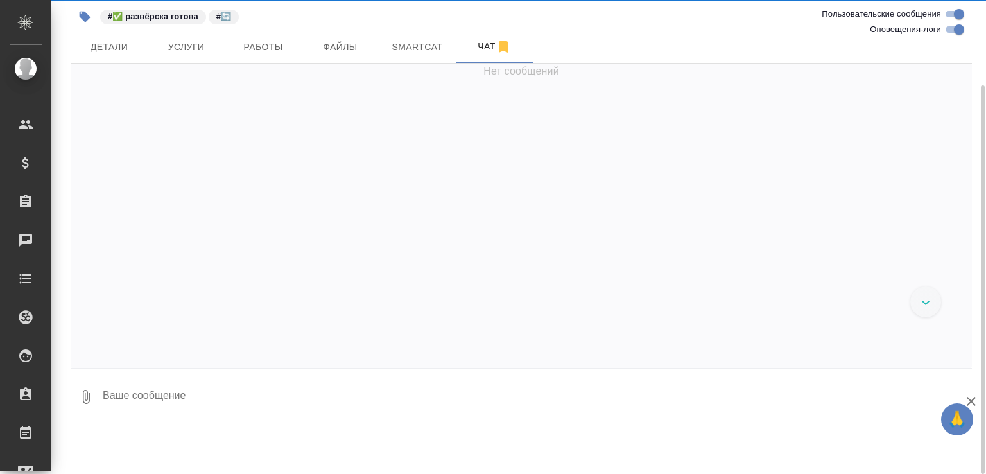
scroll to position [10198, 0]
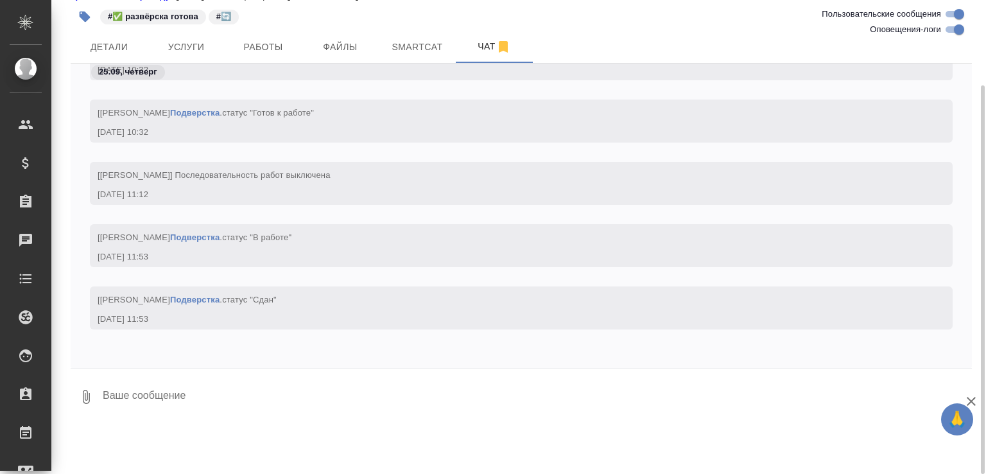
click at [185, 414] on textarea at bounding box center [536, 397] width 870 height 44
paste textarea "[URL][DOMAIN_NAME]"
type textarea "[URL][DOMAIN_NAME]"
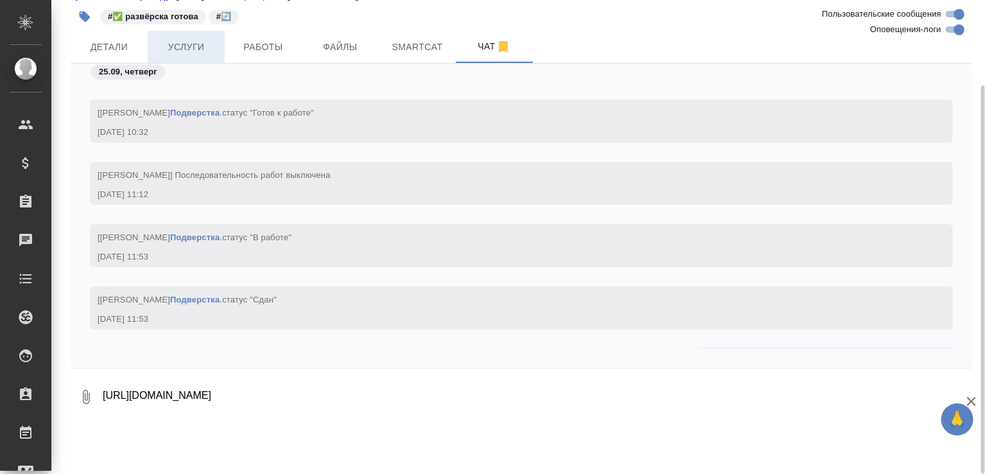
scroll to position [10261, 0]
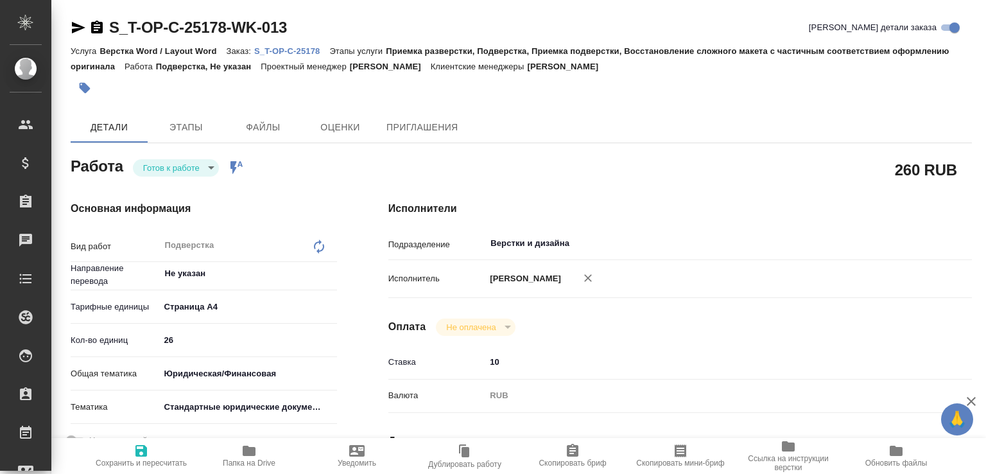
click at [193, 173] on body "🙏 .cls-1 fill:#fff; AWATERA [PERSON_NAME]malofeeva Клиенты Спецификации Заказы …" at bounding box center [493, 237] width 986 height 474
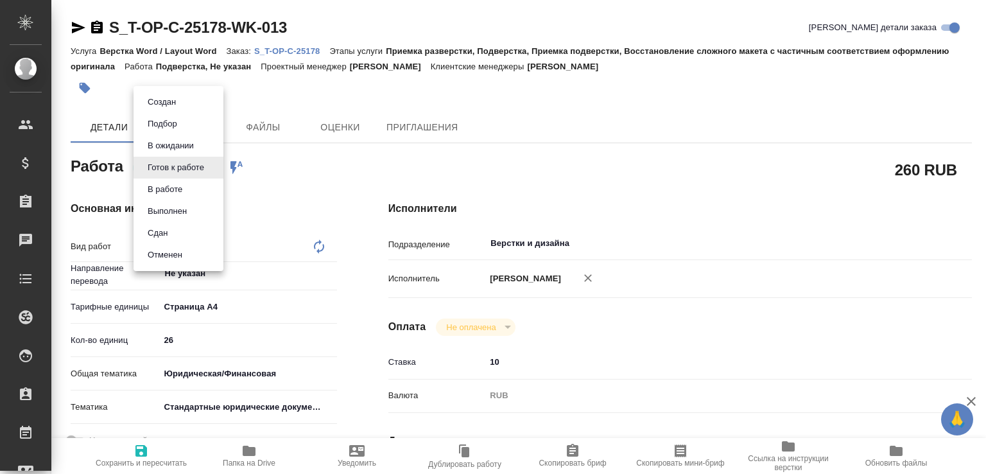
click at [186, 186] on button "В работе" at bounding box center [165, 189] width 42 height 14
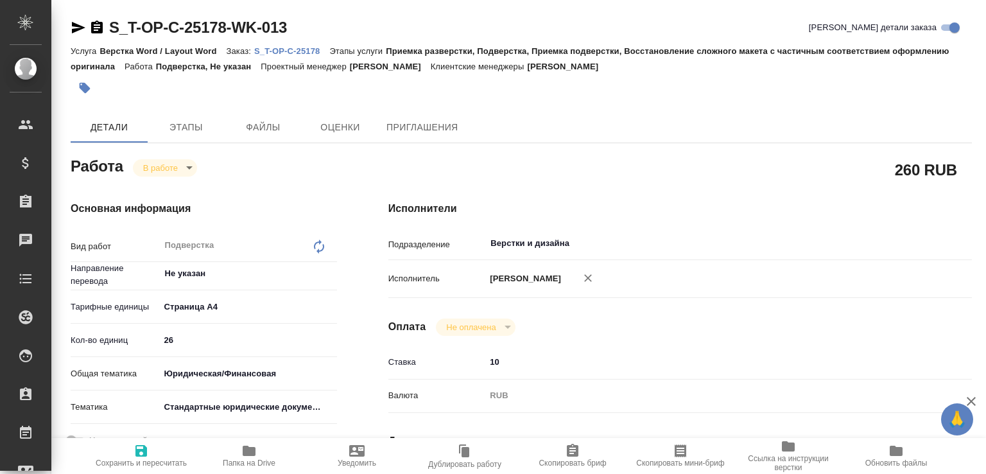
click at [186, 166] on body "🙏 .cls-1 fill:#fff; AWATERA [PERSON_NAME]malofeeva Клиенты Спецификации Заказы …" at bounding box center [493, 237] width 986 height 474
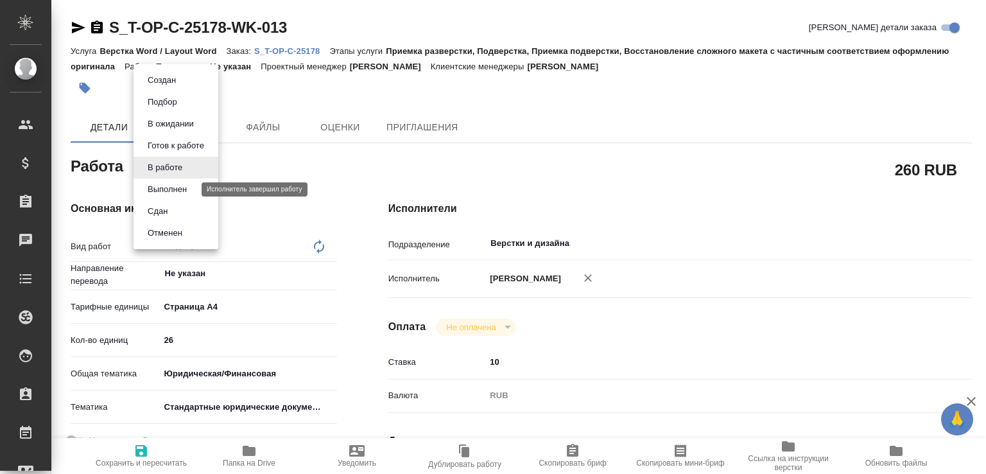
type textarea "x"
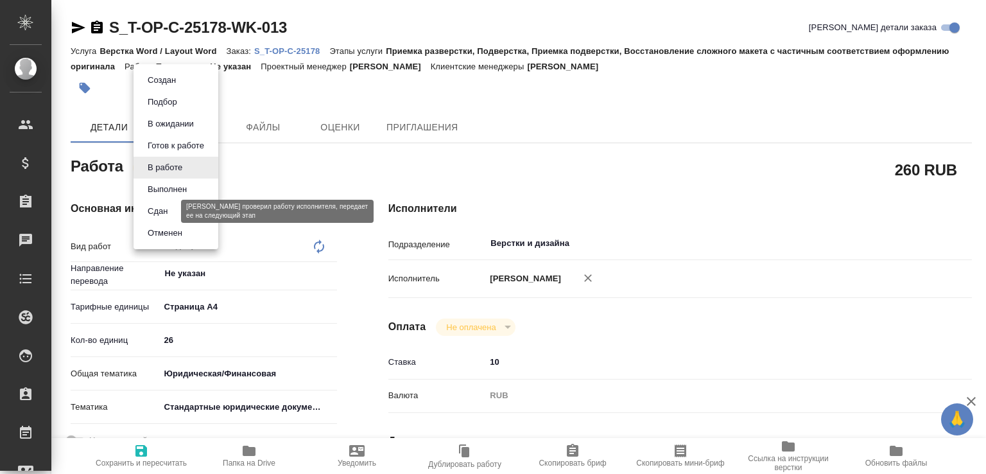
click at [170, 210] on button "Сдан" at bounding box center [158, 211] width 28 height 14
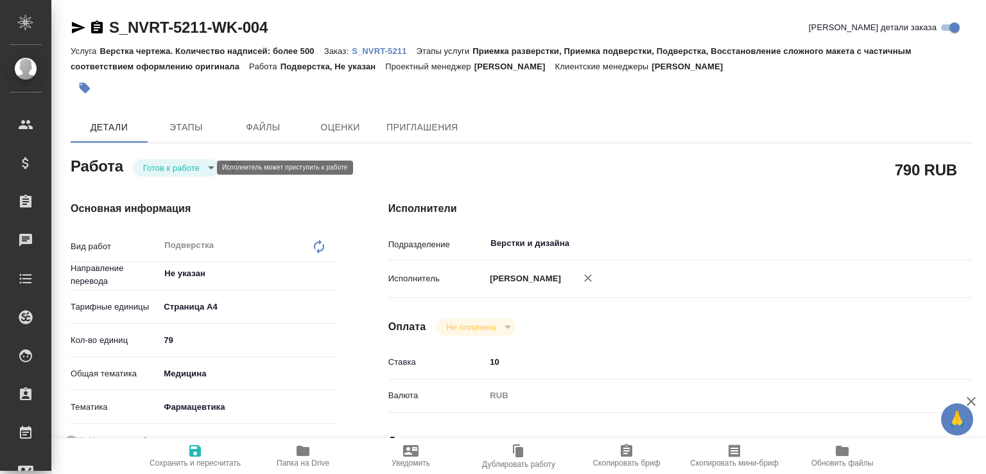
click at [174, 166] on body "🙏 .cls-1 fill:#fff; AWATERA [PERSON_NAME]malofeeva Клиенты Спецификации Заказы …" at bounding box center [493, 237] width 986 height 474
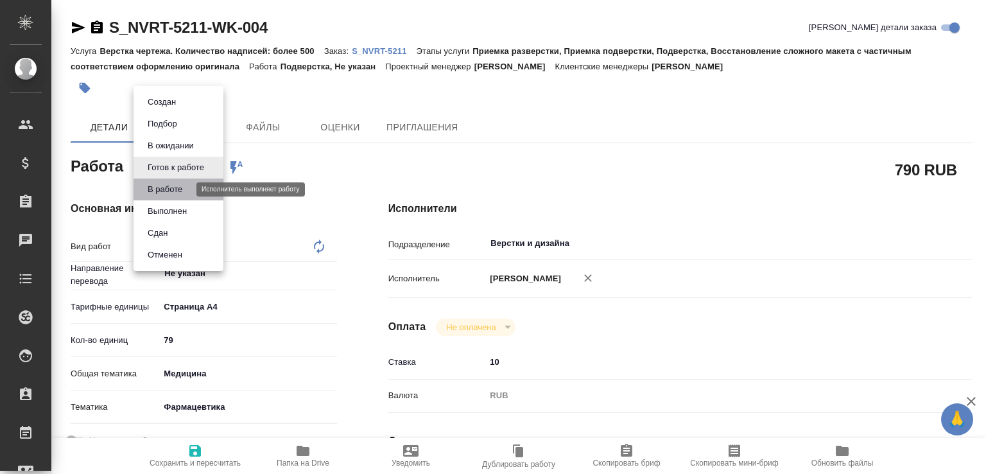
click at [169, 186] on button "В работе" at bounding box center [165, 189] width 42 height 14
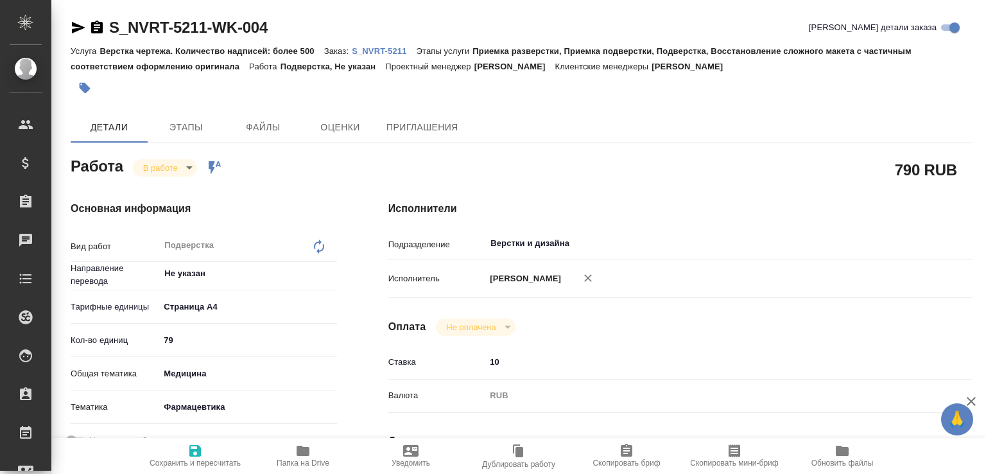
type textarea "x"
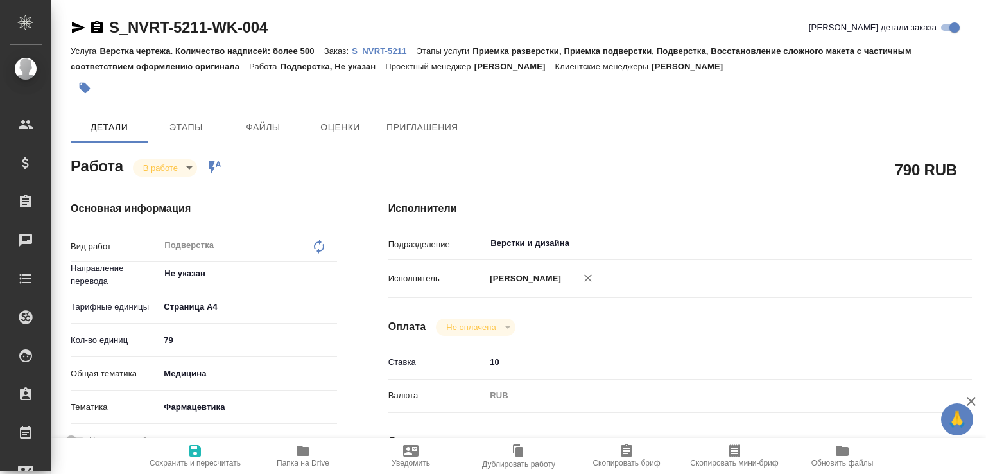
click at [275, 449] on span "Папка на Drive" at bounding box center [303, 455] width 92 height 24
type textarea "x"
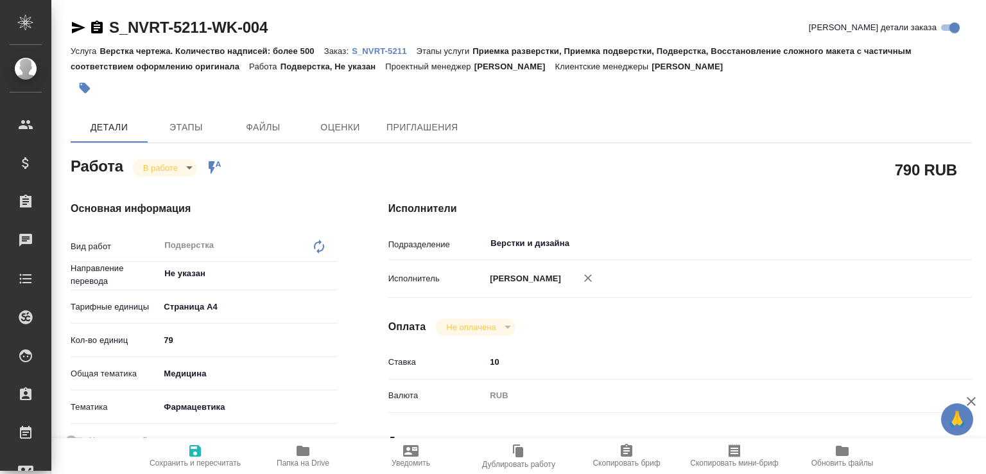
type textarea "x"
click at [99, 29] on icon "button" at bounding box center [97, 27] width 12 height 13
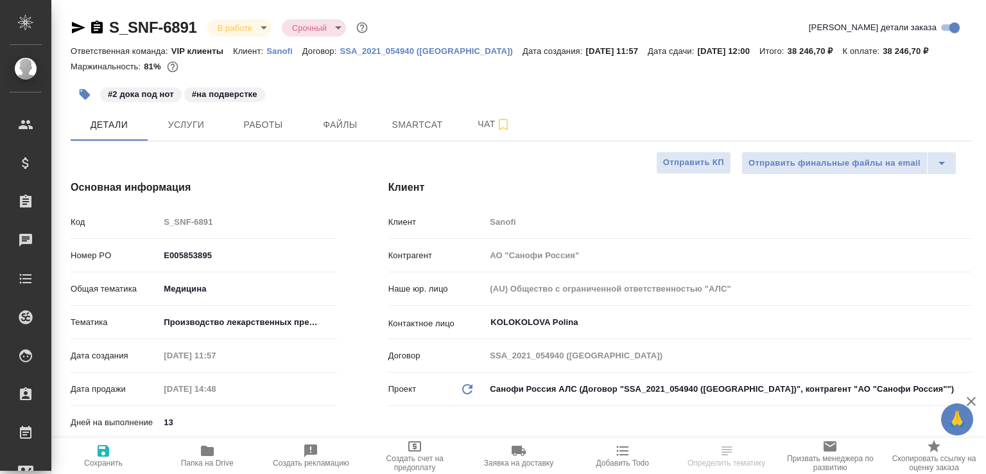
select select "RU"
click at [233, 450] on span "Папка на Drive" at bounding box center [207, 455] width 89 height 24
select select "RU"
type textarea "x"
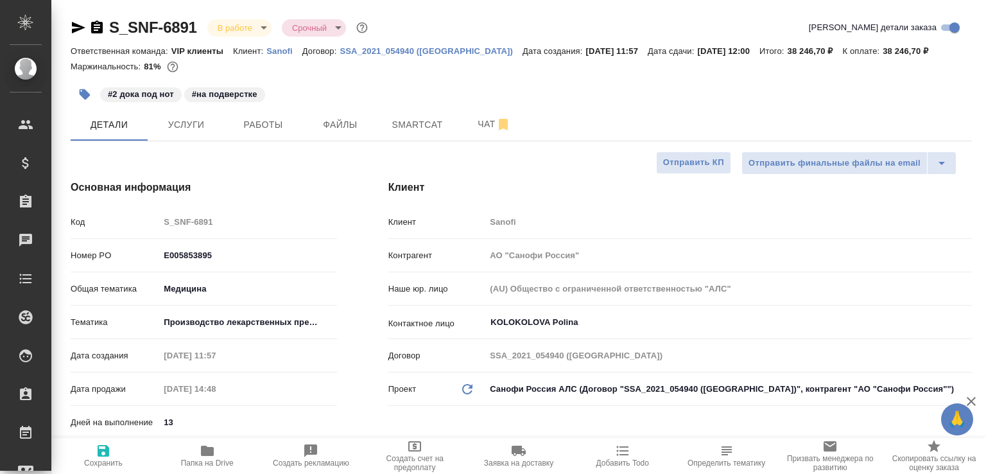
type textarea "x"
click at [402, 178] on div "Клиент Клиент Sanofi Контрагент АО "Санофи Россия" Наше юр. лицо (AU) Общество …" at bounding box center [680, 362] width 635 height 416
type textarea "x"
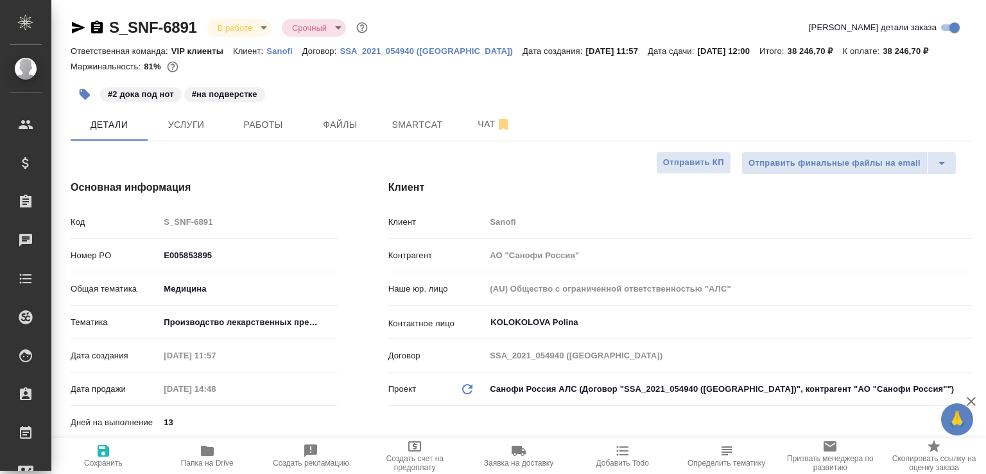
type textarea "x"
drag, startPoint x: 470, startPoint y: 126, endPoint x: 985, endPoint y: 141, distance: 515.6
click at [471, 126] on span "Чат" at bounding box center [494, 124] width 62 height 16
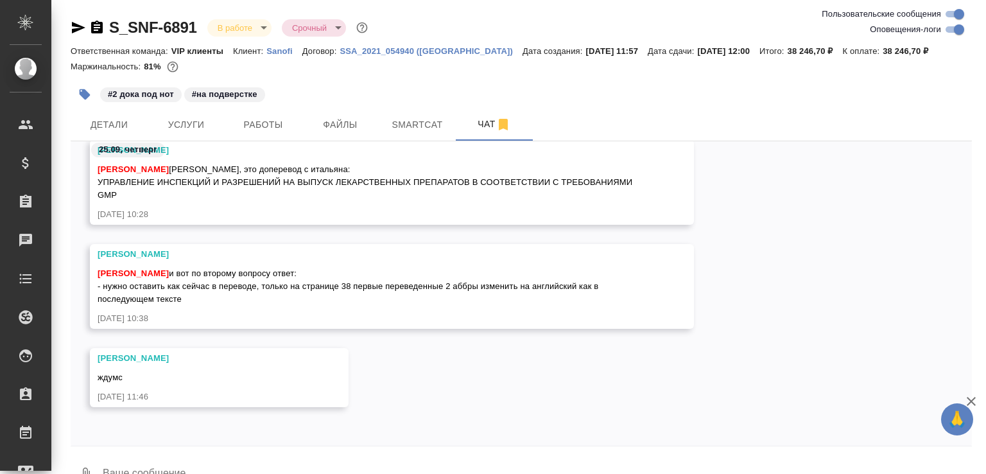
scroll to position [30, 0]
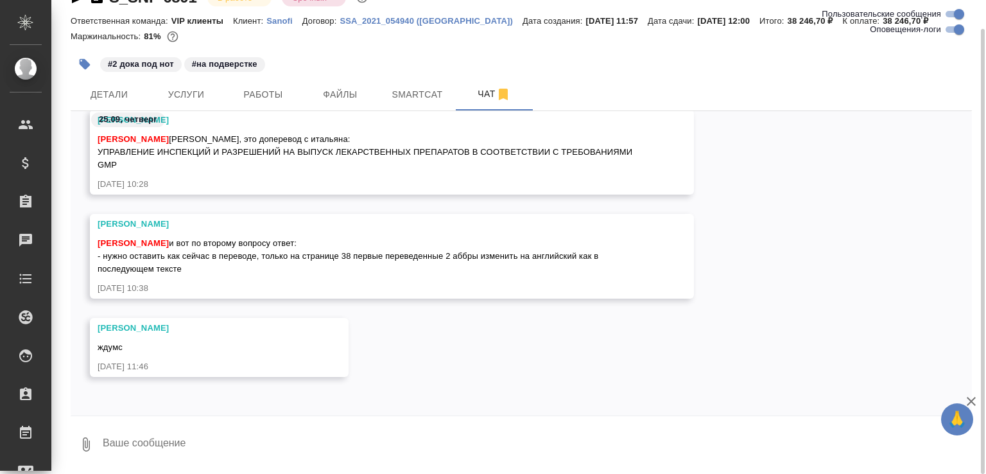
click at [261, 426] on textarea at bounding box center [536, 444] width 870 height 44
paste textarea "[URL][DOMAIN_NAME]"
type textarea "[URL][DOMAIN_NAME]"
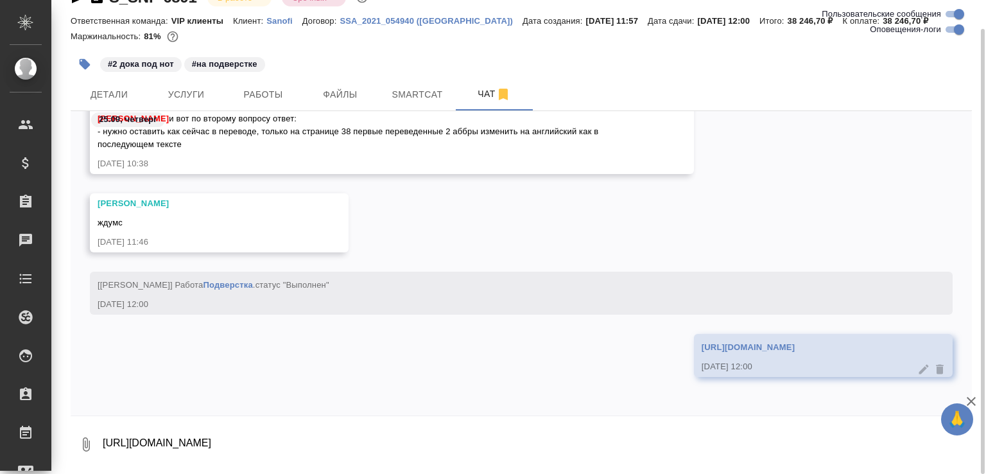
click at [236, 288] on link "Подверстка" at bounding box center [227, 285] width 49 height 10
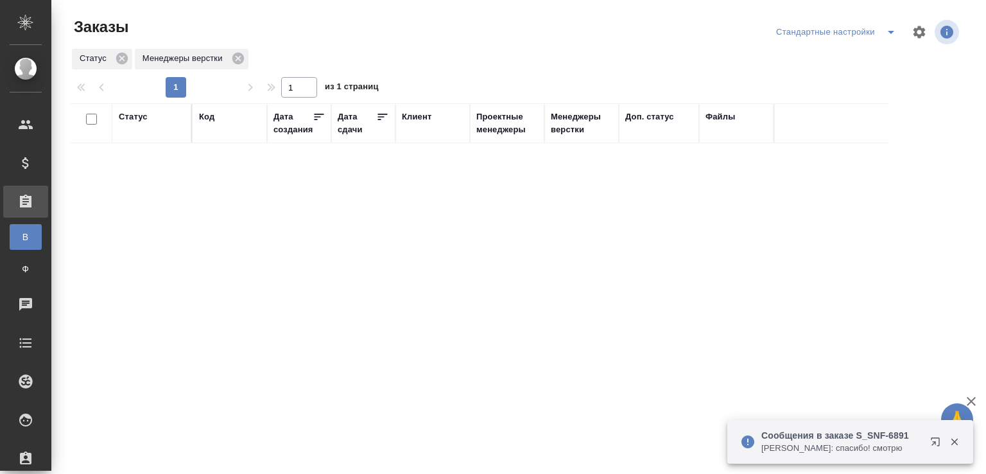
click at [802, 429] on p "Сообщения в заказе S_SNF-6891" at bounding box center [841, 435] width 160 height 13
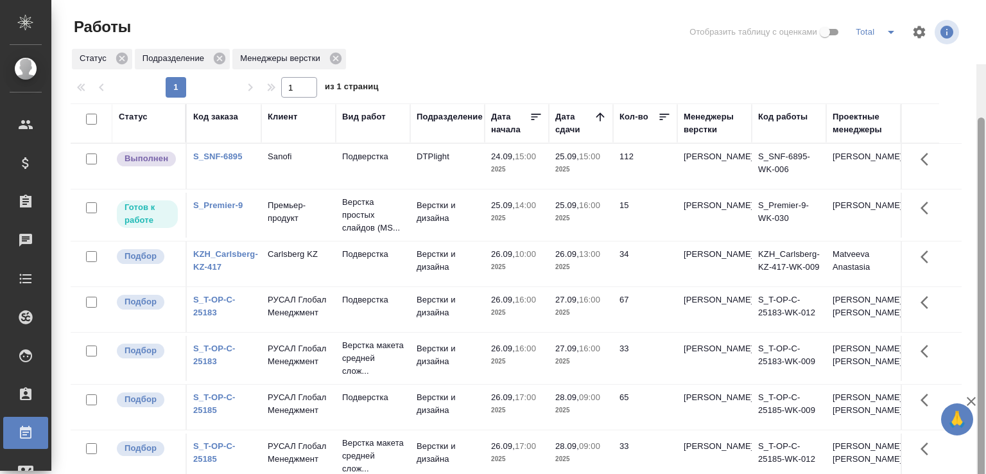
scroll to position [64, 0]
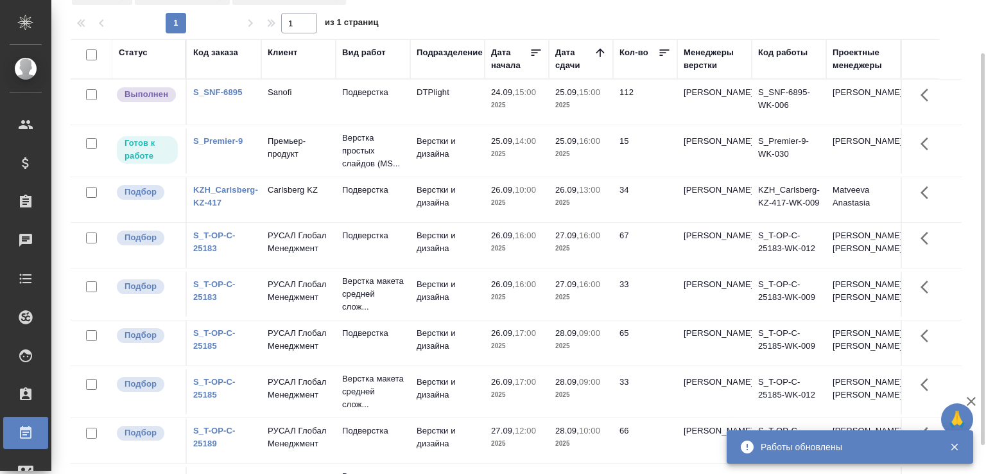
click at [408, 95] on td "Подверстка" at bounding box center [373, 102] width 74 height 45
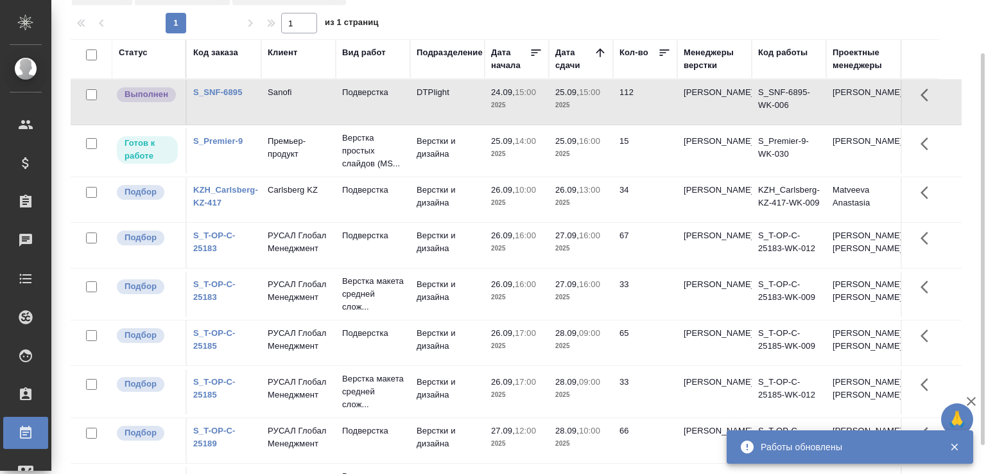
click at [408, 95] on td "Подверстка" at bounding box center [373, 102] width 74 height 45
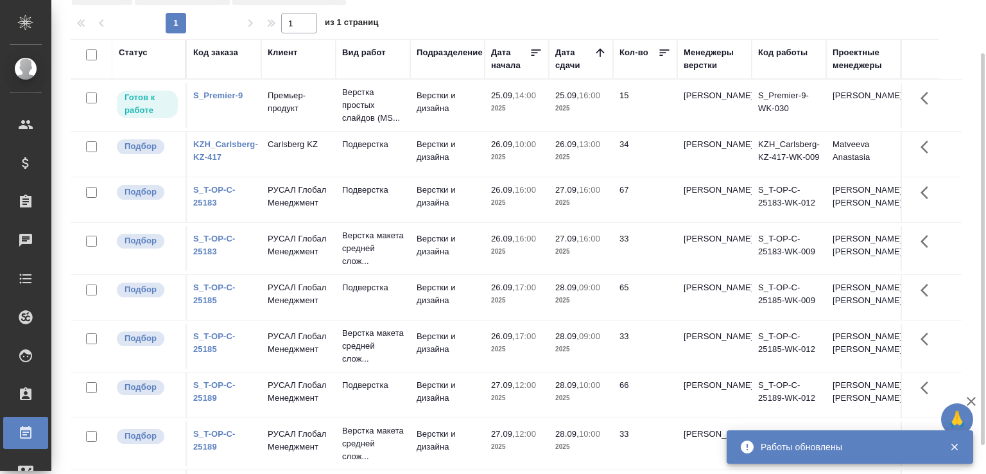
click at [971, 204] on div "Статус Код заказа Клиент Вид работ Подразделение Дата начала Дата сдачи Кол-во …" at bounding box center [521, 270] width 901 height 462
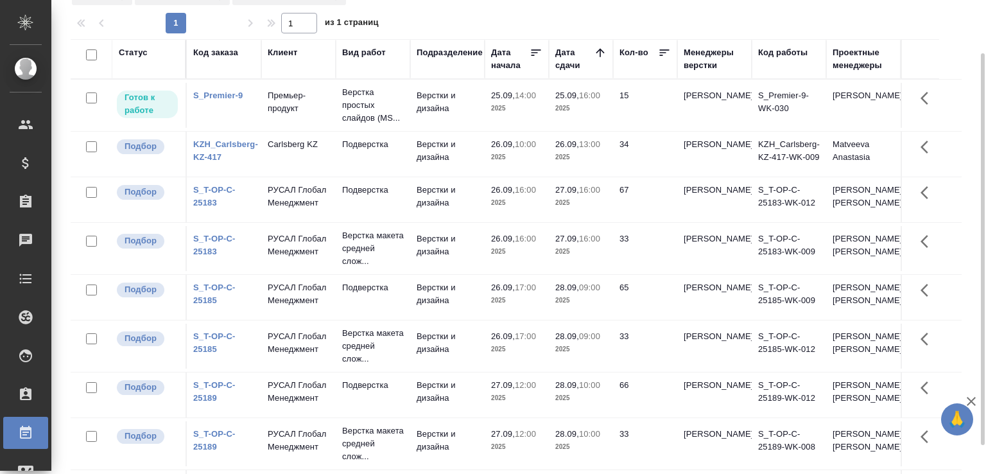
click at [970, 132] on div "Статус Код заказа Клиент Вид работ Подразделение Дата начала Дата сдачи Кол-во …" at bounding box center [521, 270] width 901 height 462
click at [544, 13] on div "1 1 из 1 страниц" at bounding box center [521, 23] width 901 height 21
click at [540, 22] on div "1 1 из 1 страниц" at bounding box center [521, 23] width 901 height 21
click at [475, 22] on div "1 1 из 1 страниц" at bounding box center [521, 23] width 901 height 21
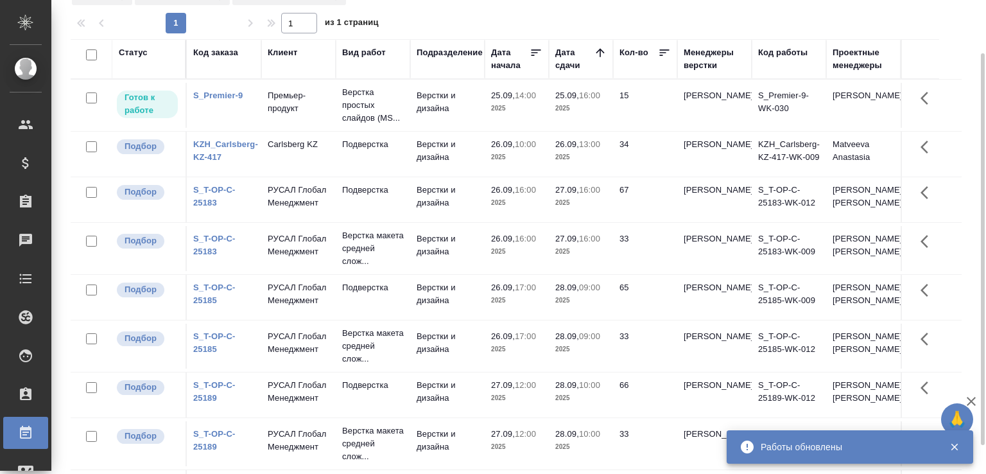
click at [446, 21] on div "1 1 из 1 страниц" at bounding box center [521, 23] width 901 height 21
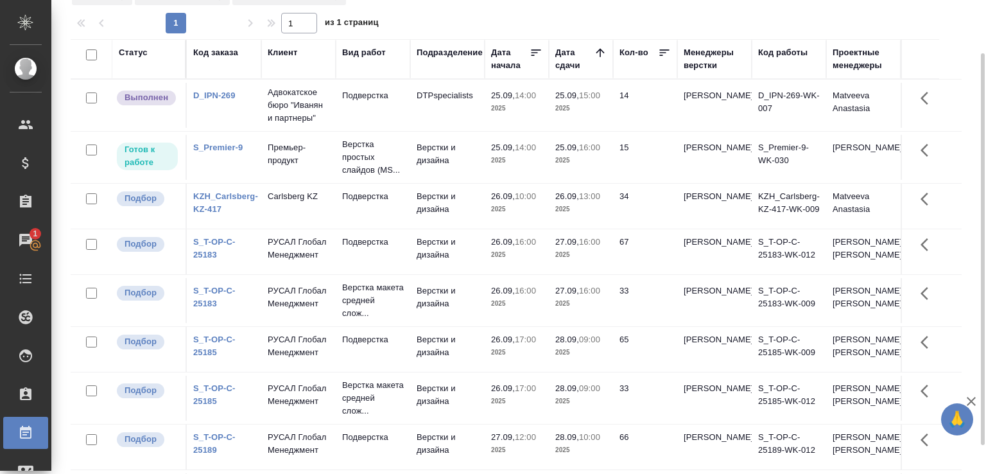
click at [445, 21] on div "1 1 из 1 страниц" at bounding box center [521, 23] width 901 height 21
click at [968, 306] on div "Статус Код заказа Клиент Вид работ Подразделение Дата начала Дата сдачи Кол-во …" at bounding box center [521, 270] width 901 height 462
click at [965, 145] on div "Статус Код заказа Клиент Вид работ Подразделение Дата начала Дата сдачи Кол-во …" at bounding box center [521, 270] width 901 height 462
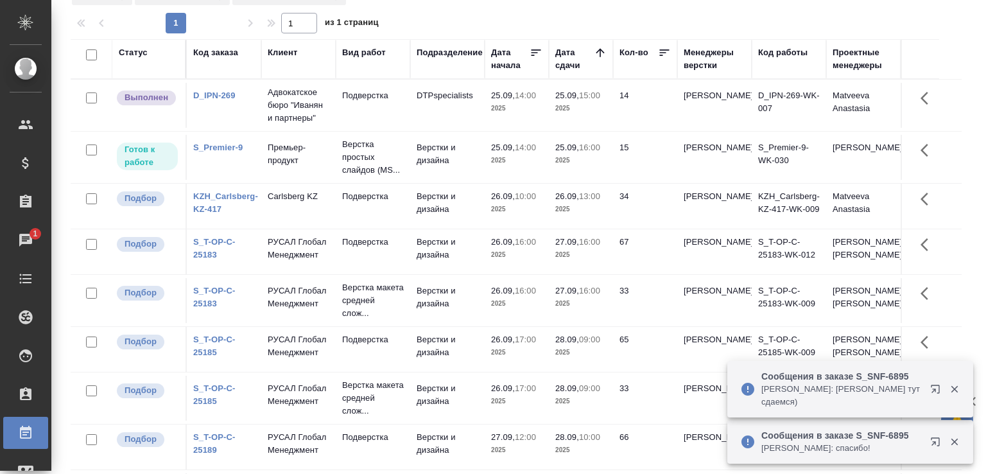
click at [800, 388] on p "Горшкова Валентина: Сайдашева Диляра тут сдаемся)" at bounding box center [841, 396] width 160 height 26
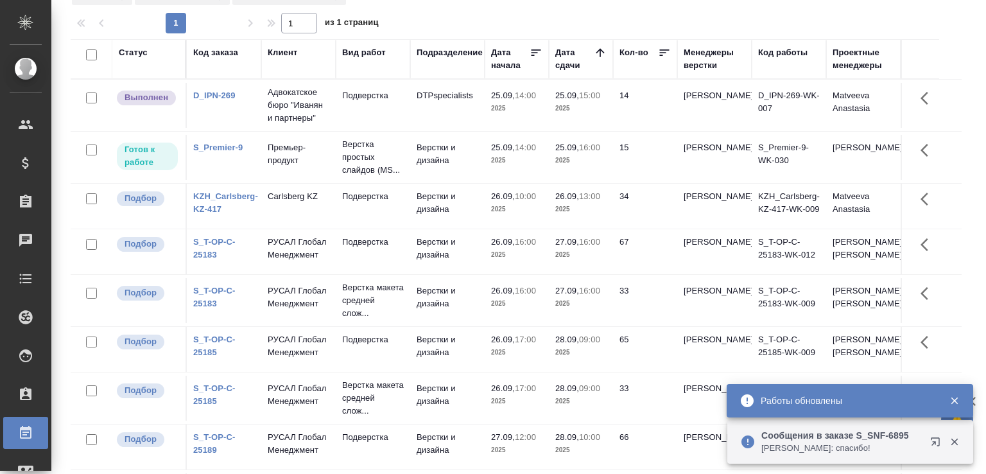
click at [956, 440] on icon "button" at bounding box center [954, 441] width 7 height 7
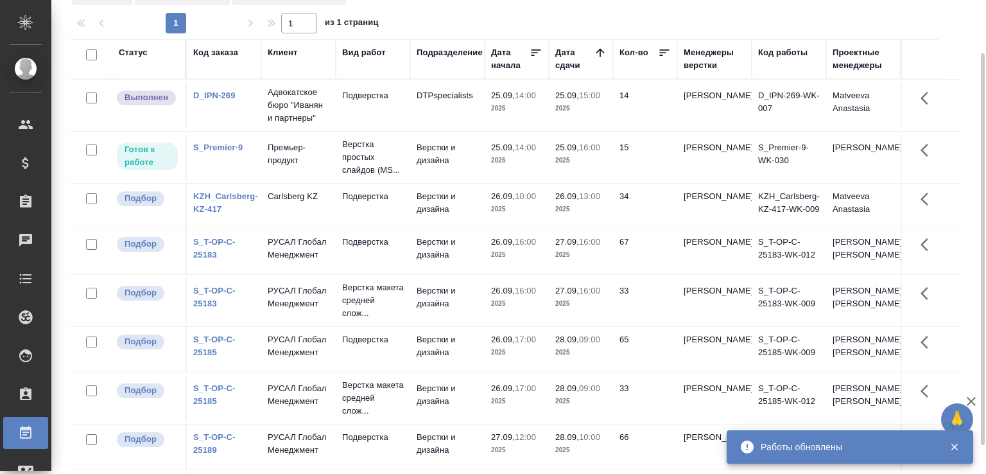
click at [965, 312] on div "Статус Код заказа Клиент Вид работ Подразделение Дата начала Дата сдачи Кол-во …" at bounding box center [521, 270] width 901 height 462
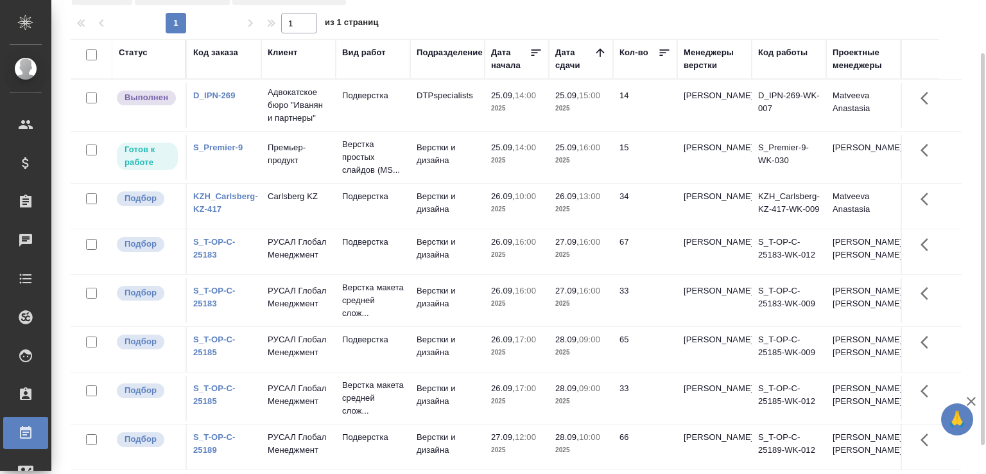
click at [965, 312] on div "Статус Код заказа Клиент Вид работ Подразделение Дата начала Дата сдачи Кол-во …" at bounding box center [521, 270] width 901 height 462
click at [967, 199] on div "Статус Код заказа Клиент Вид работ Подразделение Дата начала Дата сдачи Кол-во …" at bounding box center [521, 270] width 901 height 462
drag, startPoint x: 967, startPoint y: 199, endPoint x: 979, endPoint y: 216, distance: 20.3
click at [978, 215] on div "Работы Отобразить таблицу с оценками Total Статус Подразделение Менеджеры верст…" at bounding box center [518, 237] width 935 height 474
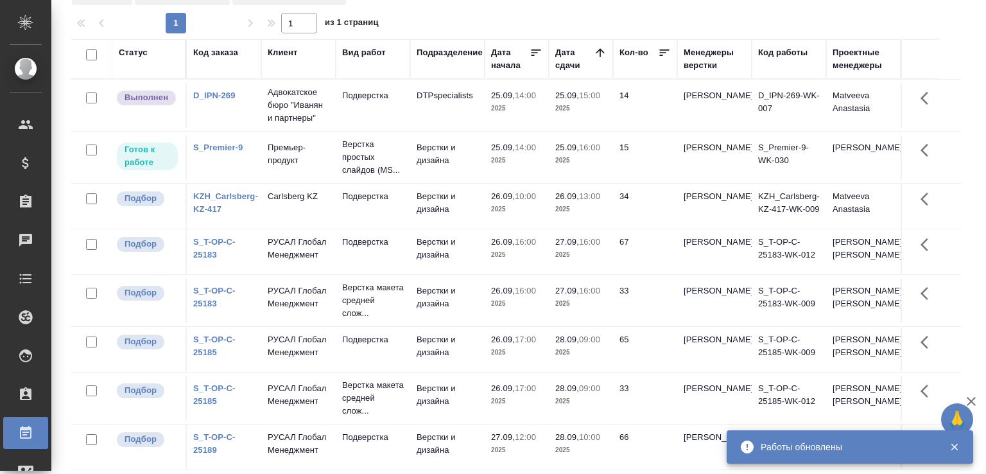
click at [955, 208] on div "Статус Код заказа Клиент Вид работ Подразделение Дата начала Дата сдачи Кол-во …" at bounding box center [521, 270] width 901 height 462
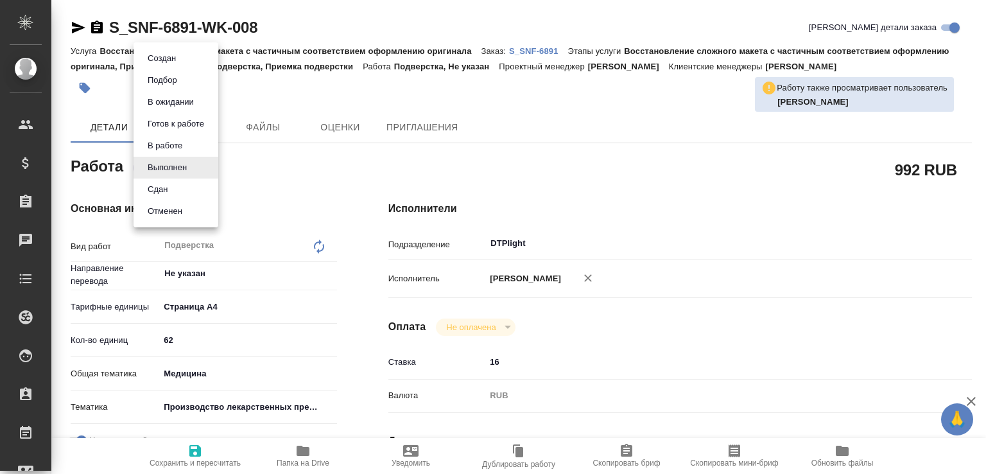
click at [196, 164] on body "🙏 .cls-1 fill:#fff; AWATERA Малофеева Екатерина e.malofeeva Клиенты Спецификаци…" at bounding box center [493, 237] width 986 height 474
click at [181, 185] on li "Сдан" at bounding box center [176, 189] width 85 height 22
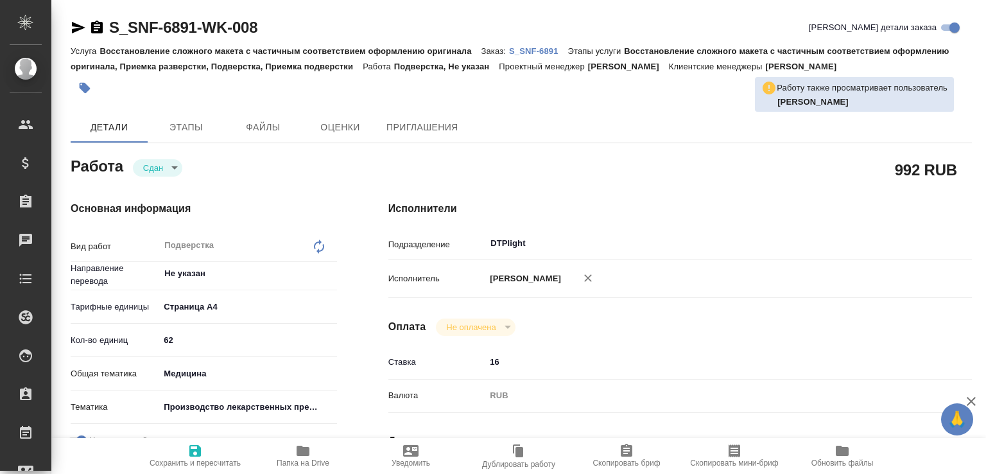
type textarea "x"
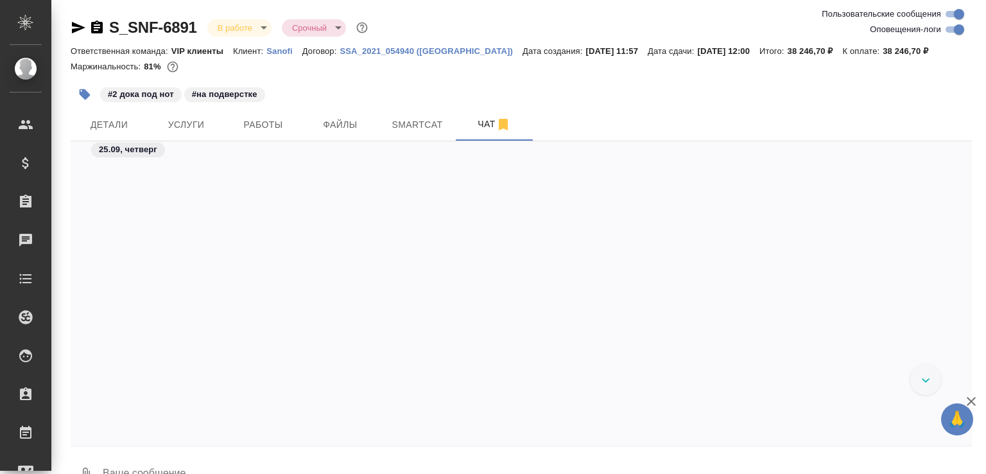
scroll to position [43206, 0]
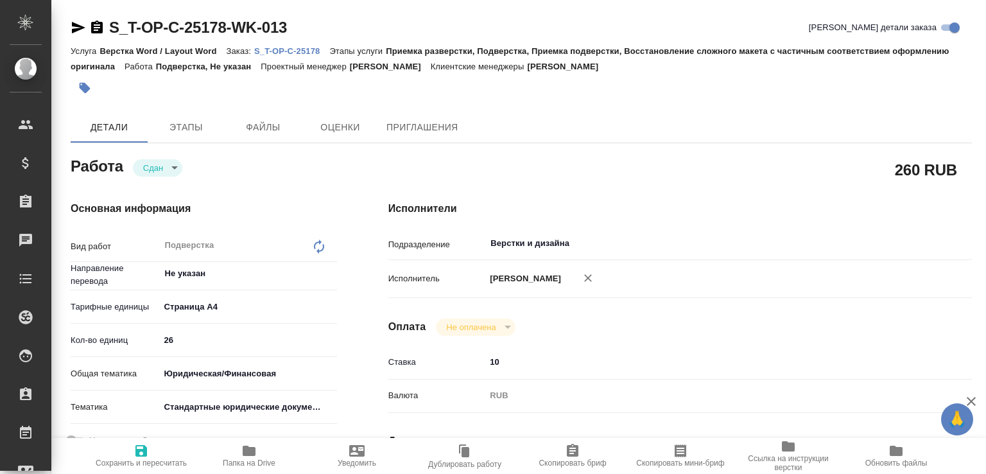
click at [246, 445] on icon "button" at bounding box center [249, 450] width 13 height 10
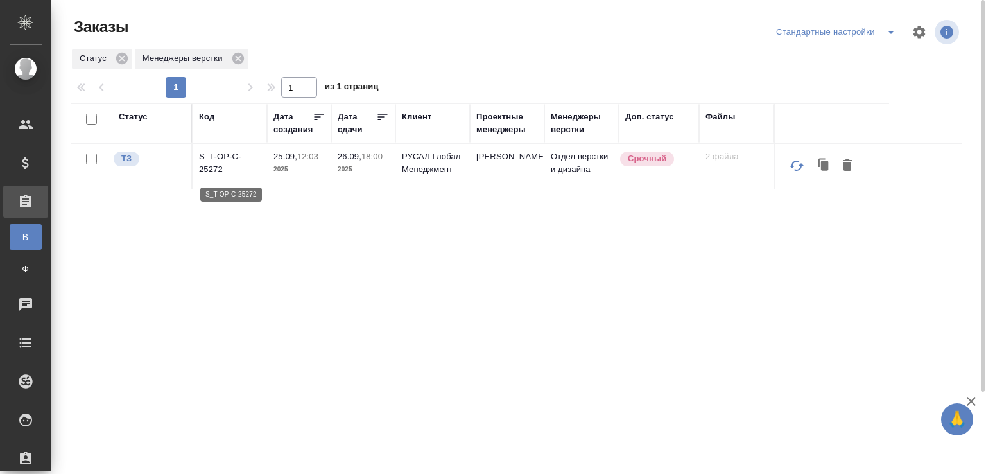
click at [206, 173] on p "S_T-OP-C-25272" at bounding box center [230, 163] width 62 height 26
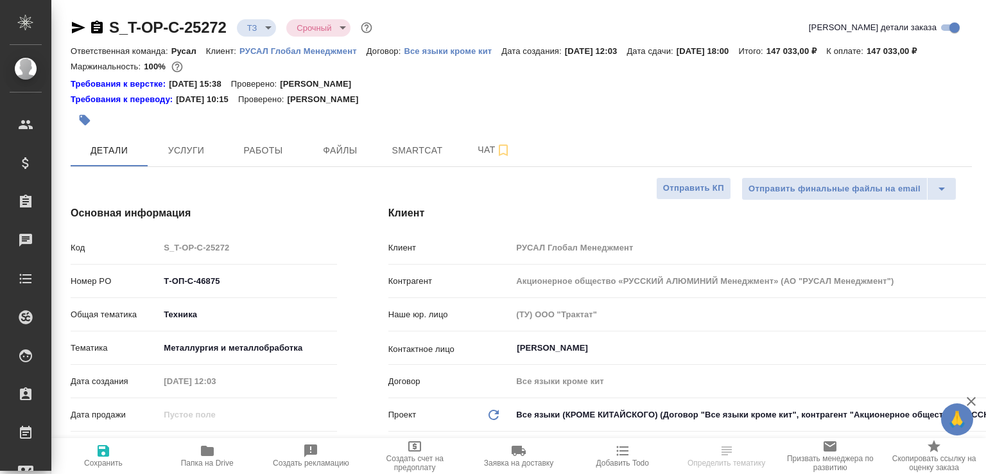
select select "RU"
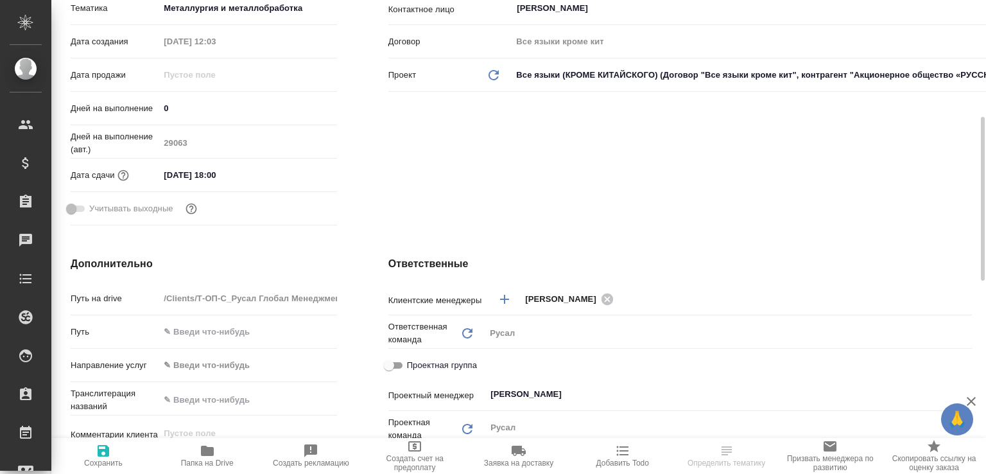
scroll to position [477, 0]
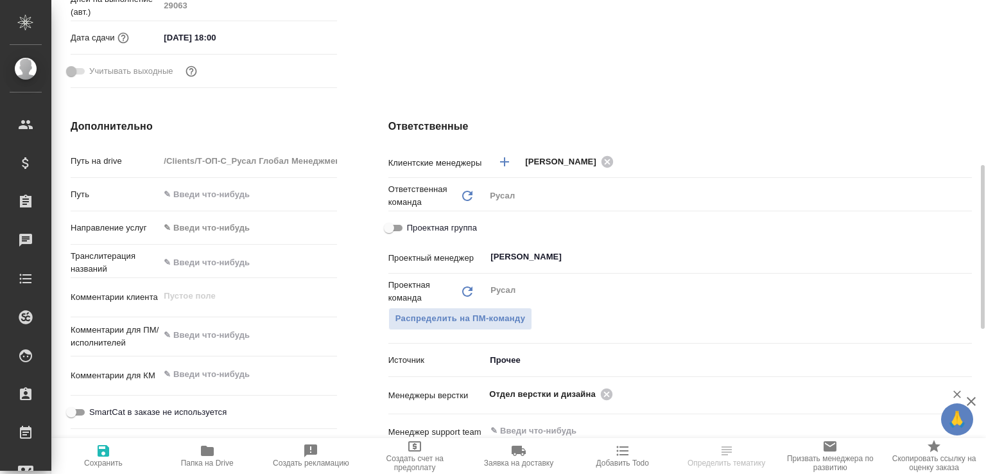
click at [601, 399] on icon at bounding box center [607, 394] width 12 height 12
click at [600, 401] on input "text" at bounding box center [707, 393] width 436 height 15
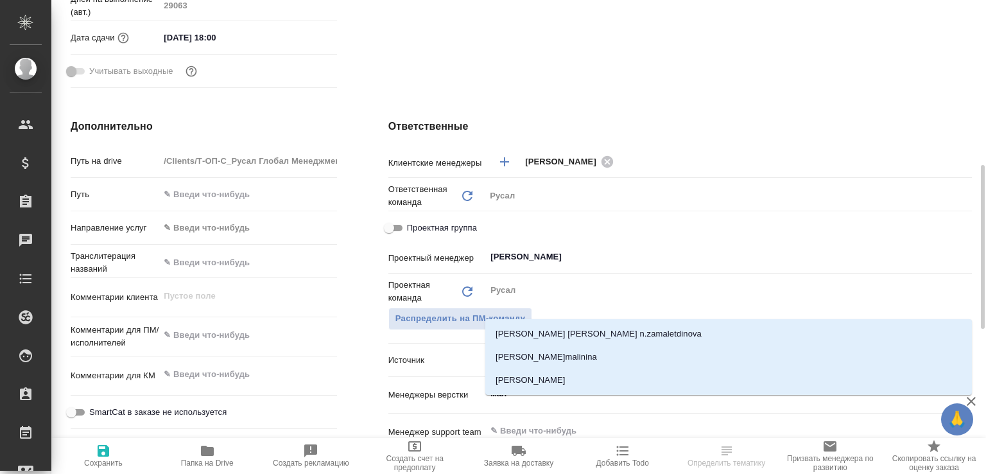
type input "мало"
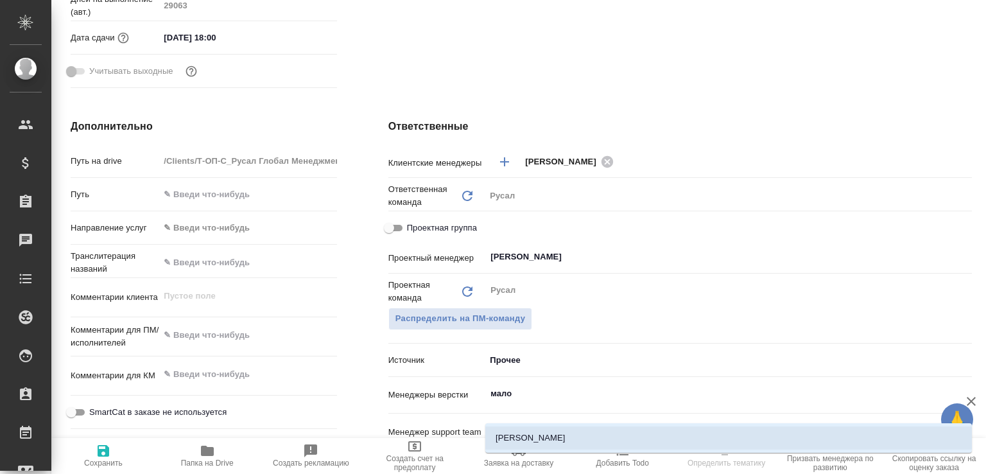
click at [565, 428] on li "[PERSON_NAME]" at bounding box center [728, 437] width 487 height 23
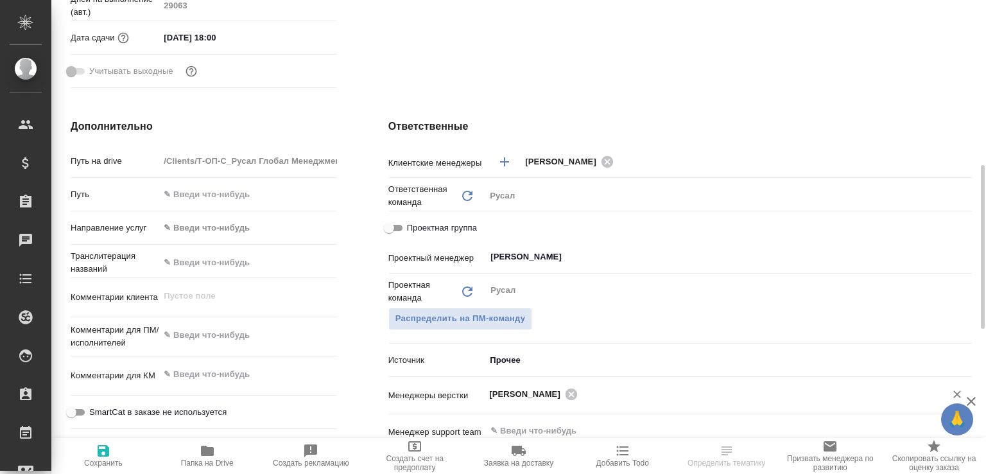
click at [110, 450] on icon "button" at bounding box center [103, 450] width 15 height 15
select select "RU"
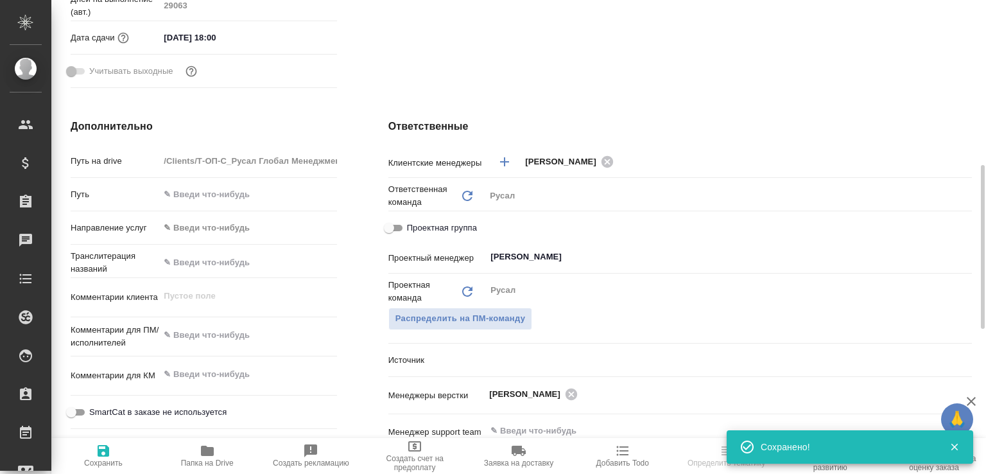
type textarea "x"
select select "RU"
type textarea "x"
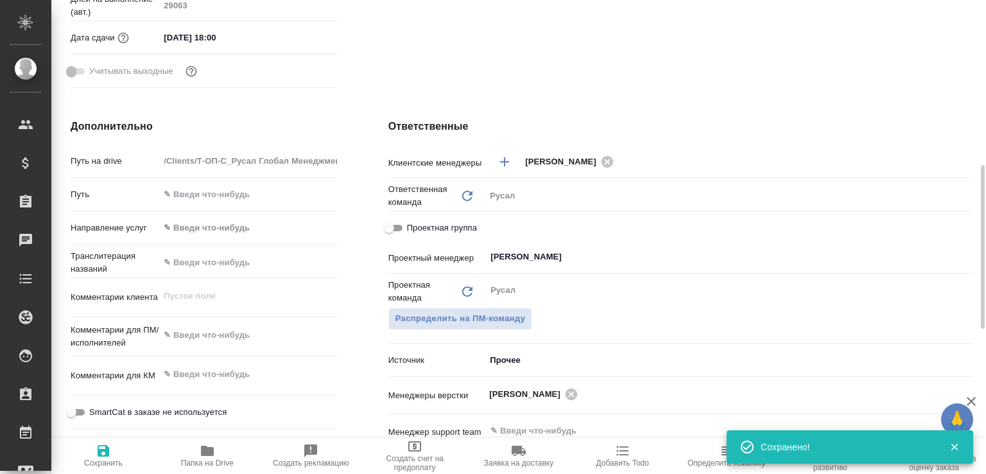
type textarea "x"
click at [209, 463] on span "Папка на Drive" at bounding box center [207, 462] width 53 height 9
type textarea "x"
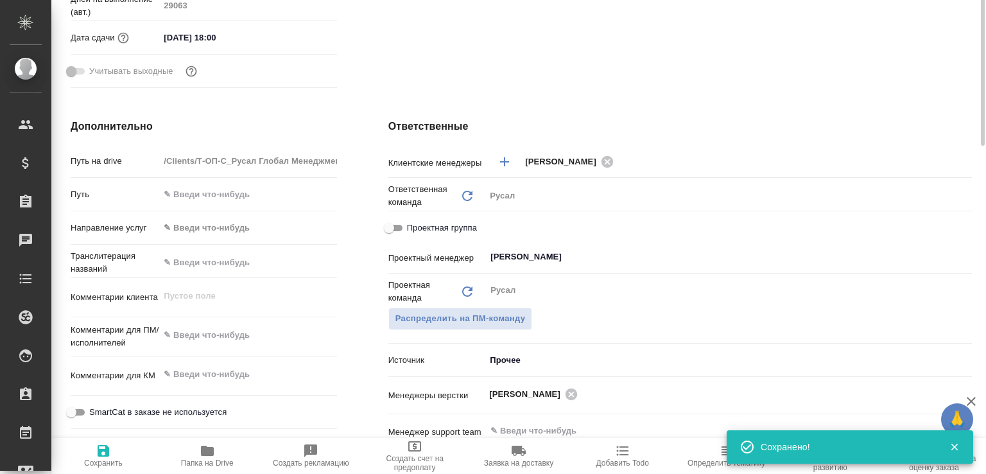
type textarea "x"
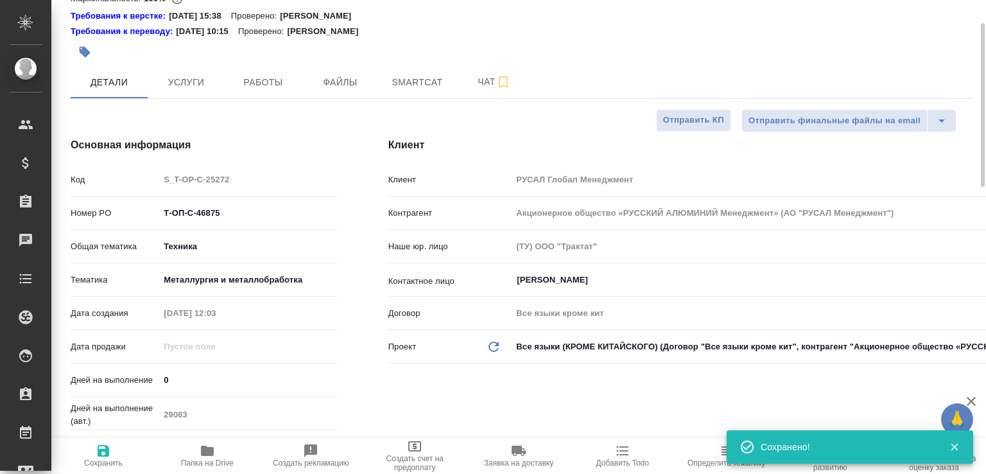
scroll to position [0, 0]
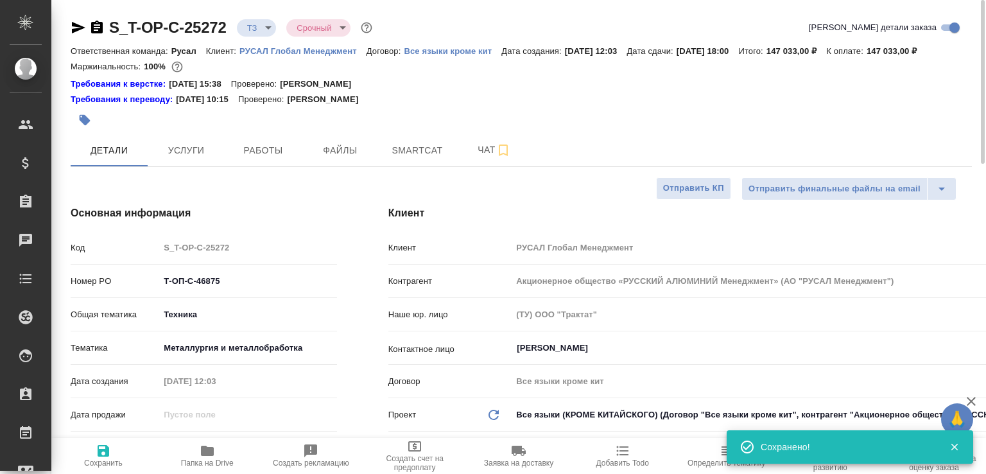
click at [100, 30] on icon "button" at bounding box center [97, 27] width 12 height 13
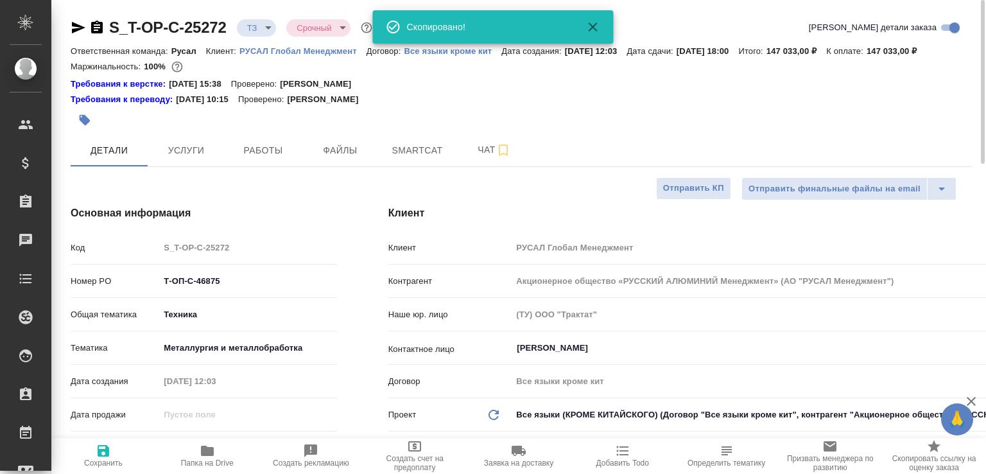
type textarea "x"
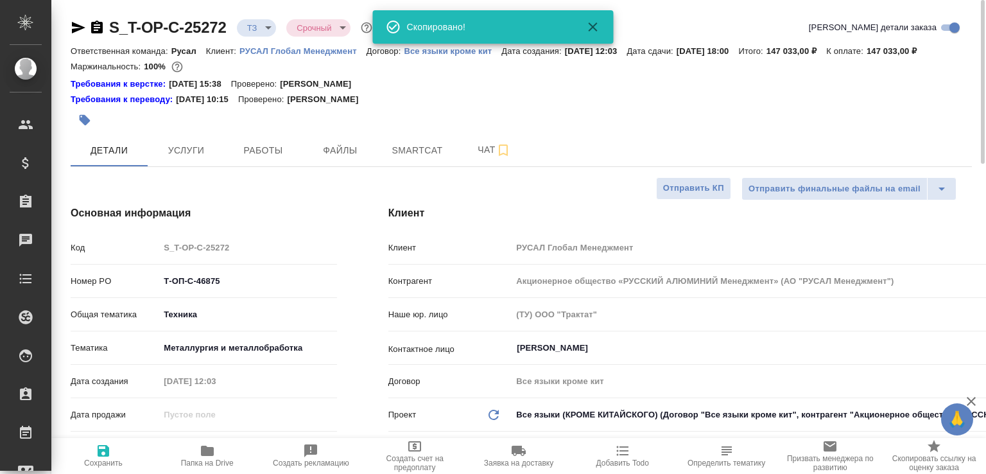
type textarea "x"
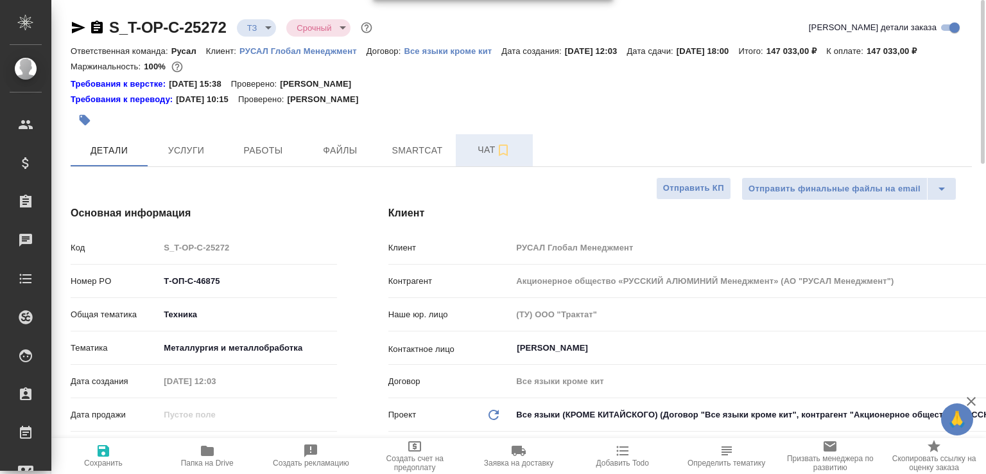
click at [456, 166] on button "Чат" at bounding box center [494, 150] width 77 height 32
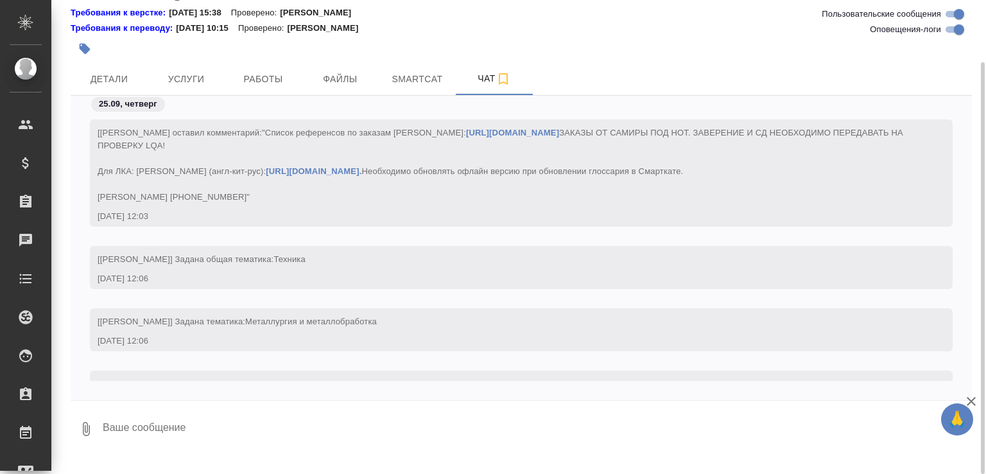
scroll to position [71, 0]
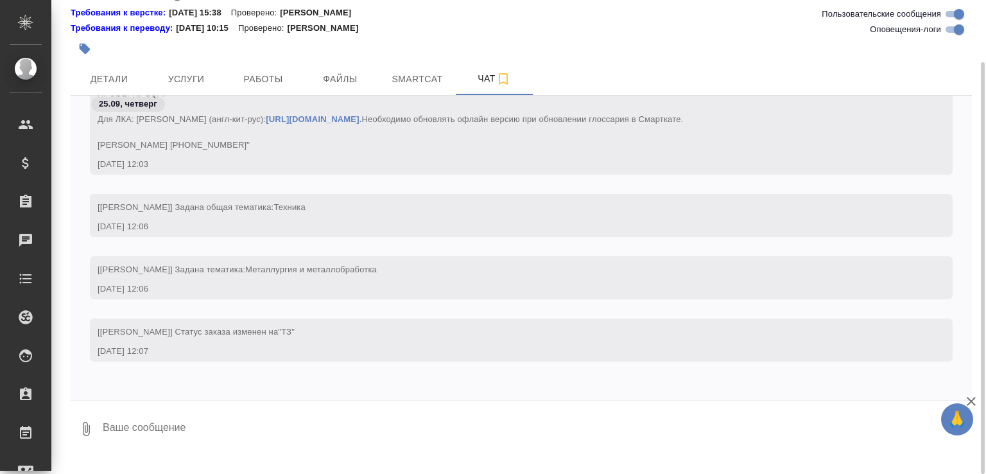
click at [151, 407] on div at bounding box center [521, 404] width 901 height 6
click at [146, 441] on textarea at bounding box center [536, 429] width 870 height 44
type textarea "Тут хотя бы схемы нужно уговорить не делать по новым требованиям, это будет неч…"
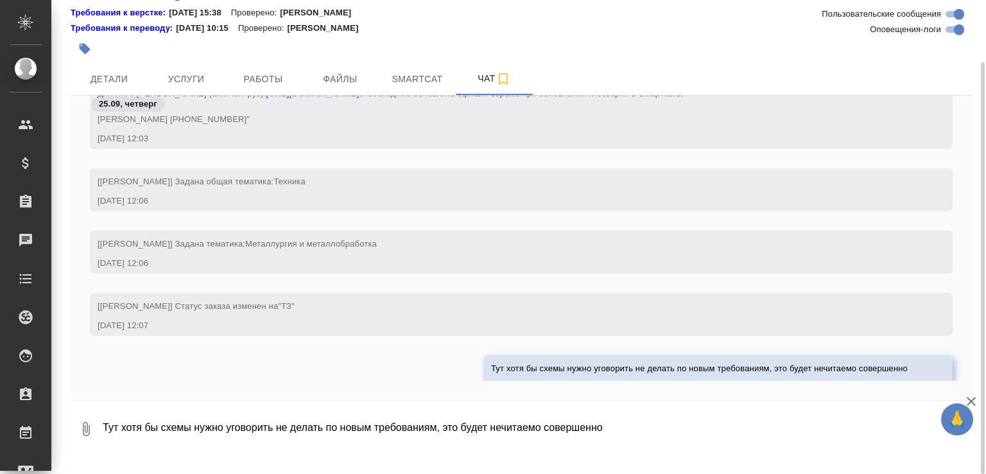
scroll to position [141, 0]
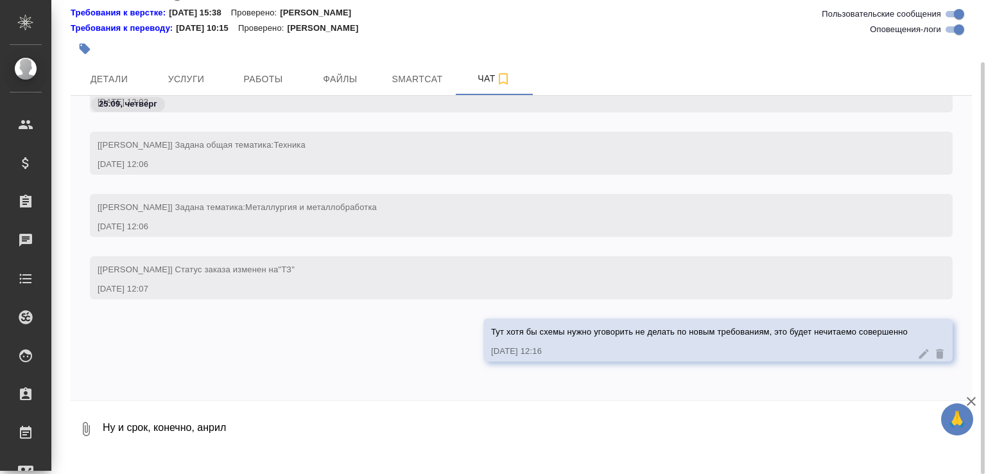
type textarea "Ну и срок, конечно, анрил"
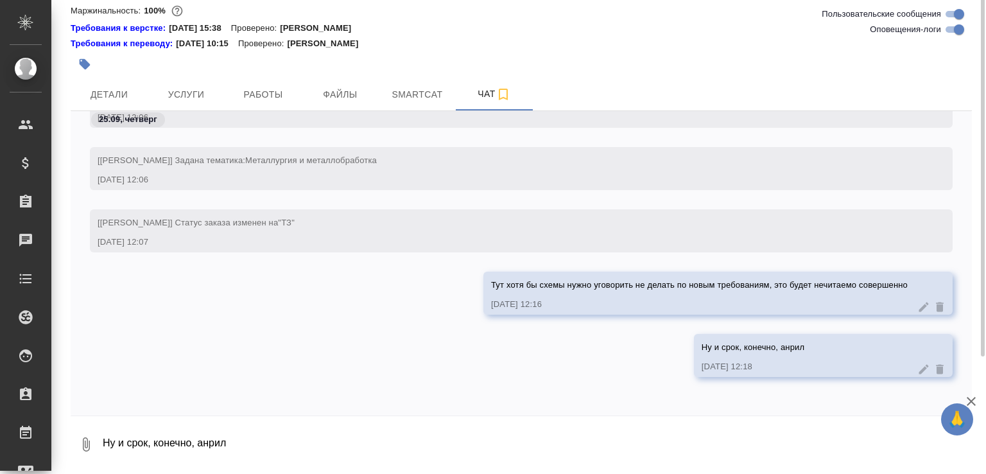
scroll to position [0, 0]
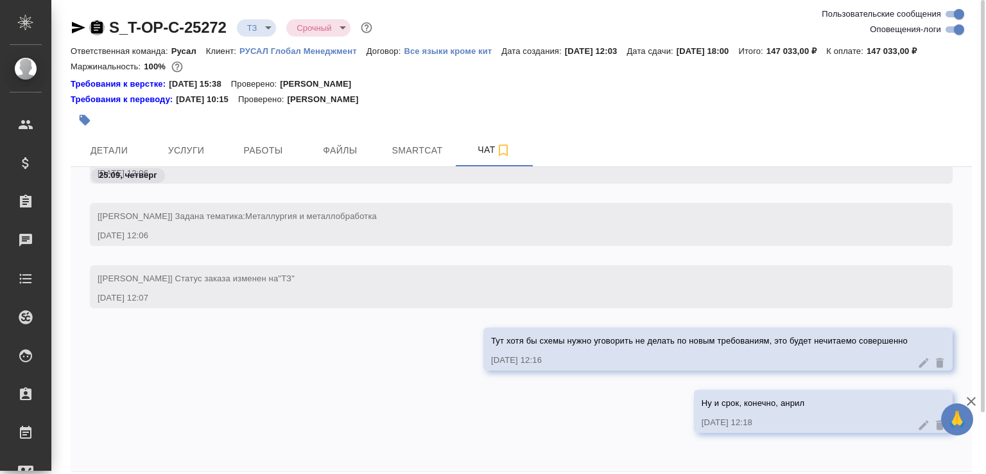
drag, startPoint x: 95, startPoint y: 30, endPoint x: 244, endPoint y: 37, distance: 149.1
click at [96, 30] on icon "button" at bounding box center [96, 27] width 15 height 15
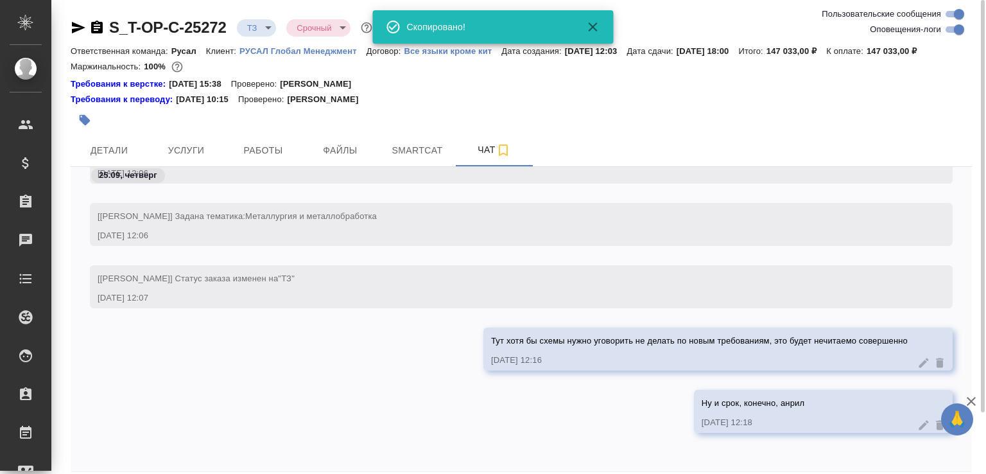
click at [266, 24] on body "🙏 .cls-1 fill:#fff; AWATERA [PERSON_NAME]malofeeva Клиенты Спецификации Заказы …" at bounding box center [493, 237] width 986 height 474
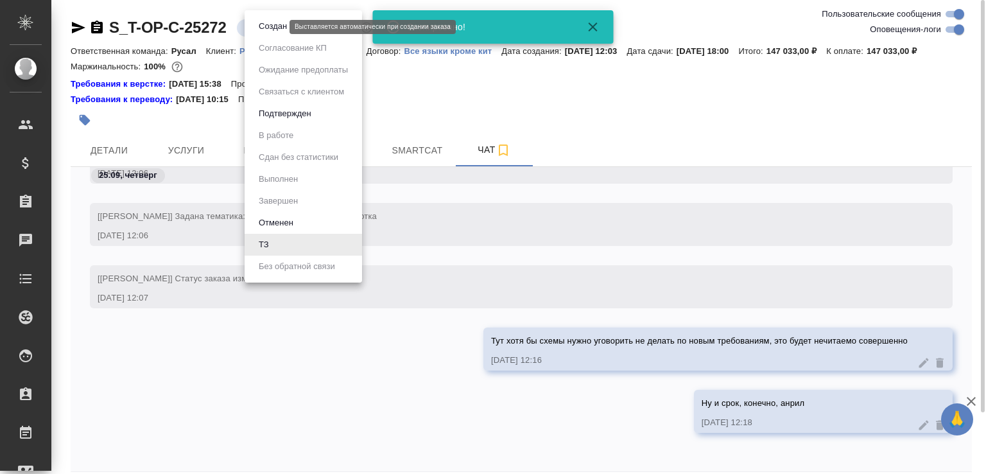
click at [266, 24] on button "Создан" at bounding box center [273, 26] width 36 height 14
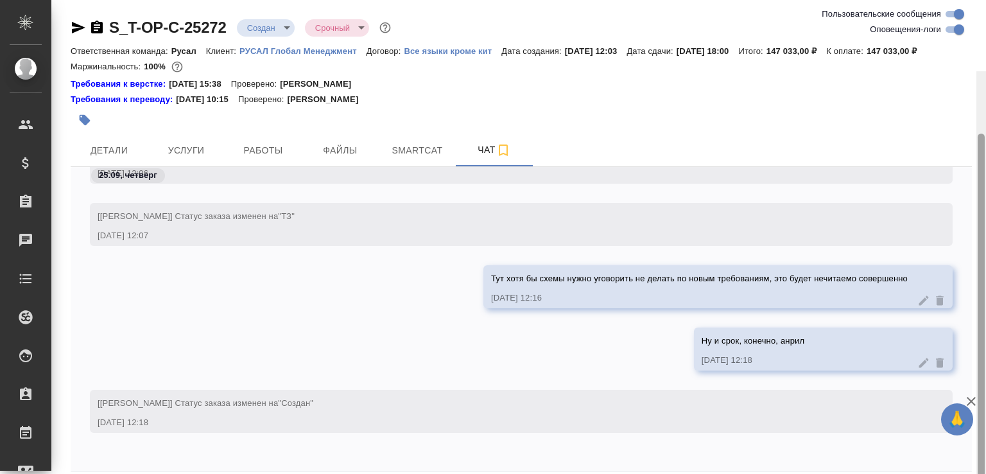
scroll to position [71, 0]
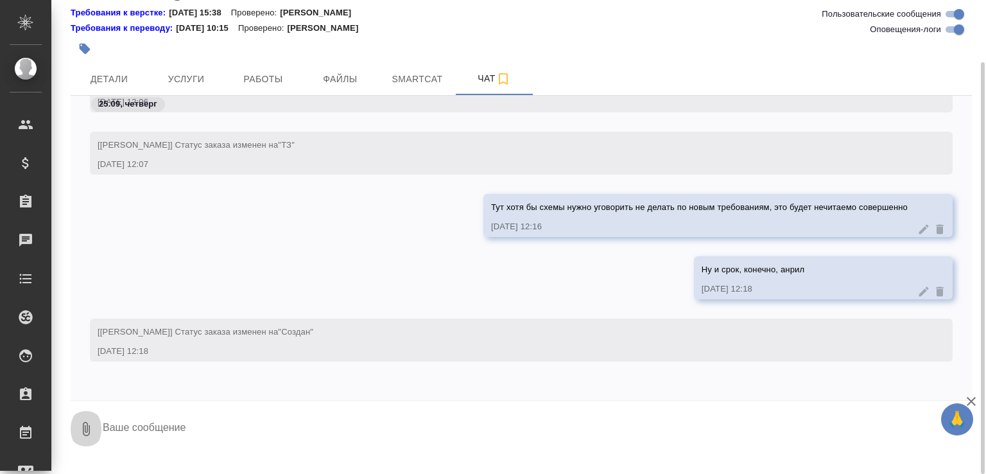
click at [91, 431] on button "0" at bounding box center [86, 429] width 31 height 44
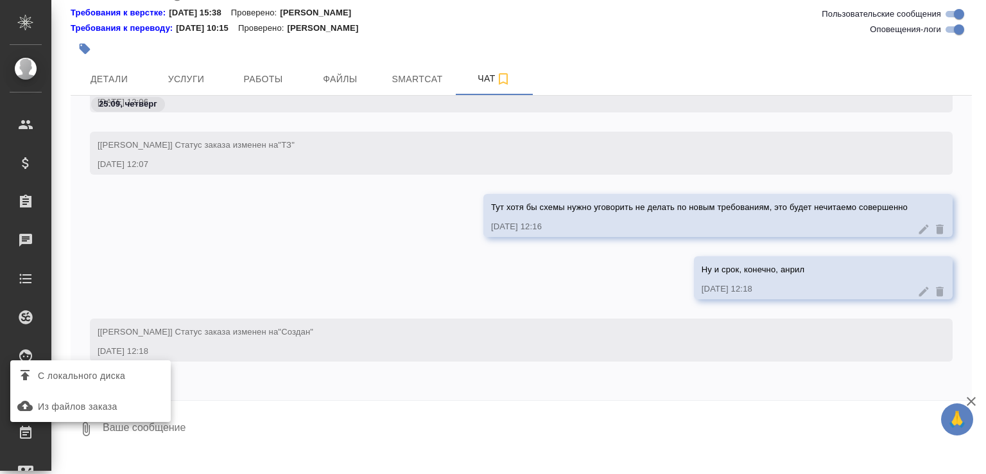
click at [123, 377] on span "С локального диска" at bounding box center [81, 376] width 87 height 16
click at [0, 0] on input "С локального диска" at bounding box center [0, 0] width 0 height 0
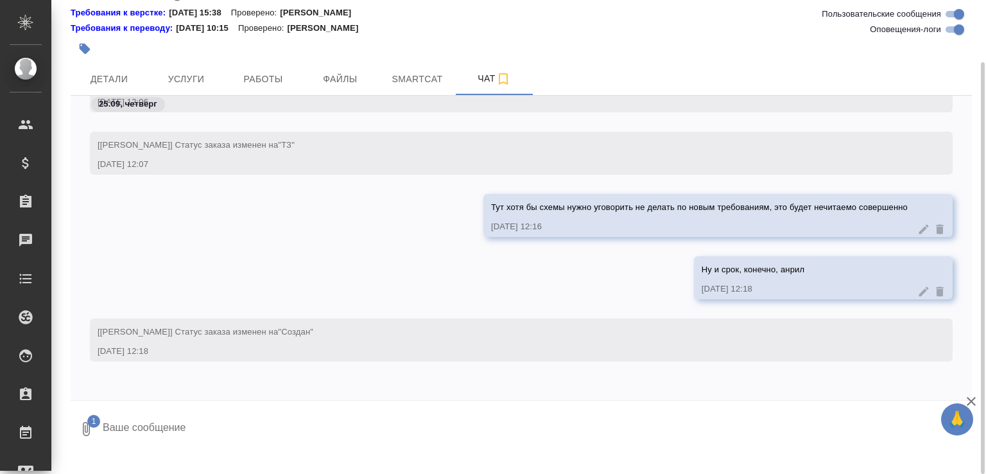
click at [273, 447] on textarea at bounding box center [525, 429] width 849 height 44
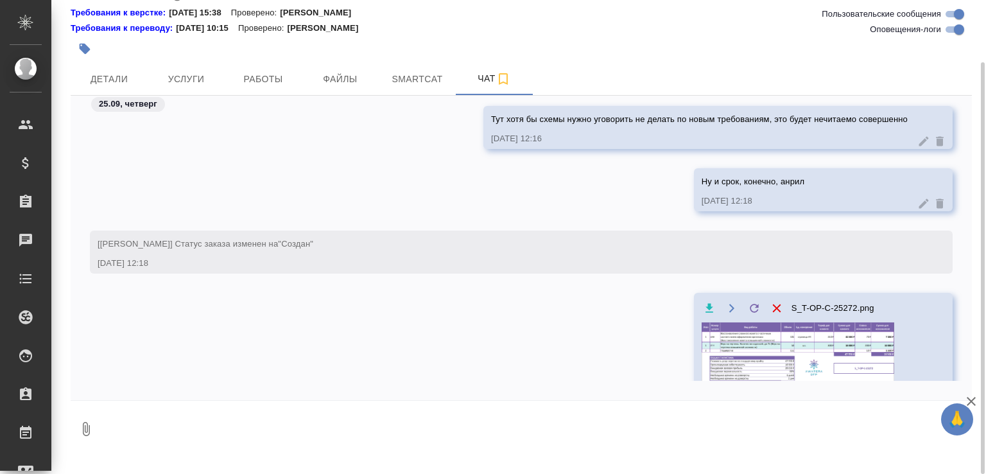
drag, startPoint x: 449, startPoint y: 316, endPoint x: 453, endPoint y: 307, distance: 9.5
click at [450, 316] on div "S_T-OP-C-25272.png [DATE] 12:18" at bounding box center [521, 368] width 901 height 150
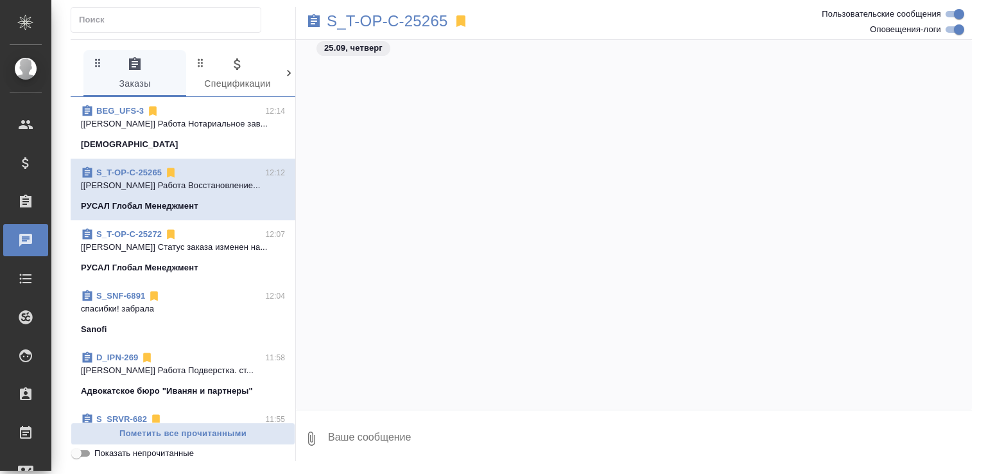
scroll to position [3256, 0]
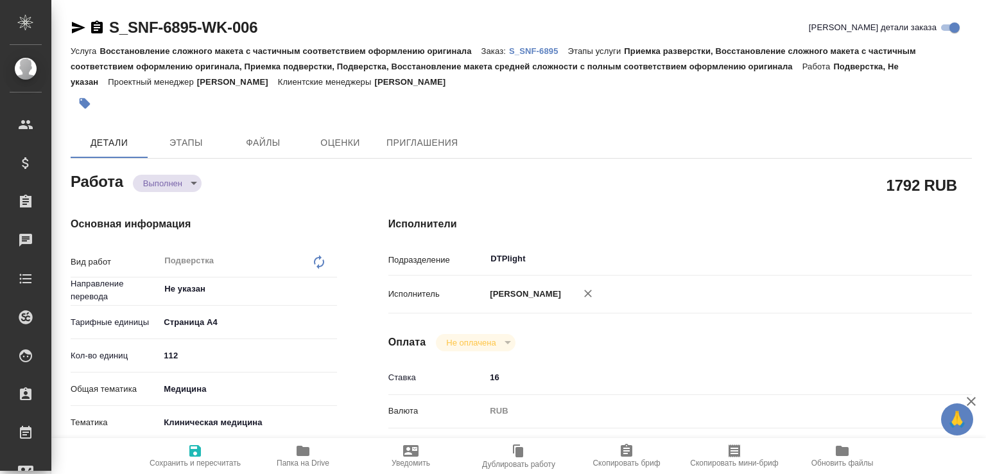
click at [182, 178] on body "🙏 .cls-1 fill:#fff; AWATERA [PERSON_NAME]malofeeva Клиенты Спецификации Заказы …" at bounding box center [493, 237] width 986 height 474
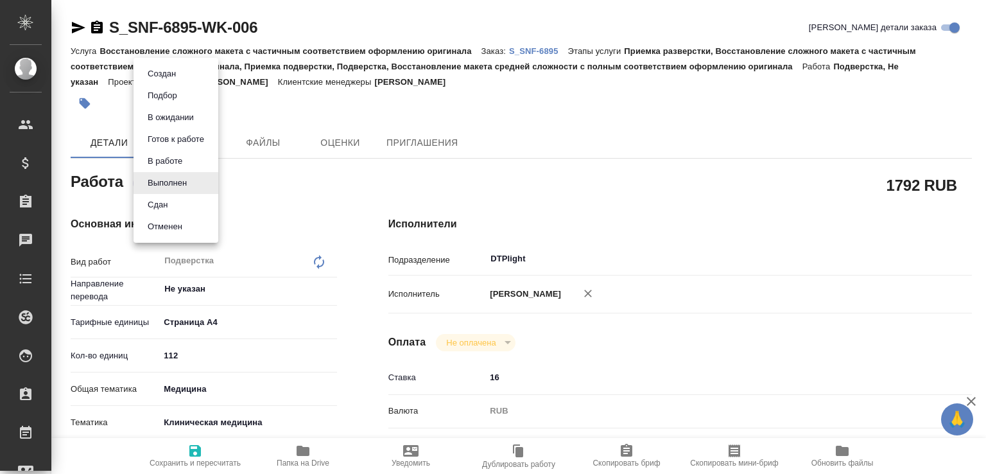
click at [173, 198] on li "Сдан" at bounding box center [176, 205] width 85 height 22
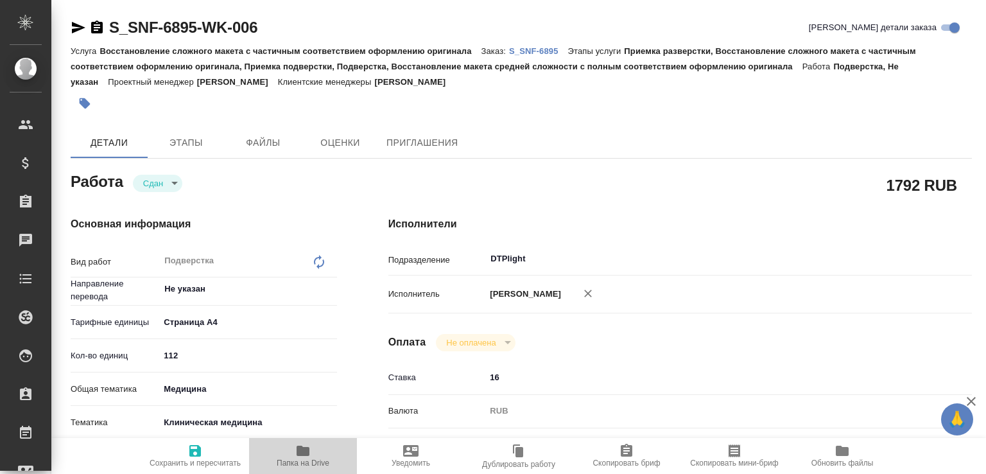
click at [304, 455] on icon "button" at bounding box center [302, 450] width 15 height 15
type textarea "x"
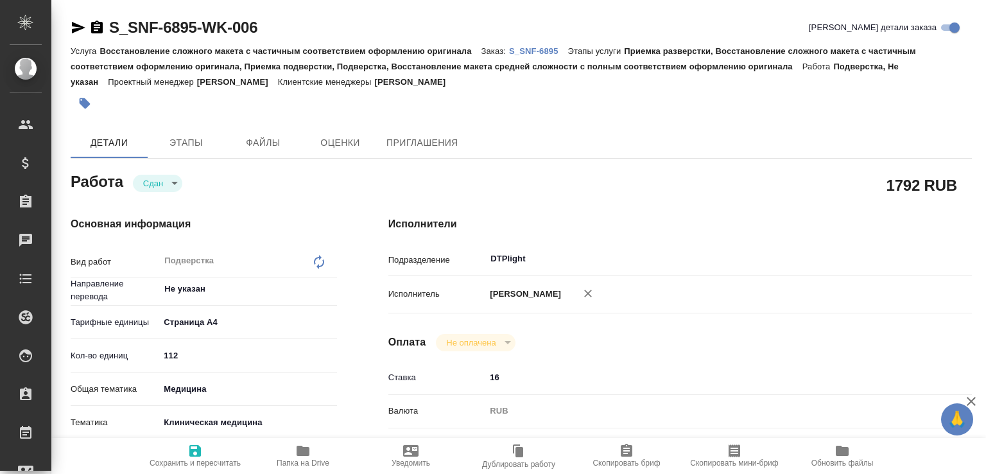
type textarea "x"
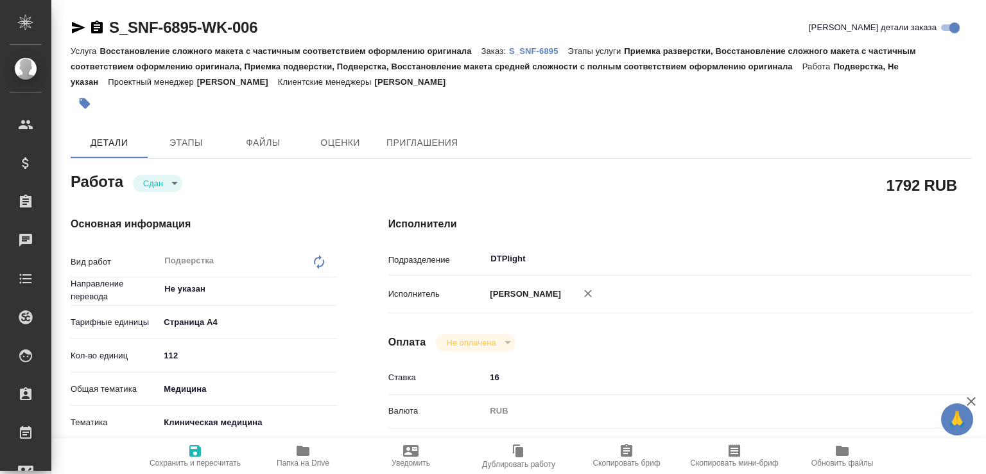
type textarea "x"
click at [549, 53] on p "S_SNF-6895" at bounding box center [538, 51] width 59 height 10
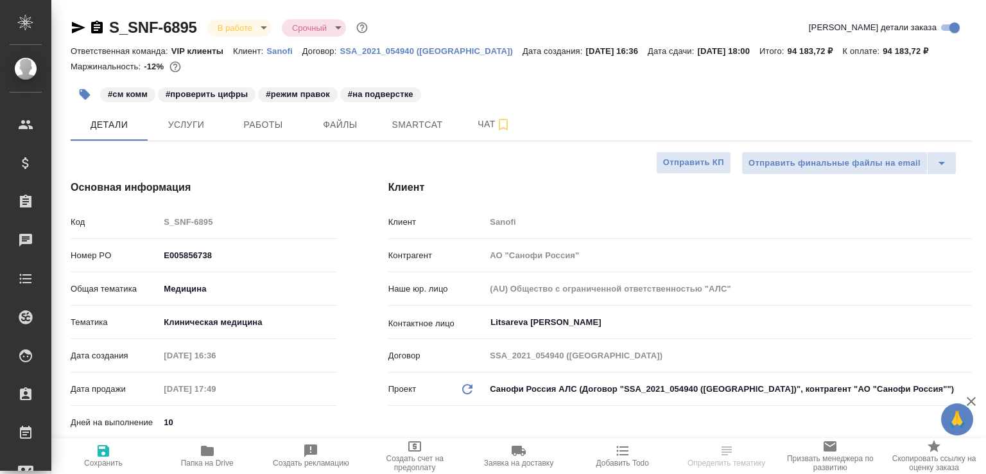
select select "RU"
type input "[PERSON_NAME]"
select select "RU"
type textarea "x"
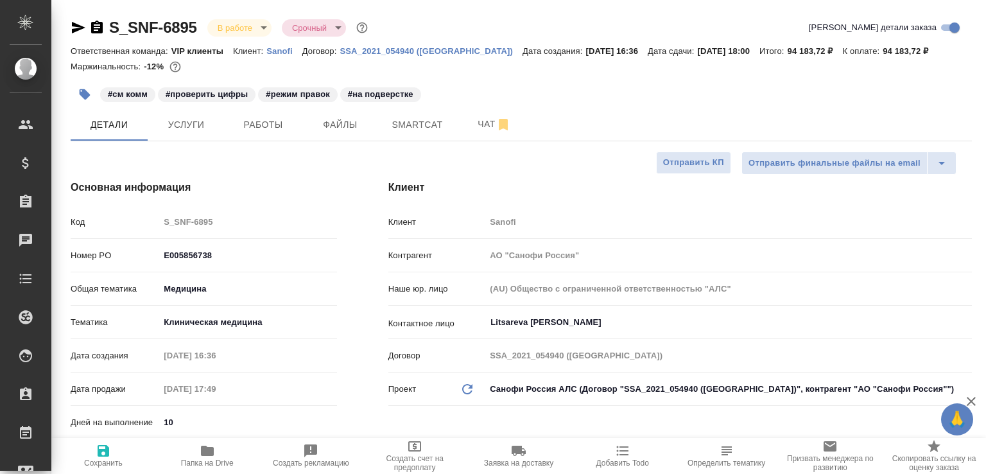
type textarea "x"
click at [254, 110] on button "Работы" at bounding box center [263, 124] width 77 height 32
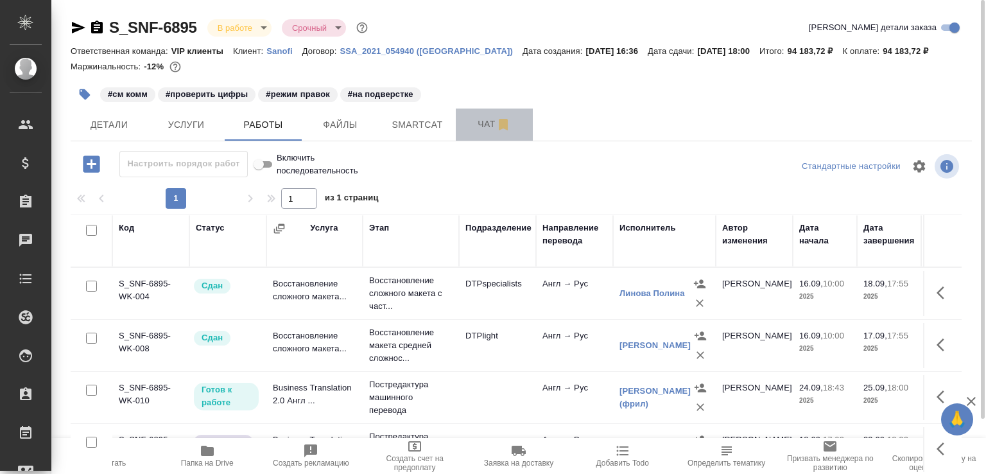
click at [478, 128] on span "Чат" at bounding box center [494, 124] width 62 height 16
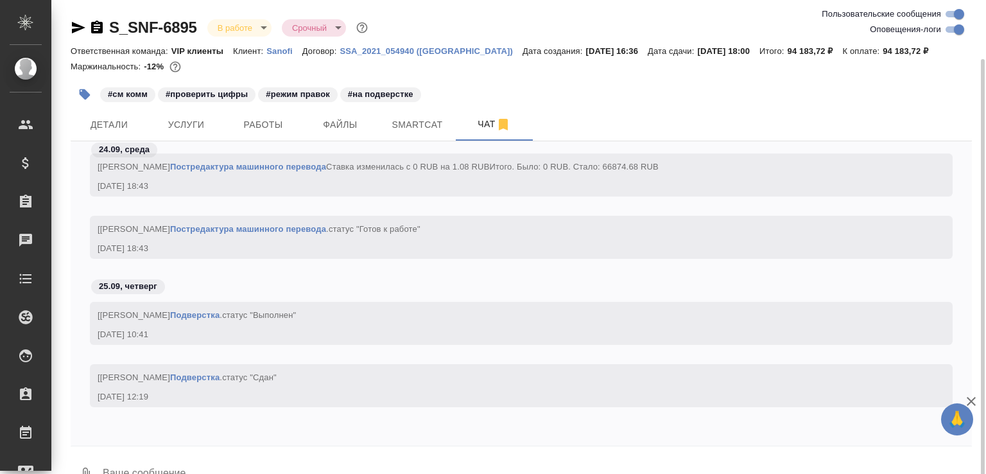
scroll to position [30, 0]
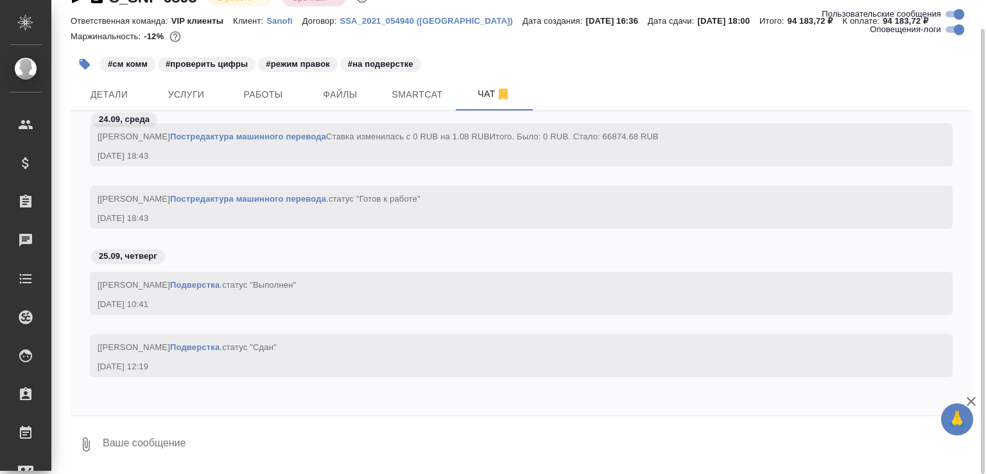
click at [299, 449] on textarea at bounding box center [536, 444] width 870 height 44
paste textarea "[URL][DOMAIN_NAME]"
type textarea "второй файл [URL][DOMAIN_NAME]"
click at [272, 96] on span "Работы" at bounding box center [263, 95] width 62 height 16
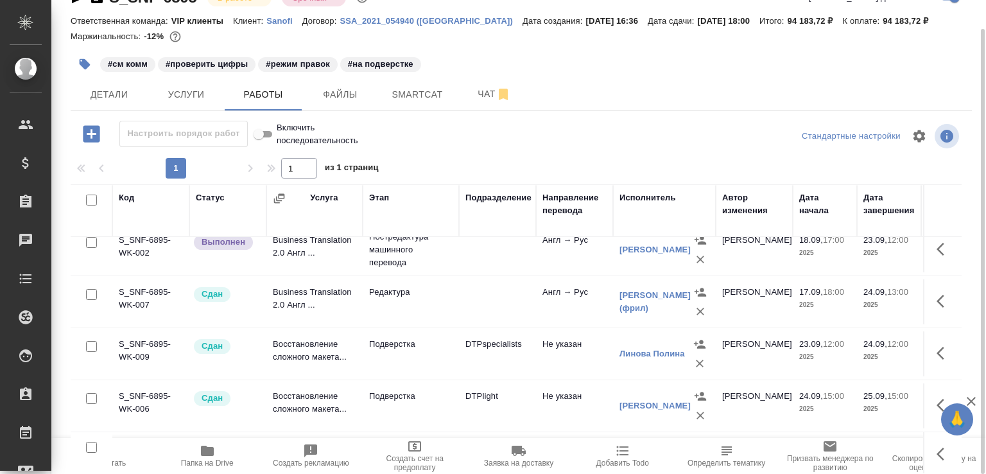
scroll to position [182, 0]
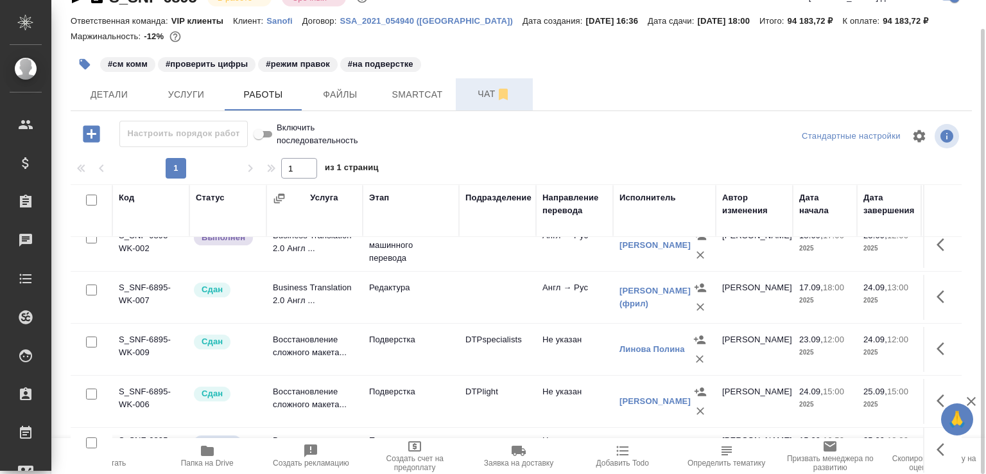
click at [467, 96] on span "Чат" at bounding box center [494, 94] width 62 height 16
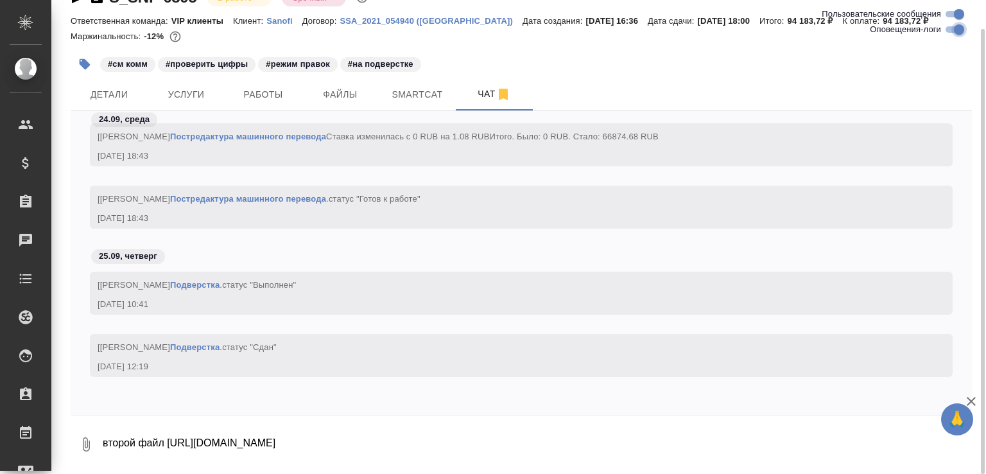
click at [954, 29] on input "Оповещения-логи" at bounding box center [959, 29] width 46 height 15
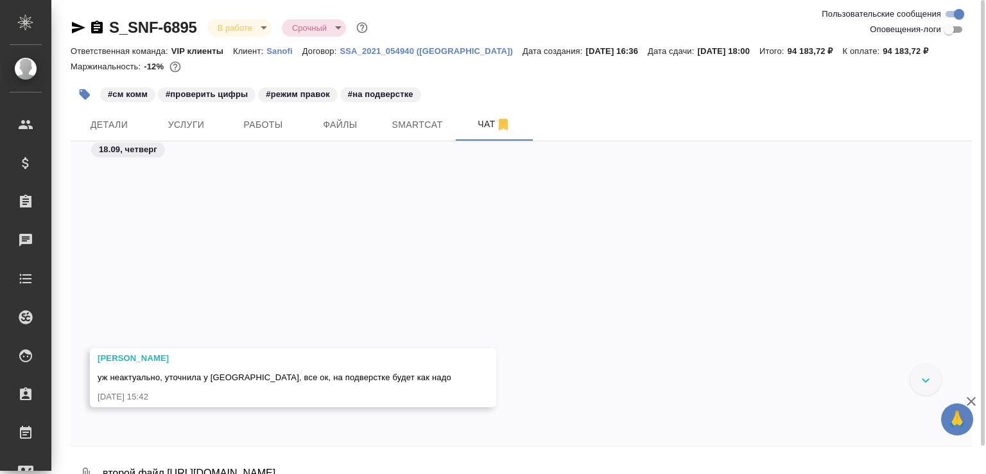
scroll to position [5615, 0]
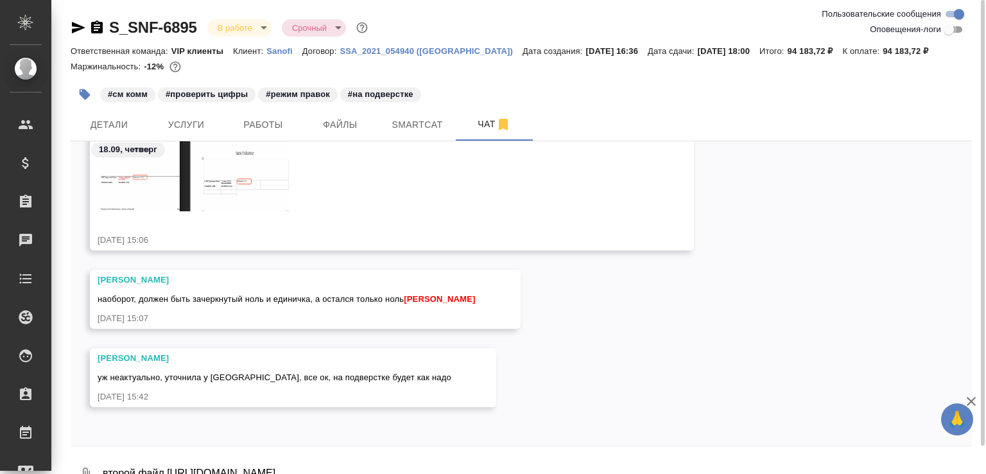
click at [949, 35] on input "Оповещения-логи" at bounding box center [949, 29] width 46 height 15
checkbox input "true"
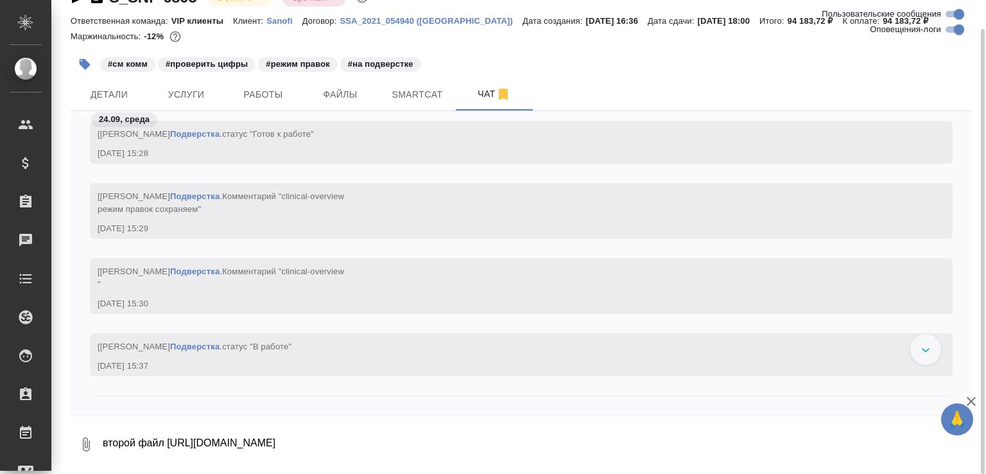
scroll to position [61308, 0]
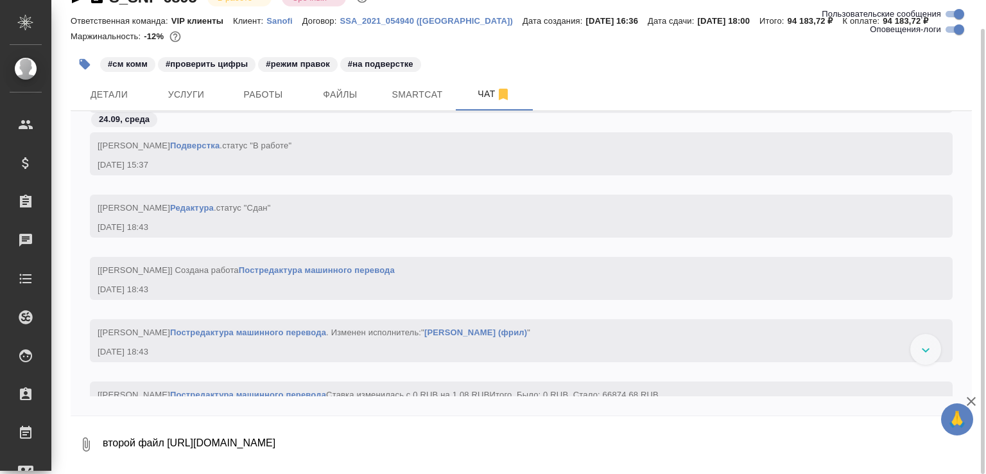
drag, startPoint x: 169, startPoint y: 440, endPoint x: 74, endPoint y: 430, distance: 94.8
click at [74, 430] on div "0 второй файл https://drive.awatera.com/apps/files/files/10369099?dir=/Shares/S…" at bounding box center [521, 444] width 901 height 44
type textarea "[URL][DOMAIN_NAME]"
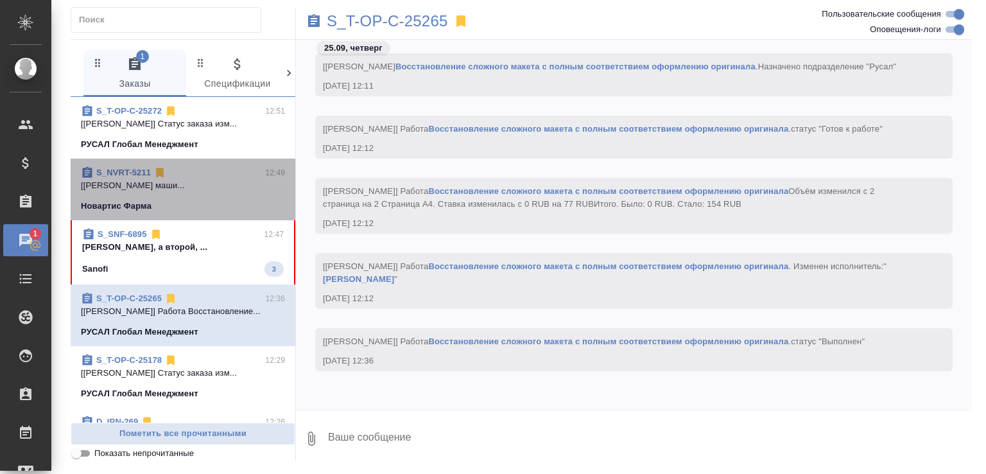
click at [212, 192] on p "[[PERSON_NAME] маши..." at bounding box center [183, 185] width 204 height 13
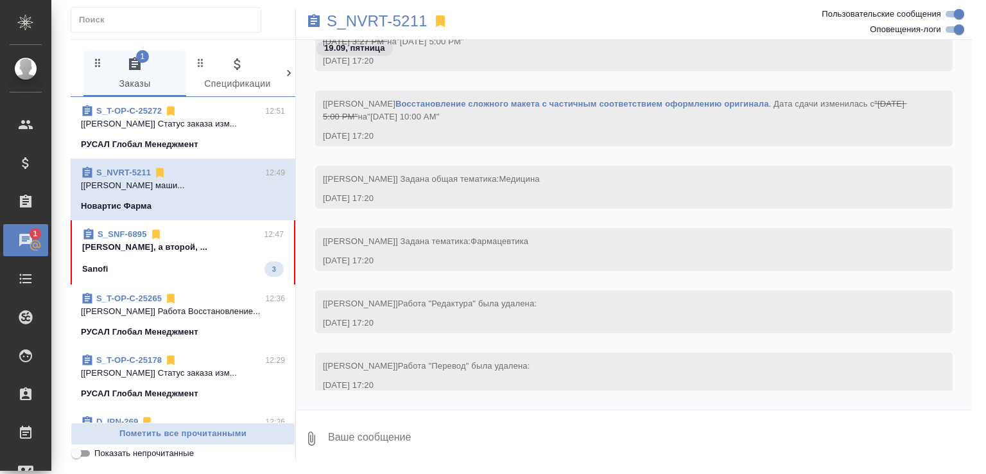
scroll to position [19334, 0]
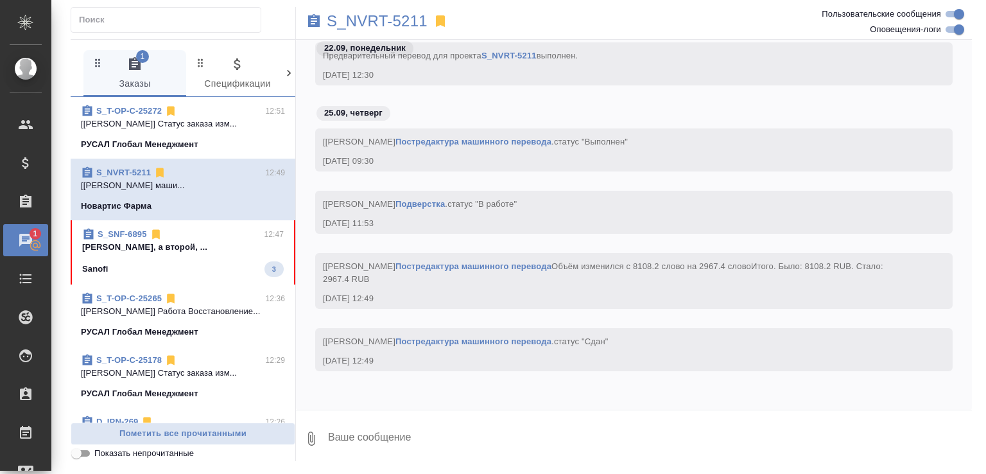
click at [212, 254] on p "[PERSON_NAME], а второй, ..." at bounding box center [183, 247] width 202 height 13
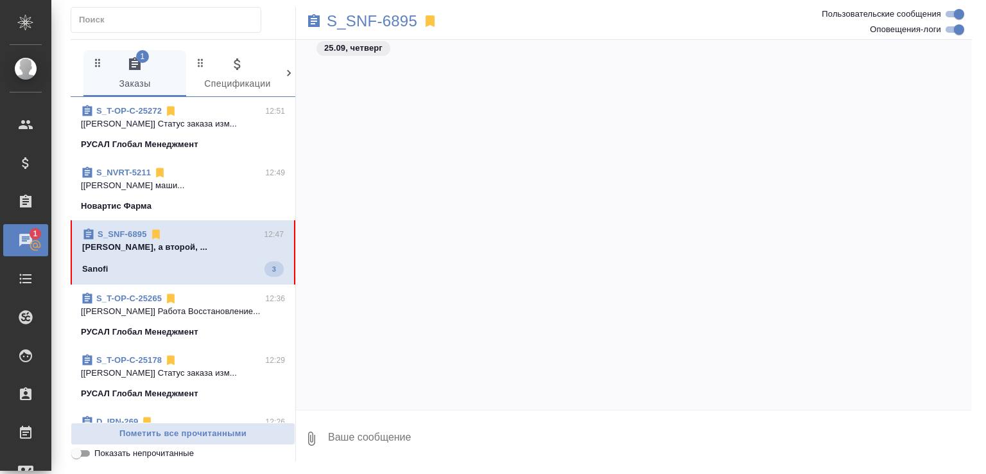
scroll to position [57741, 0]
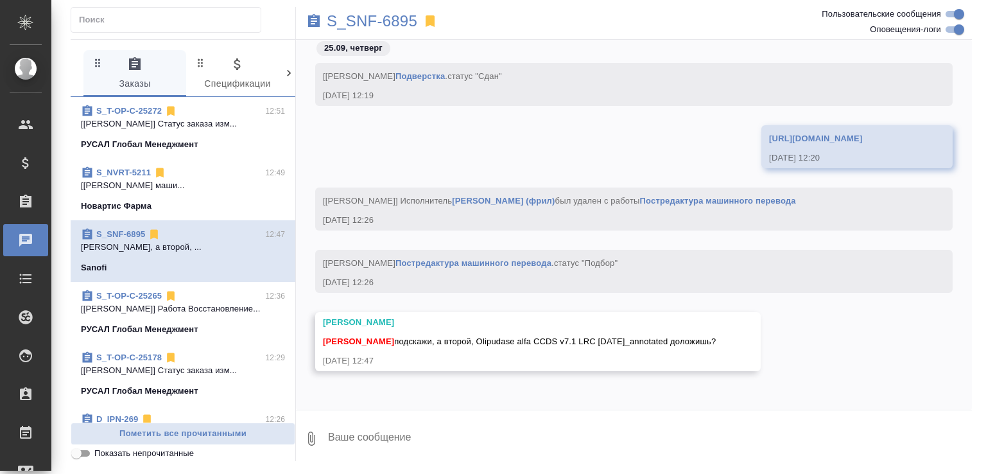
click at [114, 239] on link "S_SNF-6895" at bounding box center [120, 234] width 49 height 10
click at [393, 423] on textarea at bounding box center [649, 439] width 645 height 44
type textarea "а я подумала, вы его сдали. докинула для порядку"
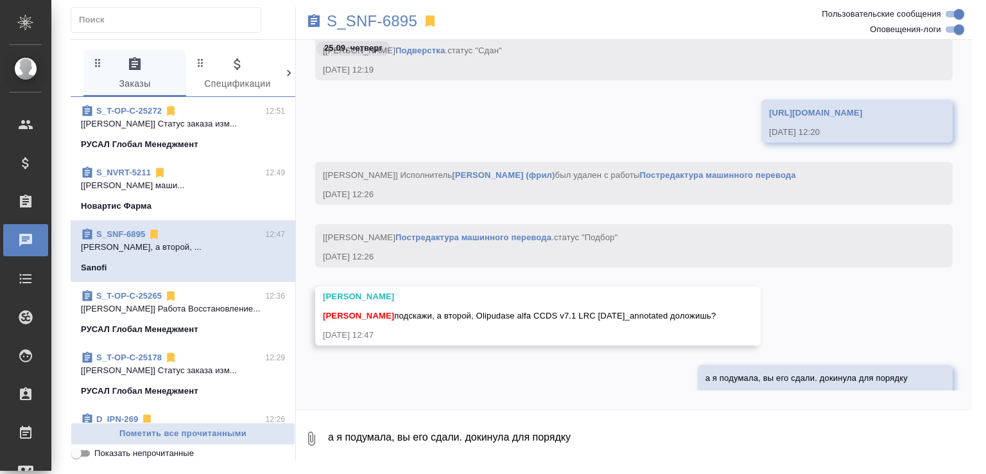
scroll to position [57803, 0]
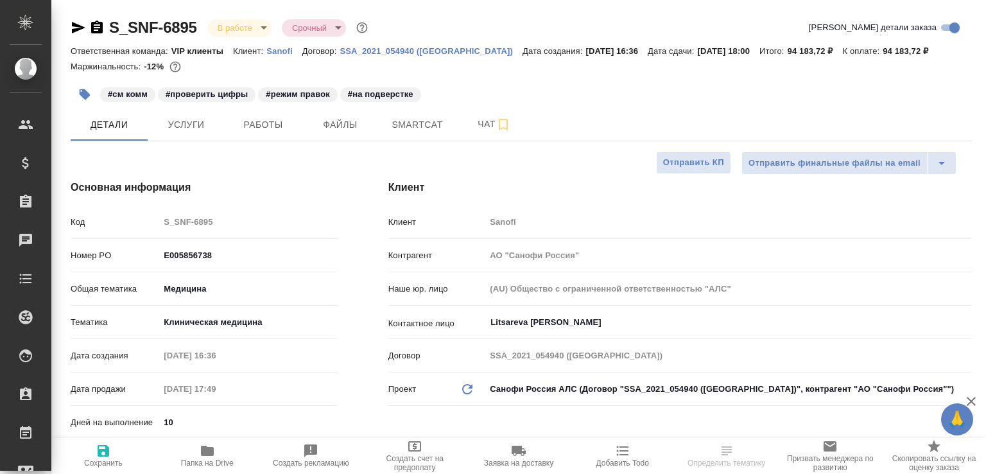
select select "RU"
click at [236, 457] on span "Папка на Drive" at bounding box center [207, 455] width 89 height 24
select select "RU"
type textarea "x"
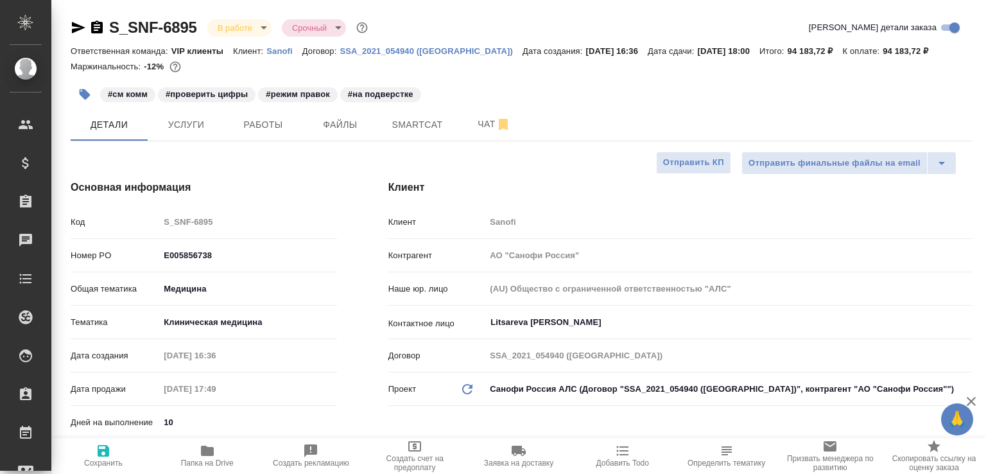
type textarea "x"
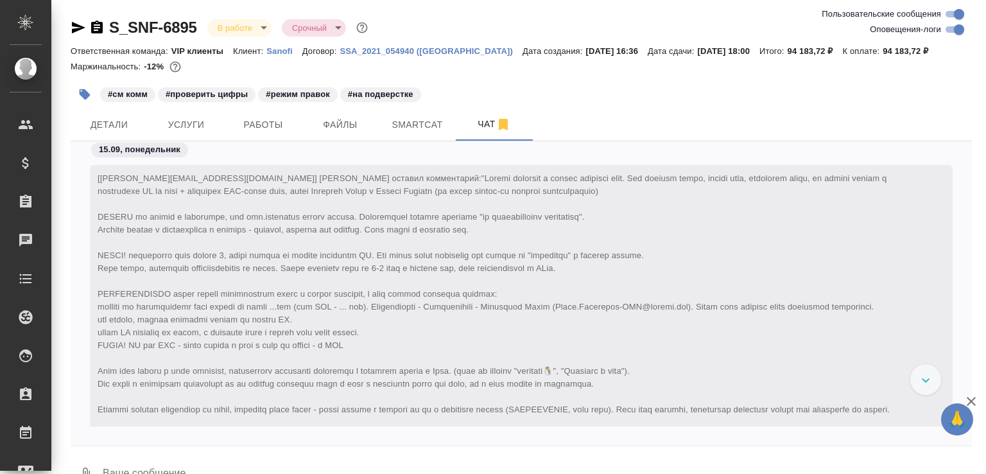
scroll to position [69509, 0]
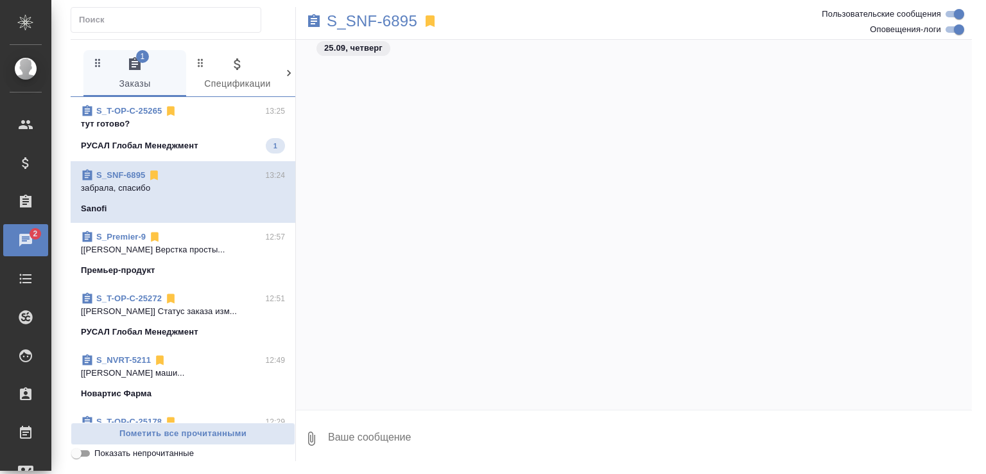
scroll to position [59920, 0]
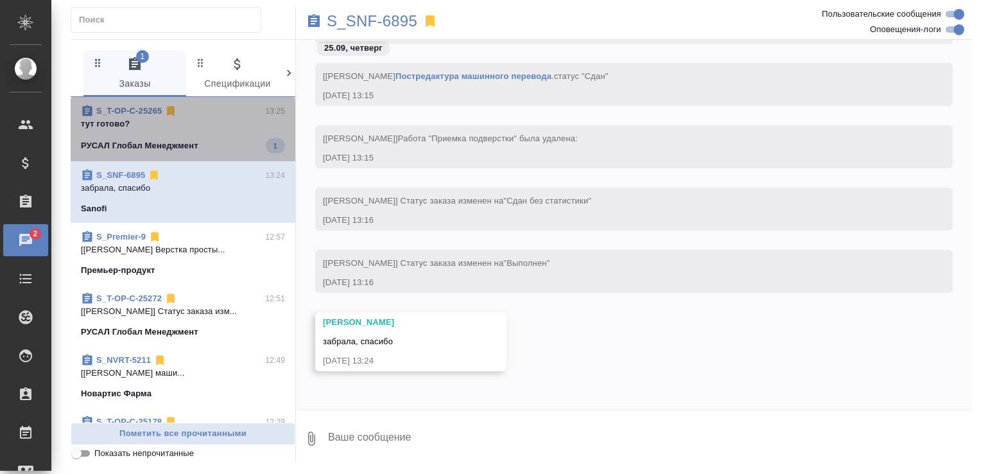
click at [234, 139] on div "РУСАЛ Глобал Менеджмент 1" at bounding box center [183, 145] width 204 height 15
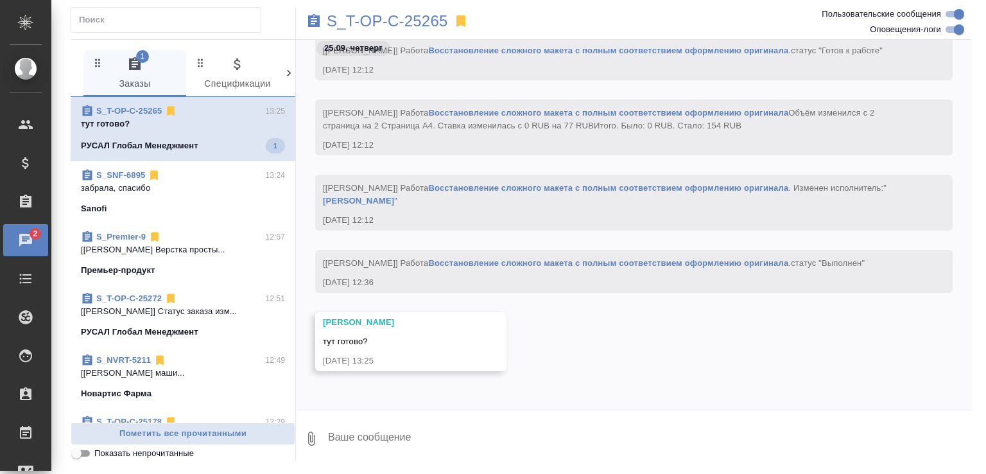
scroll to position [3332, 0]
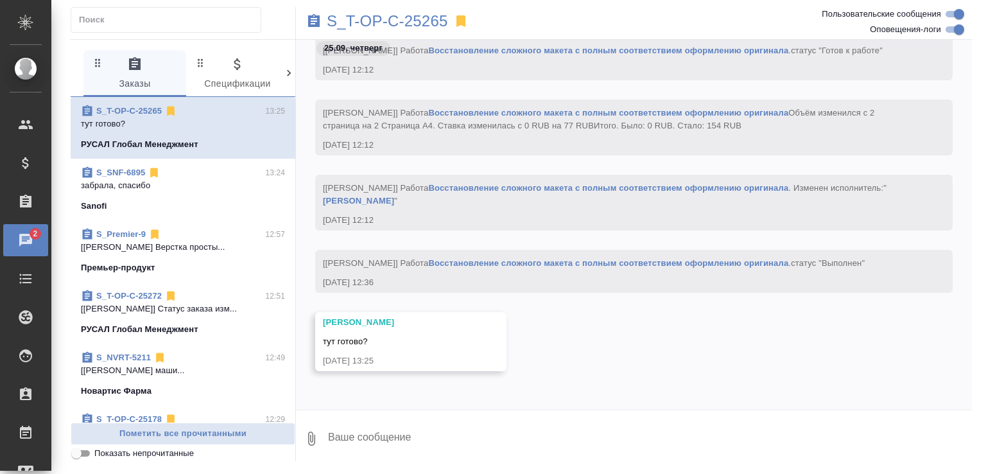
click at [473, 261] on link "Восстановление сложного макета с полным соответствием оформлению оригинала" at bounding box center [608, 263] width 360 height 10
click at [376, 438] on textarea at bounding box center [649, 439] width 645 height 44
click at [419, 432] on textarea "так ты Диму напрмую грузила" at bounding box center [639, 439] width 624 height 44
click at [512, 437] on textarea "так ты Диму напрямую грузила" at bounding box center [639, 439] width 624 height 44
type textarea "так ты Диму напрямую грузила"
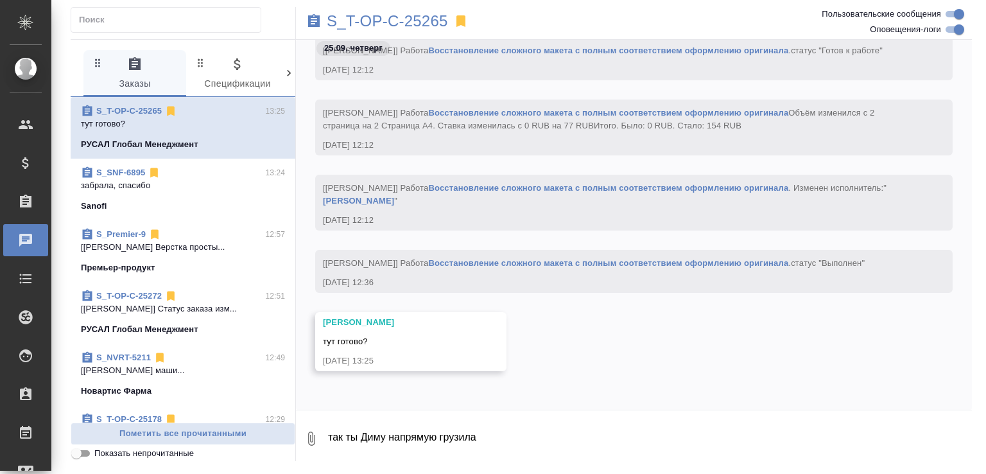
scroll to position [3394, 0]
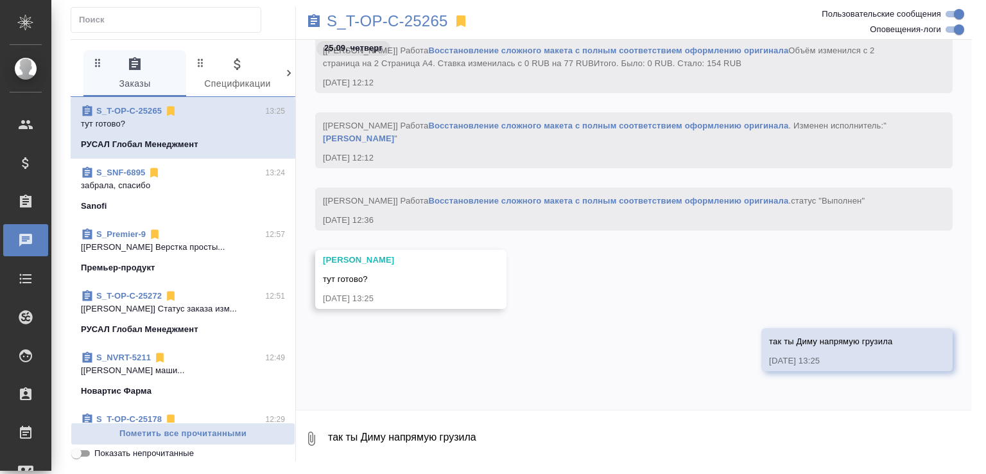
click at [617, 202] on link "Восстановление сложного макета с полным соответствием оформлению оригинала" at bounding box center [608, 201] width 360 height 10
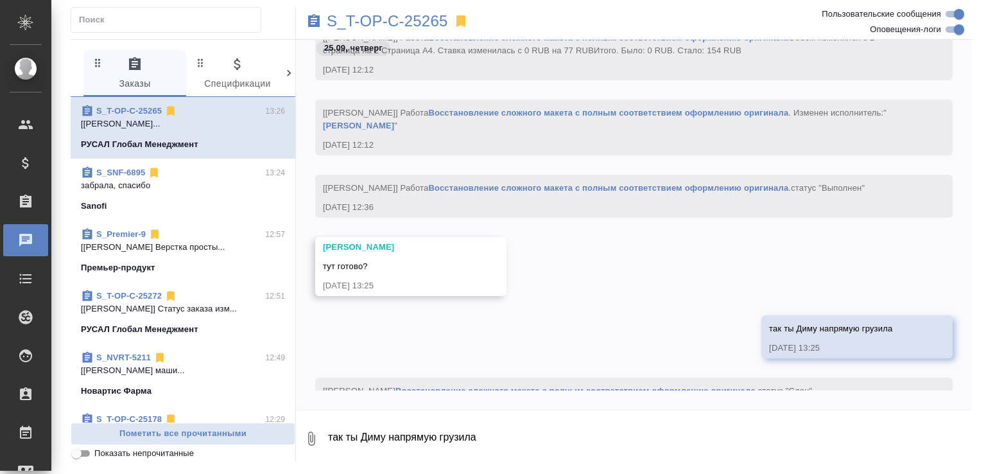
scroll to position [3456, 0]
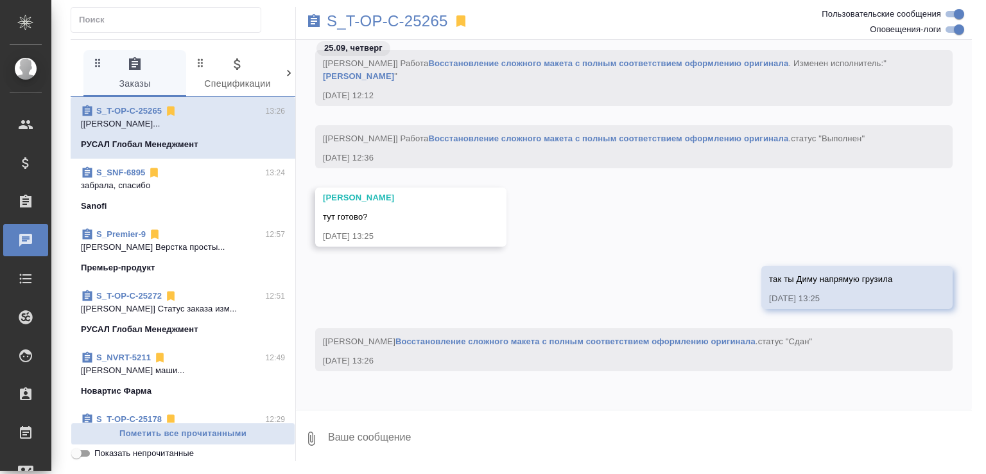
click at [368, 454] on textarea at bounding box center [649, 439] width 645 height 44
paste textarea "https://drive.awatera.com/apps/files/files/10498037?dir=/Shares/%D0%A2-%D0%9E%D…"
type textarea "https://drive.awatera.com/apps/files/files/10498037?dir=/Shares/%D0%A2-%D0%9E%D…"
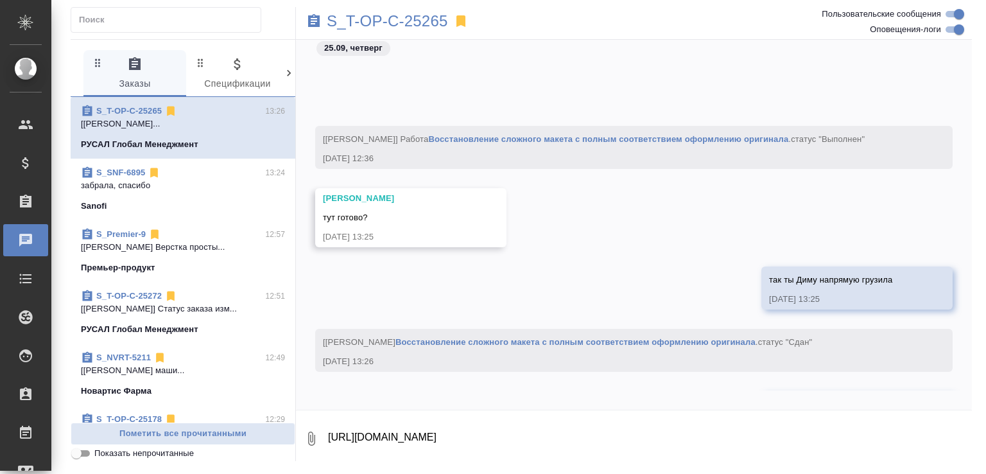
scroll to position [3570, 0]
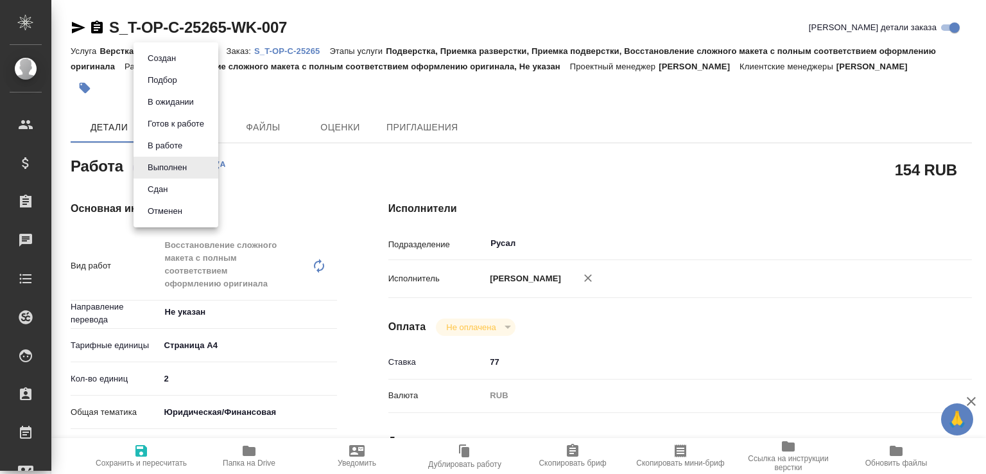
click at [179, 164] on body "🙏 .cls-1 fill:#fff; AWATERA [PERSON_NAME]malofeeva Клиенты Спецификации Заказы …" at bounding box center [493, 237] width 986 height 474
click at [162, 184] on button "Сдан" at bounding box center [158, 189] width 28 height 14
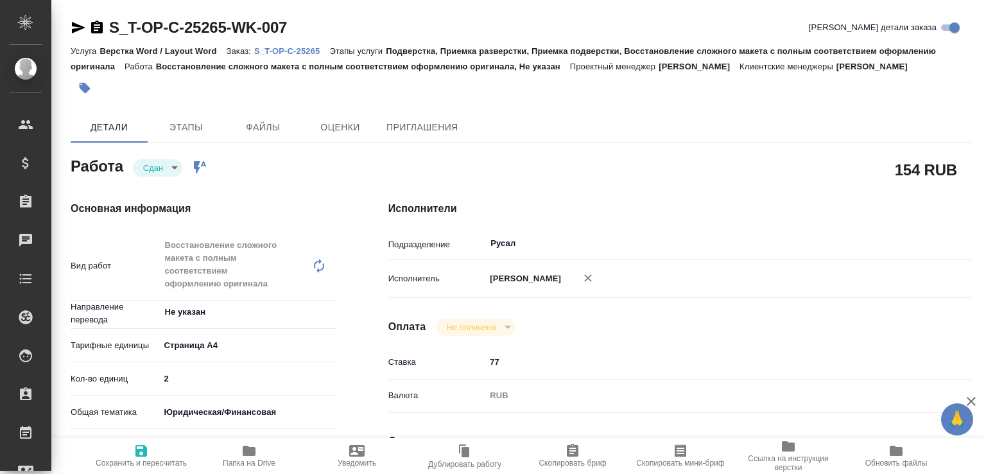
type textarea "x"
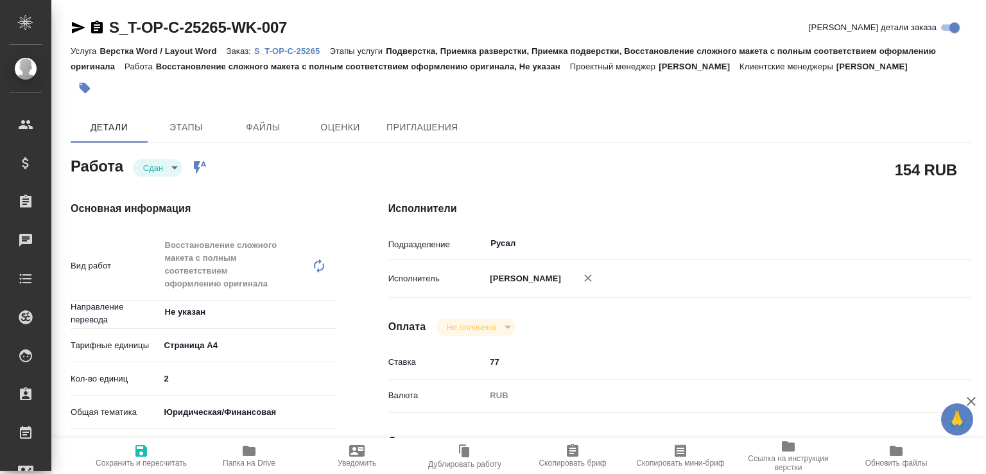
click at [279, 455] on span "Папка на Drive" at bounding box center [249, 455] width 92 height 24
type textarea "x"
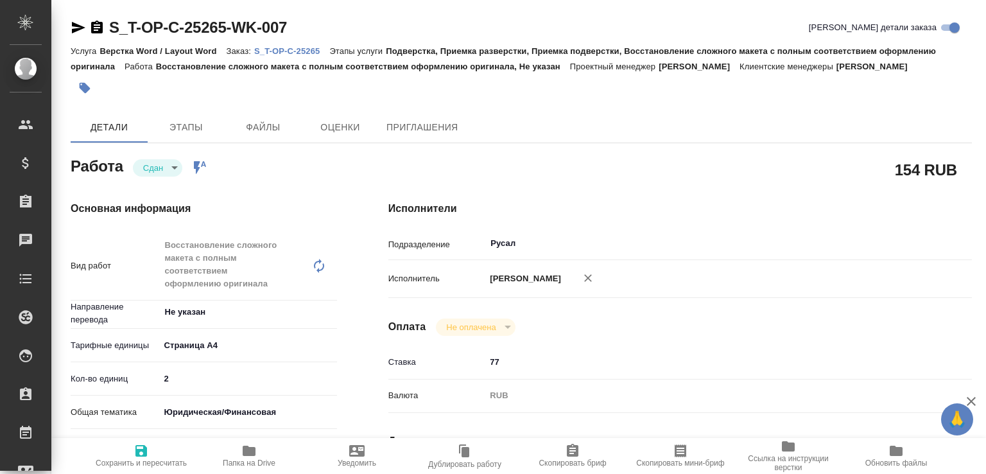
type textarea "x"
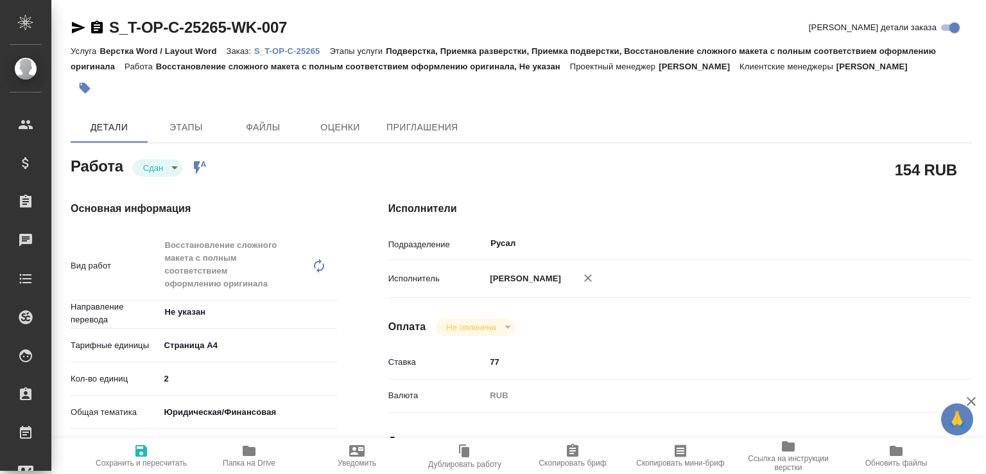
type textarea "x"
